Goal: Task Accomplishment & Management: Manage account settings

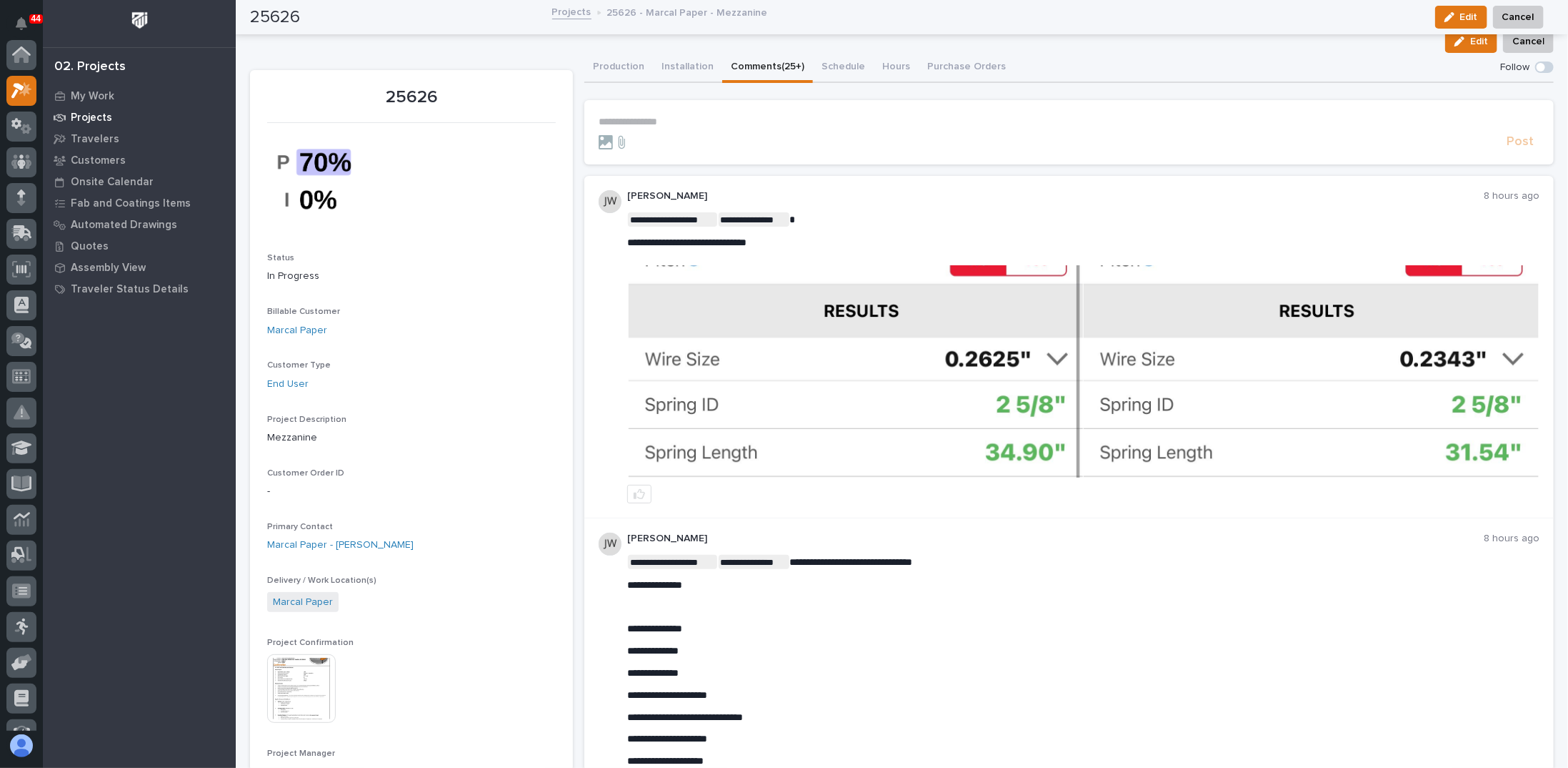
scroll to position [35, 0]
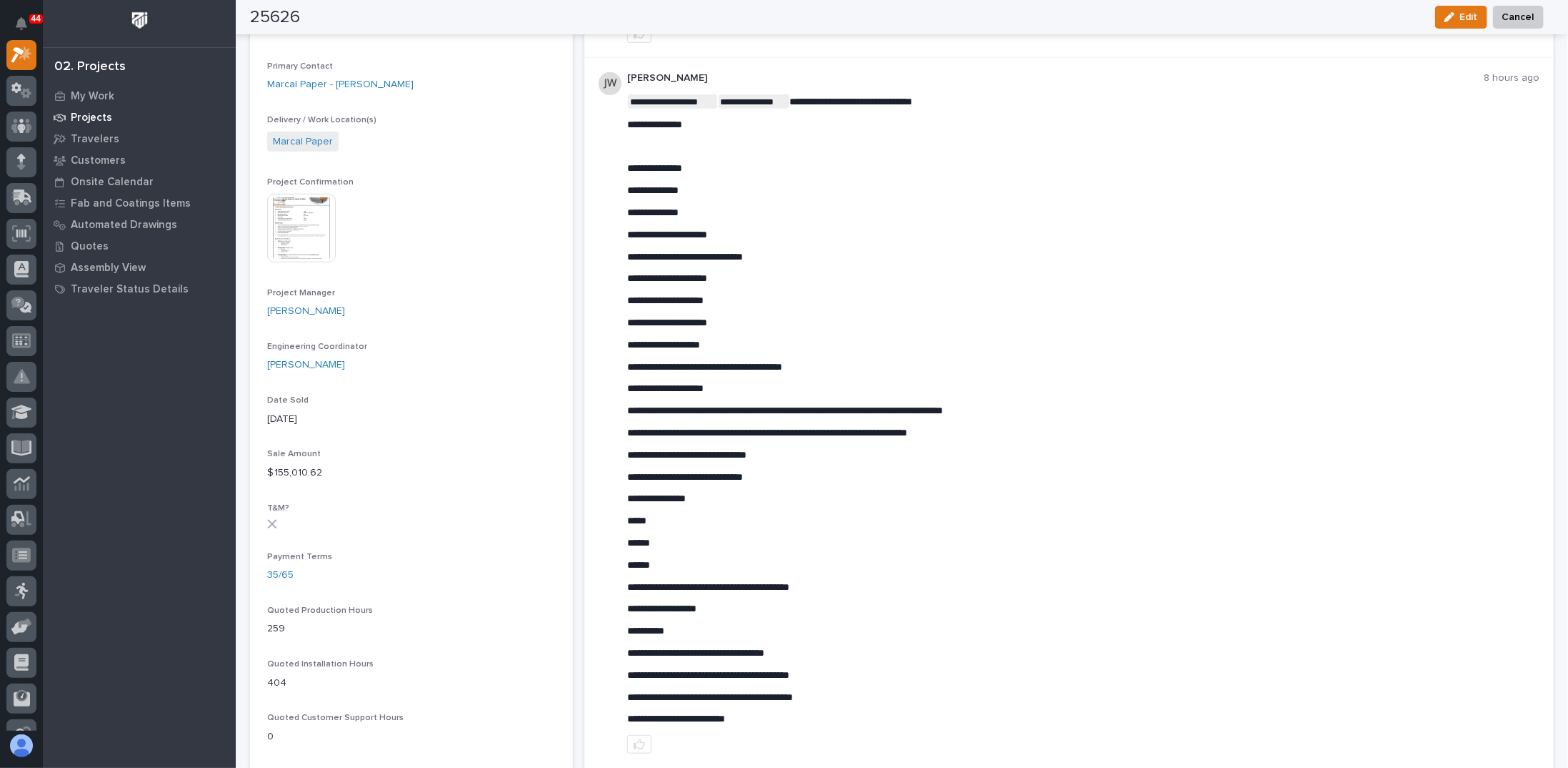
click at [86, 116] on p "Projects" at bounding box center [91, 117] width 41 height 13
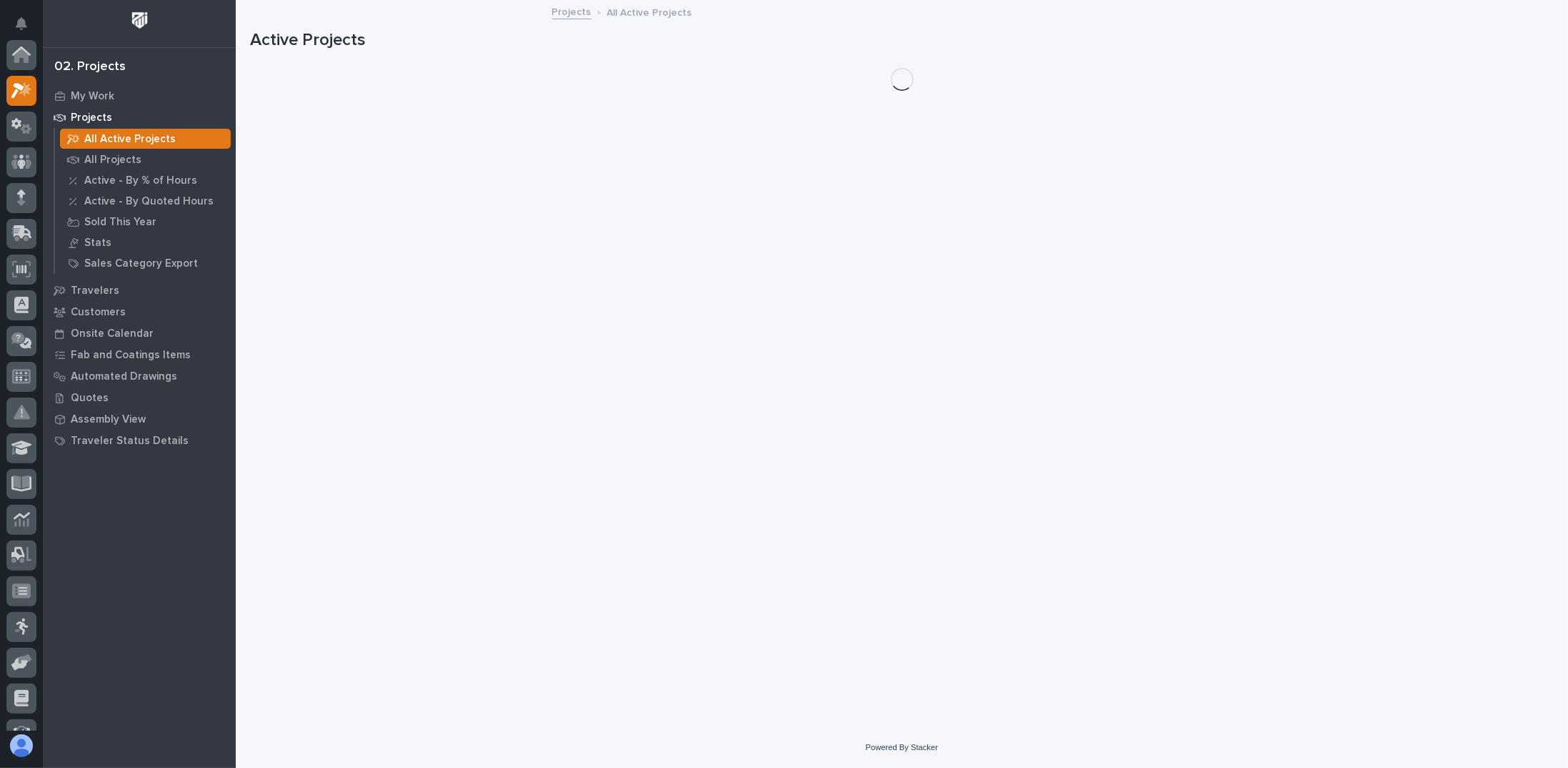
scroll to position [35, 0]
click at [121, 162] on p "All Projects" at bounding box center [113, 159] width 57 height 13
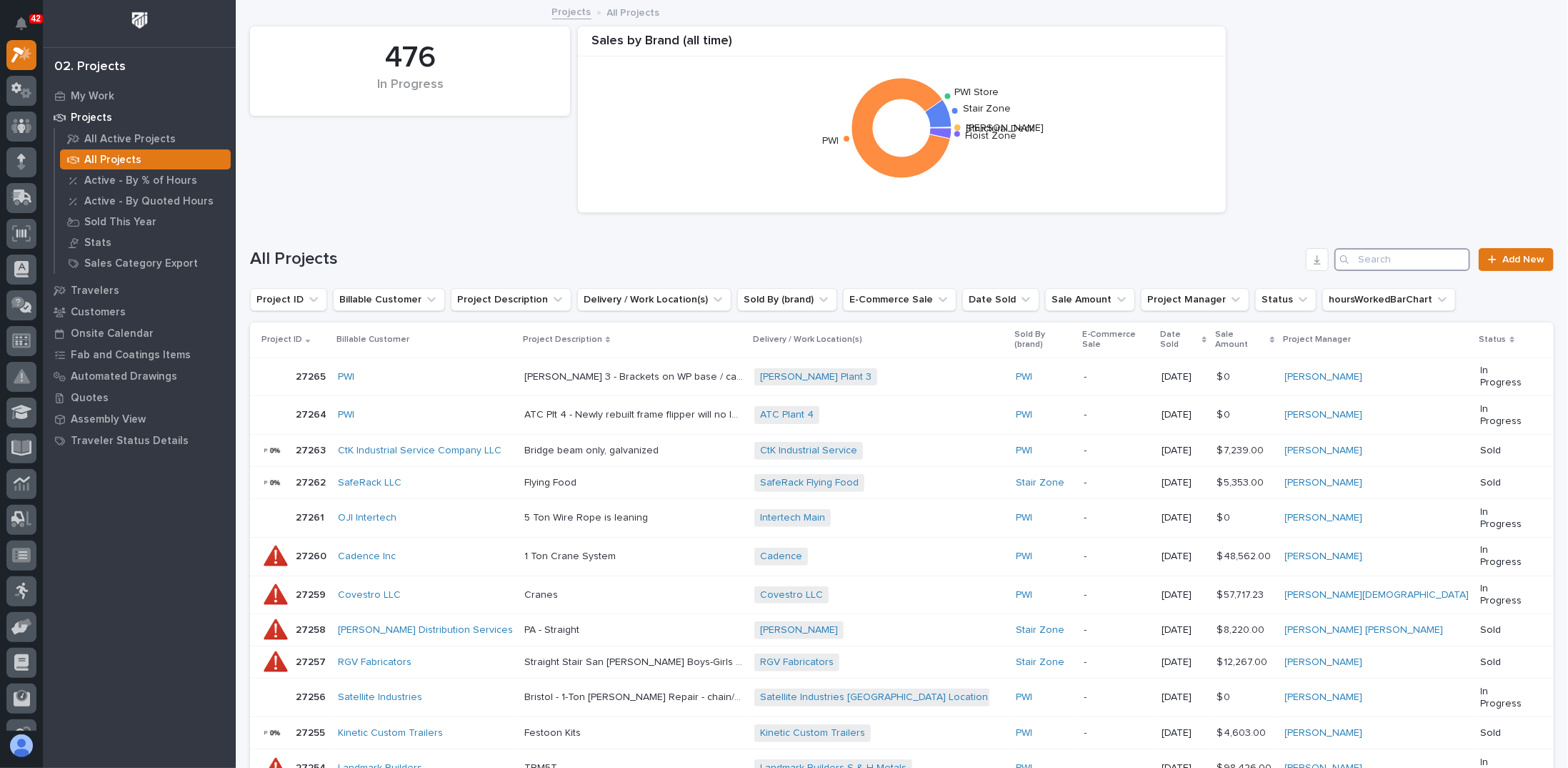
click at [1367, 262] on input "Search" at bounding box center [1403, 259] width 136 height 23
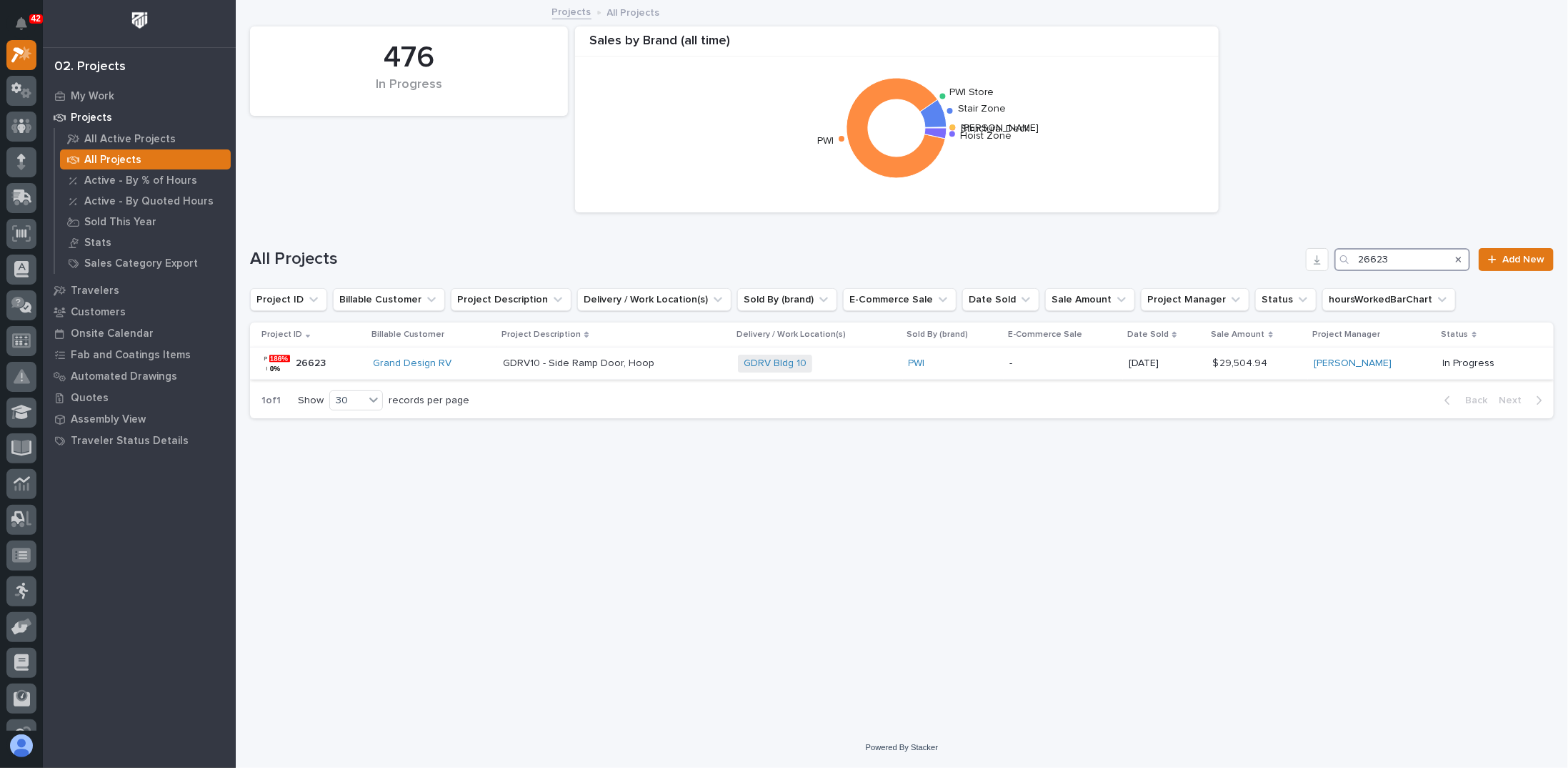
type input "26623"
click at [455, 364] on div "Grand Design RV" at bounding box center [433, 364] width 119 height 12
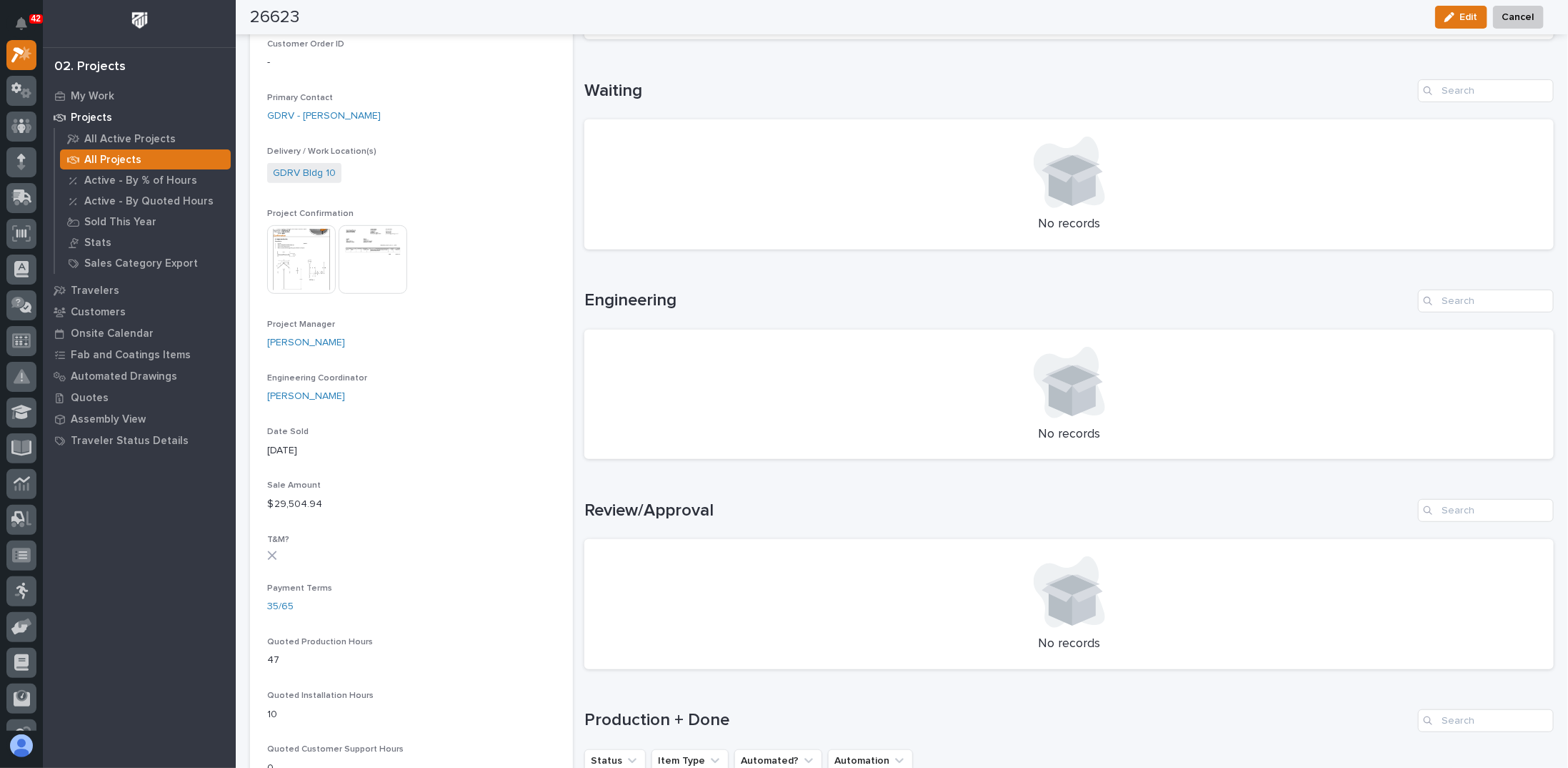
scroll to position [715, 0]
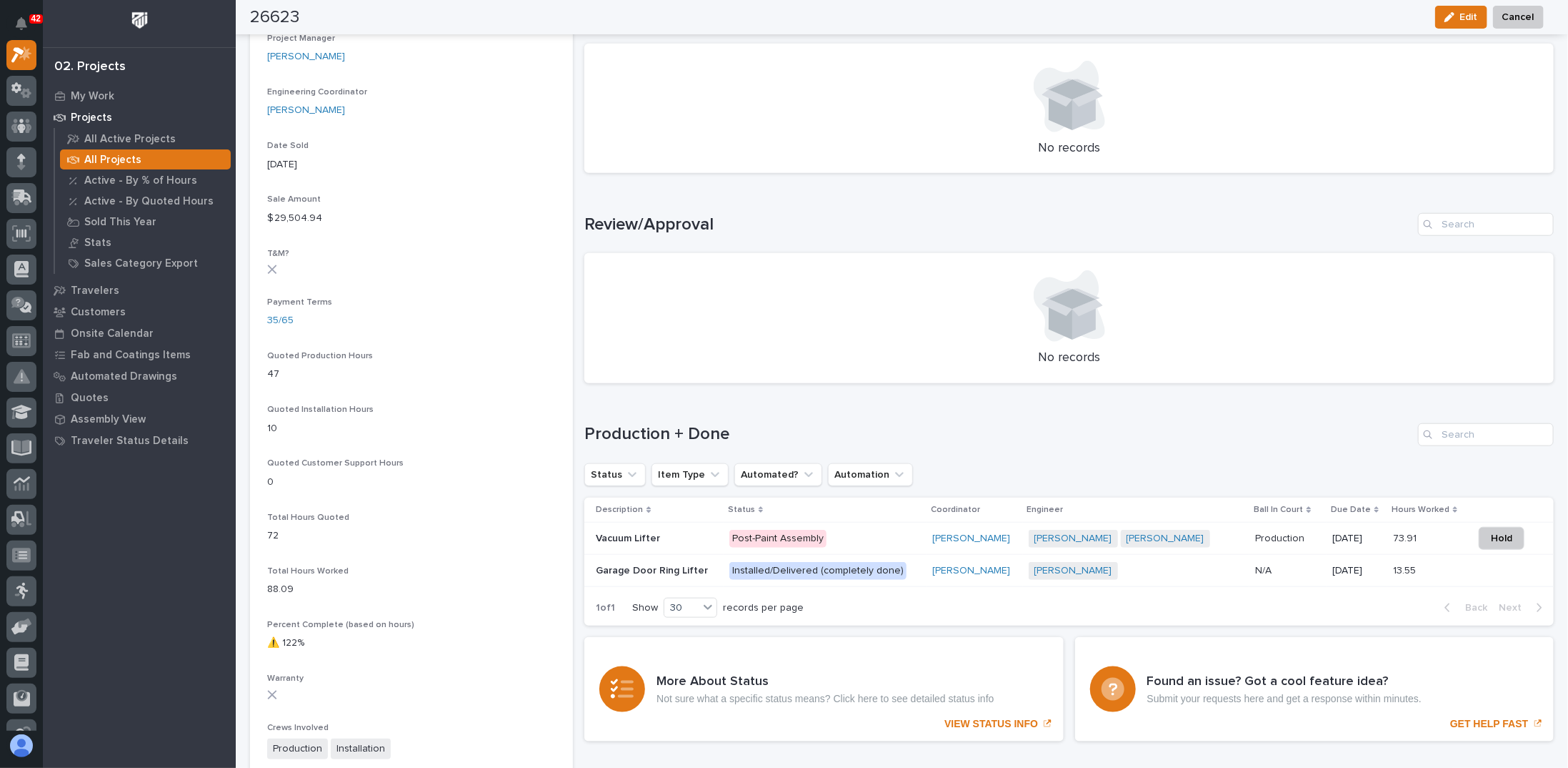
click at [852, 541] on p "Post-Paint Assembly" at bounding box center [825, 539] width 191 height 18
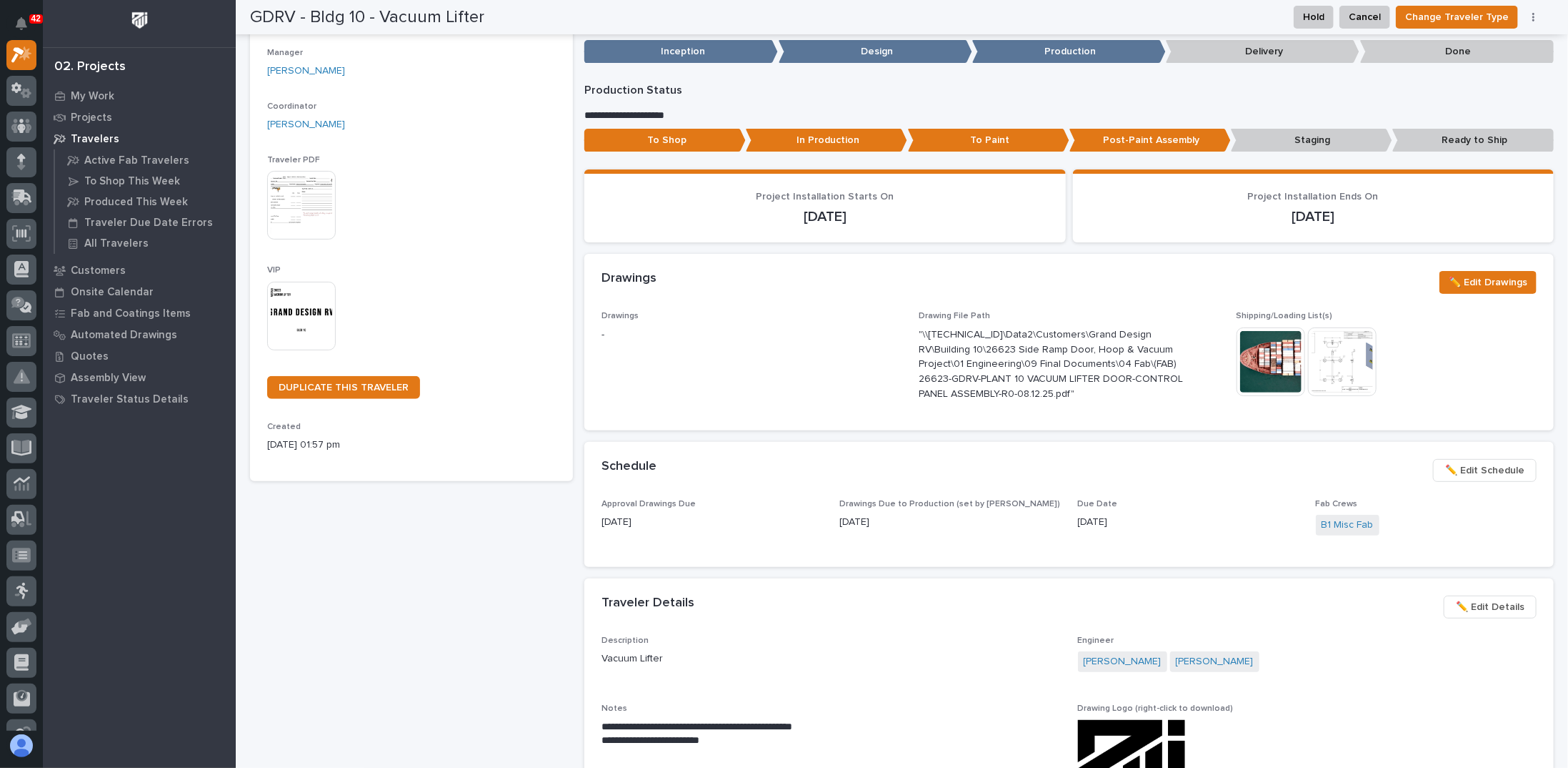
scroll to position [80, 0]
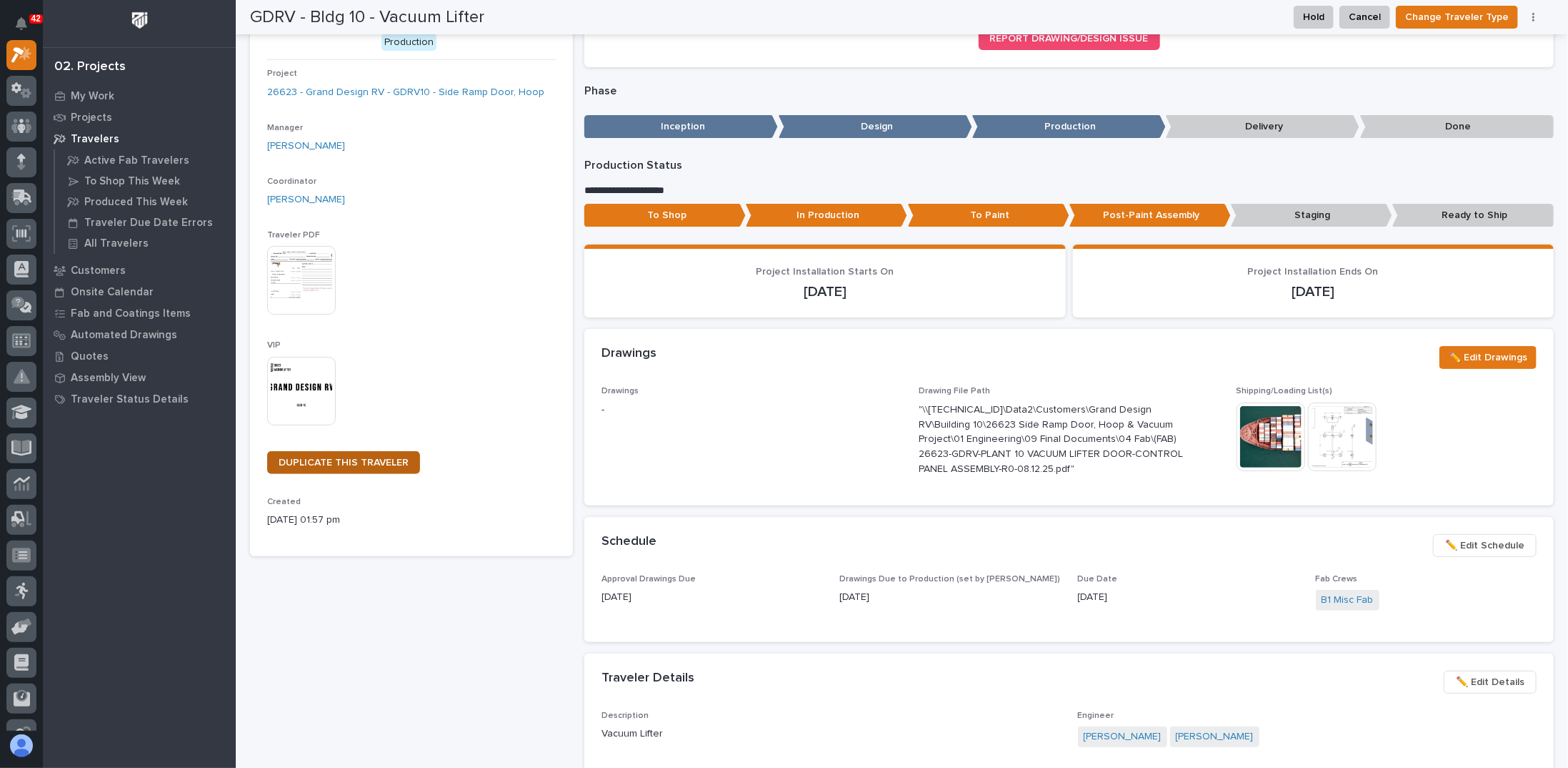
click at [354, 463] on span "DUPLICATE THIS TRAVELER" at bounding box center [343, 463] width 130 height 10
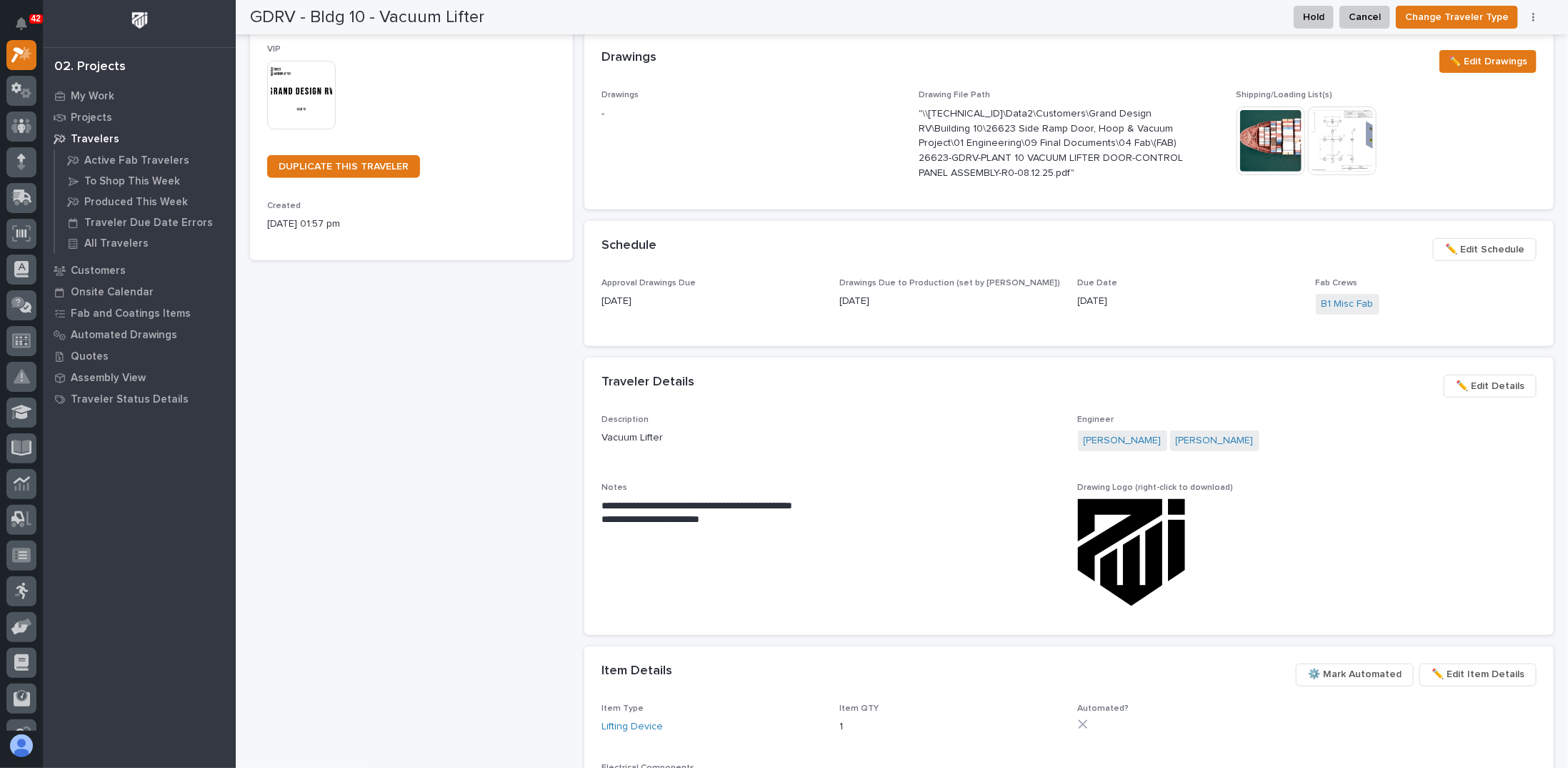
scroll to position [0, 0]
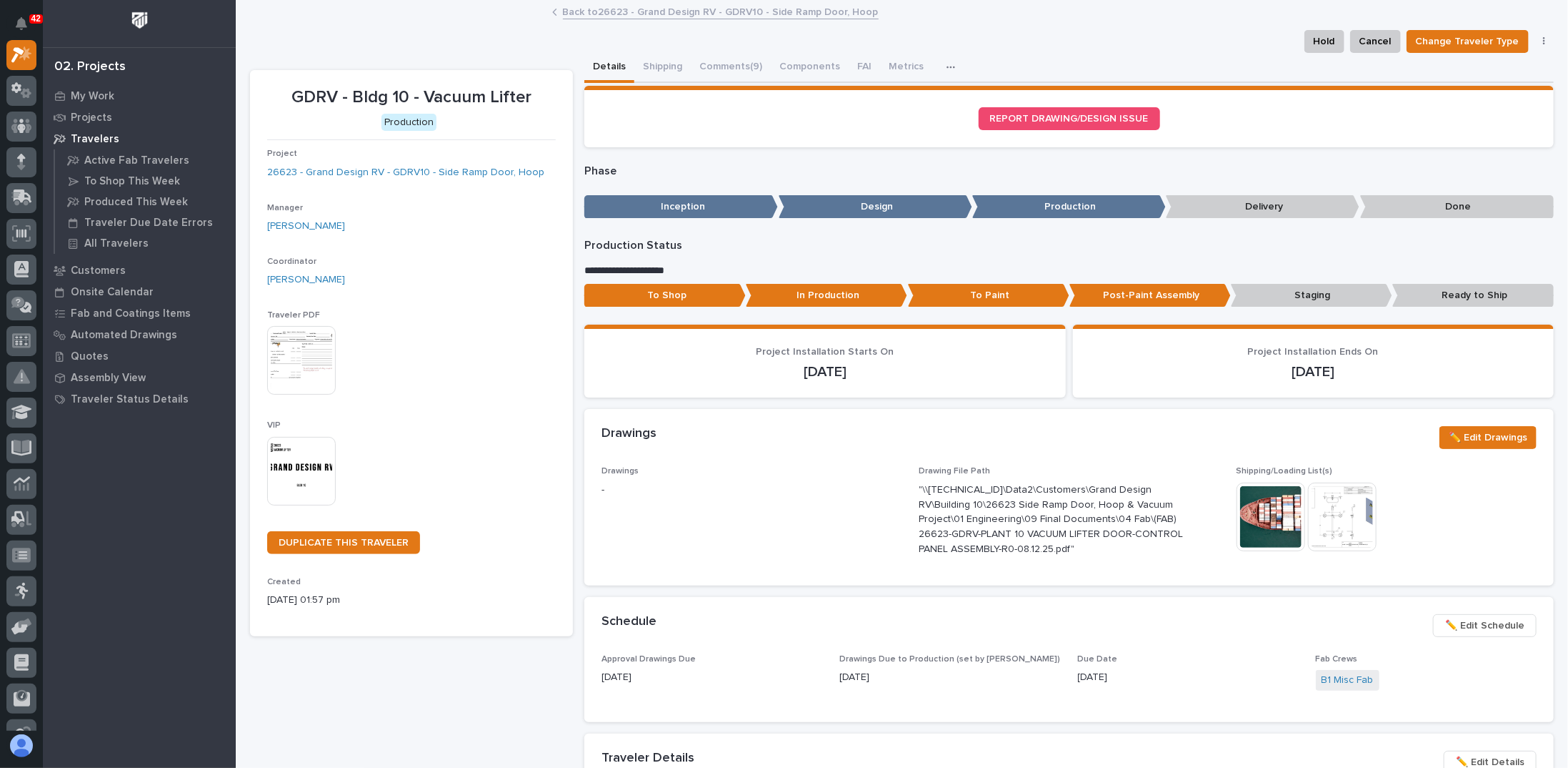
click at [634, 7] on link "Back to 26623 - Grand Design RV - GDRV10 - Side Ramp Door, Hoop" at bounding box center [721, 10] width 316 height 16
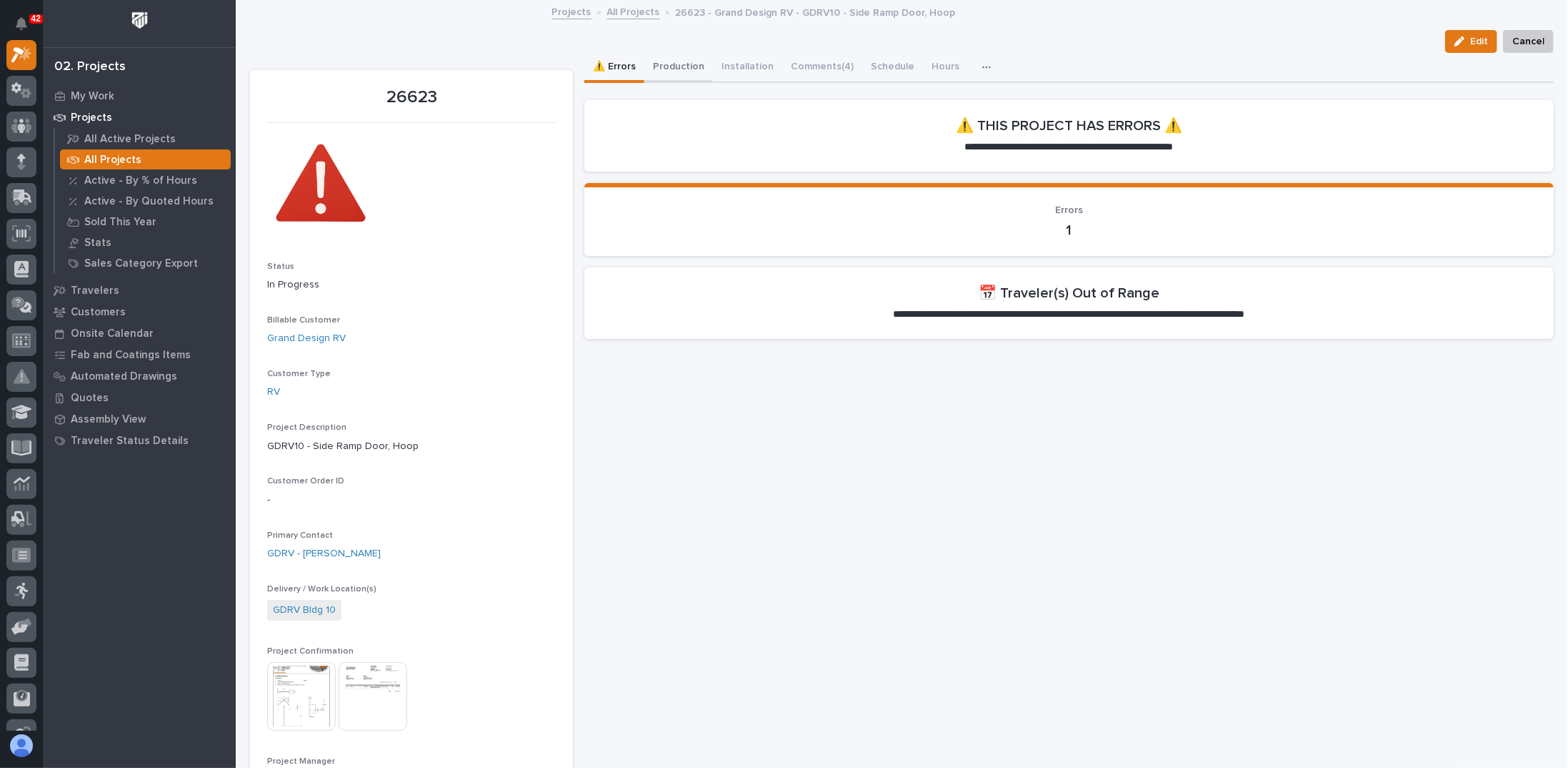
click at [679, 69] on button "Production" at bounding box center [679, 67] width 69 height 30
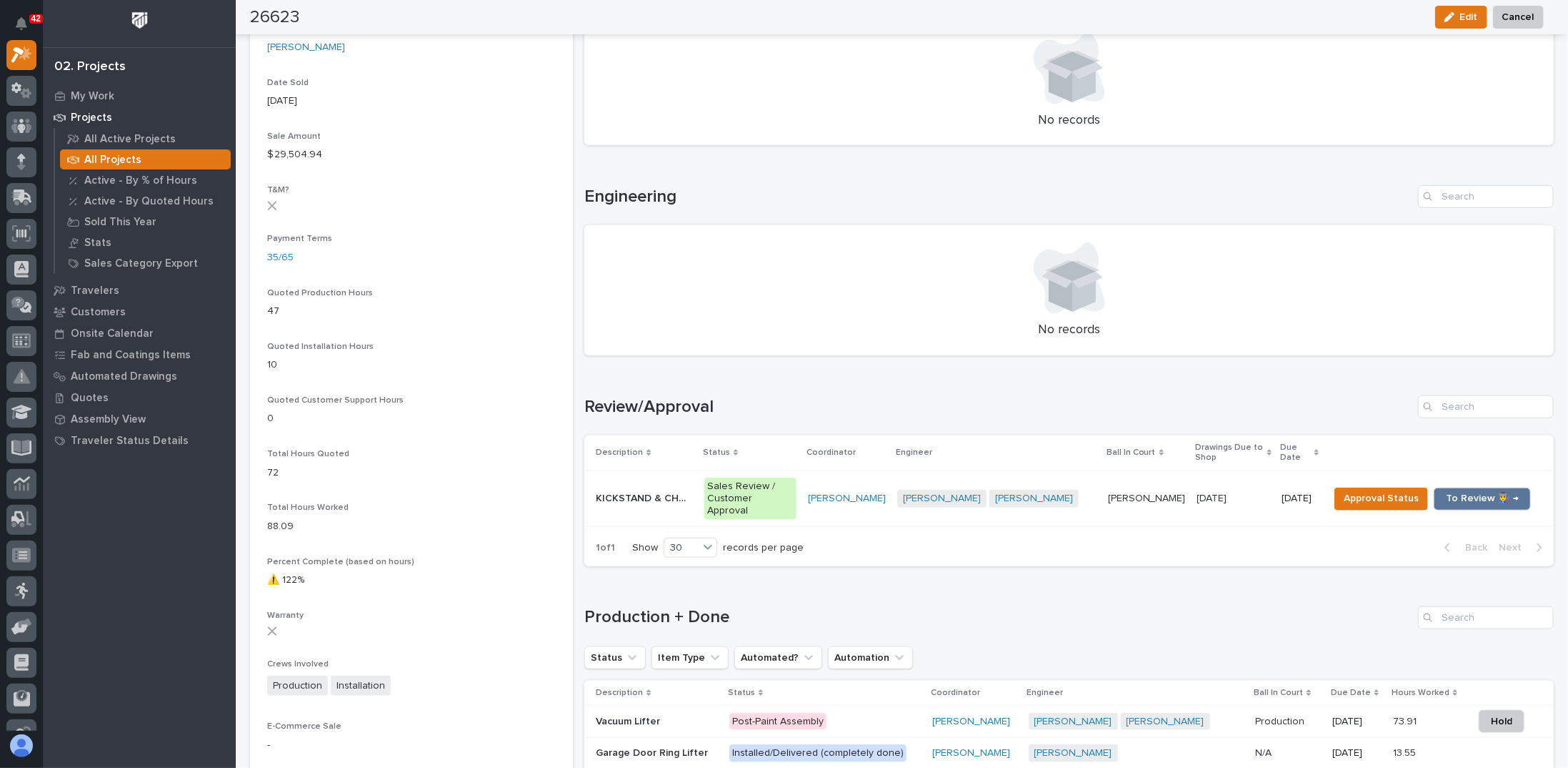
scroll to position [929, 0]
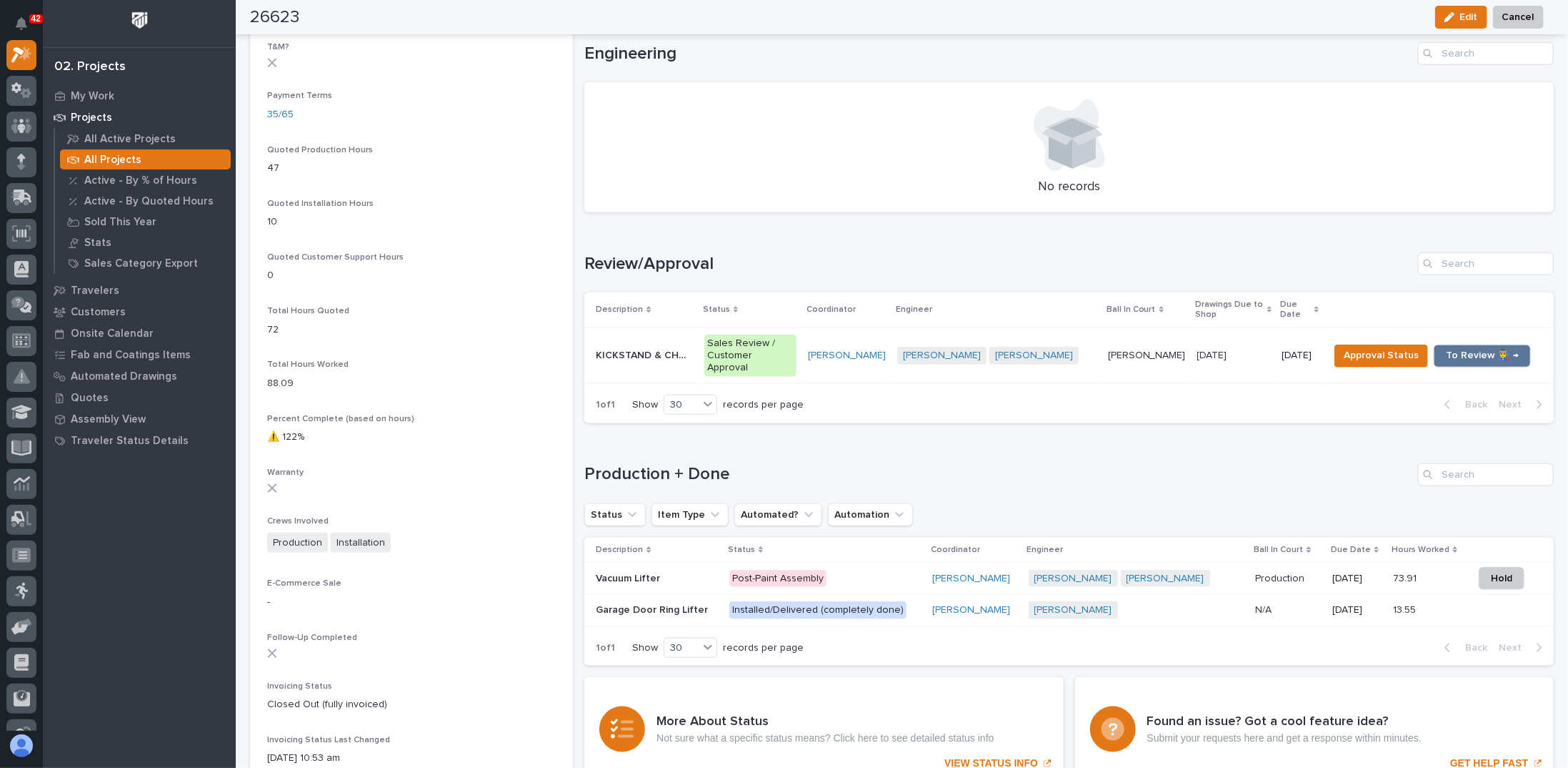
click at [689, 353] on p "KICKSTAND & CHORD REEL MOUNT" at bounding box center [646, 353] width 100 height 15
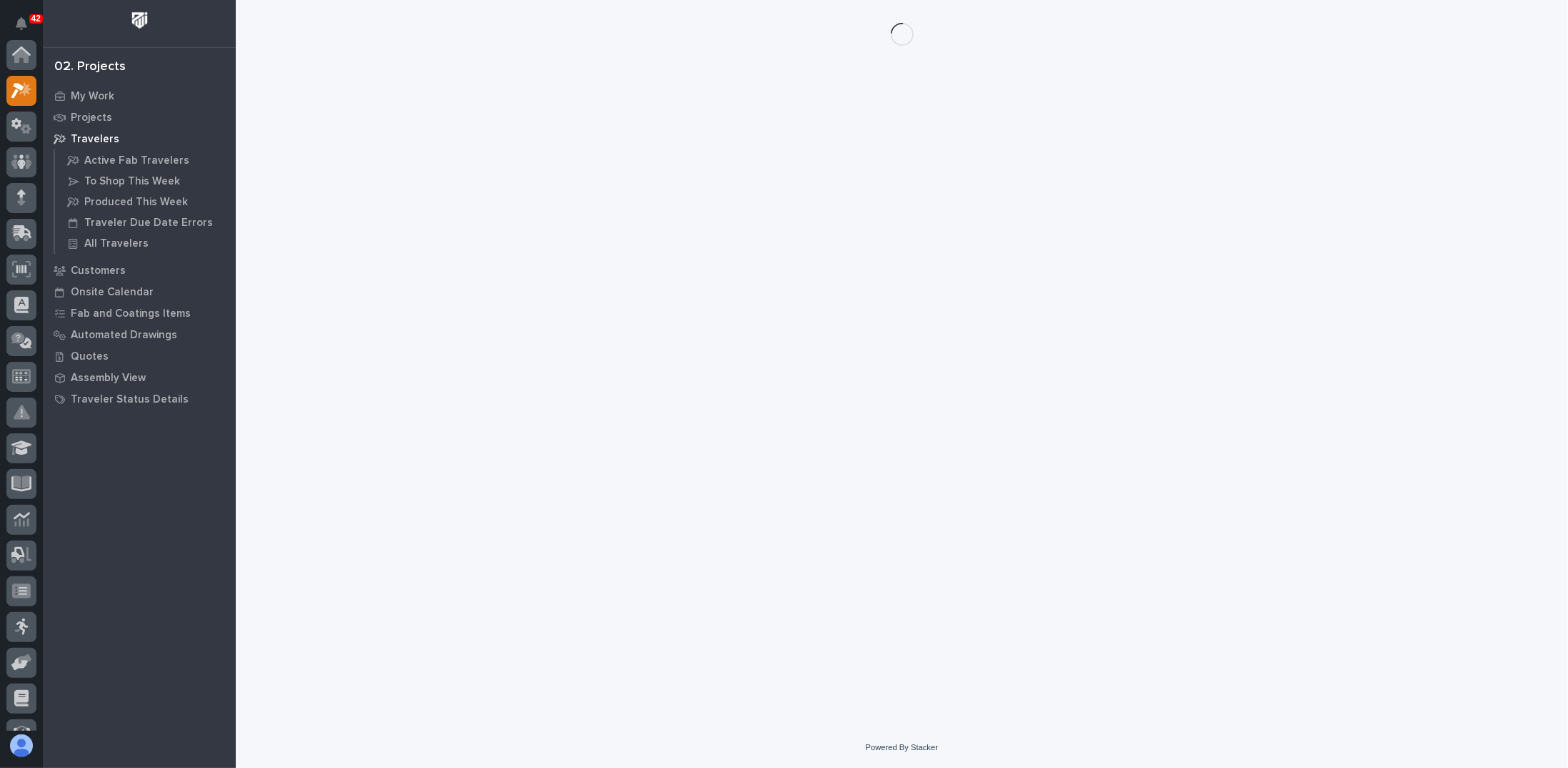
scroll to position [35, 0]
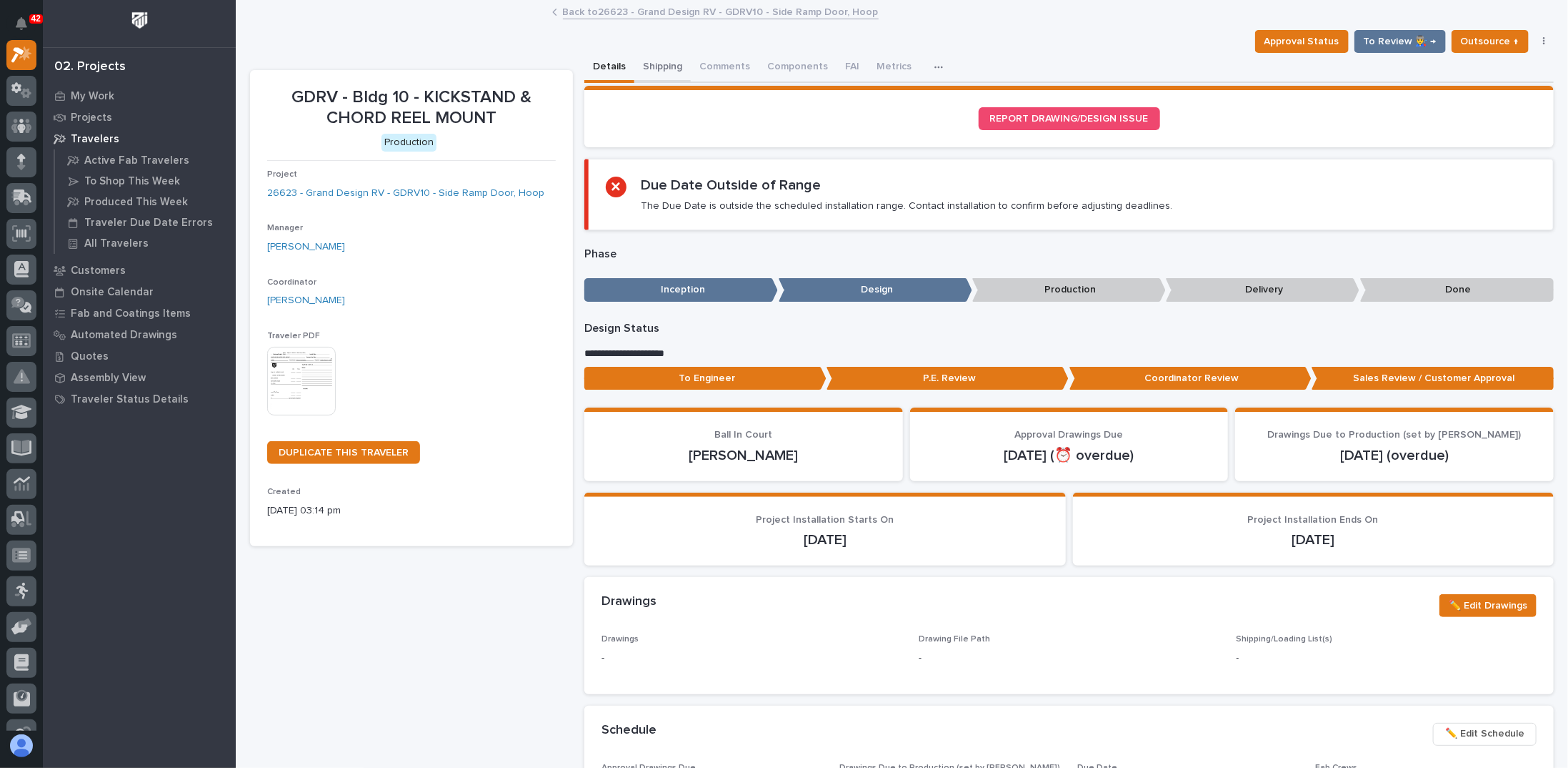
click at [659, 69] on button "Shipping" at bounding box center [663, 67] width 57 height 30
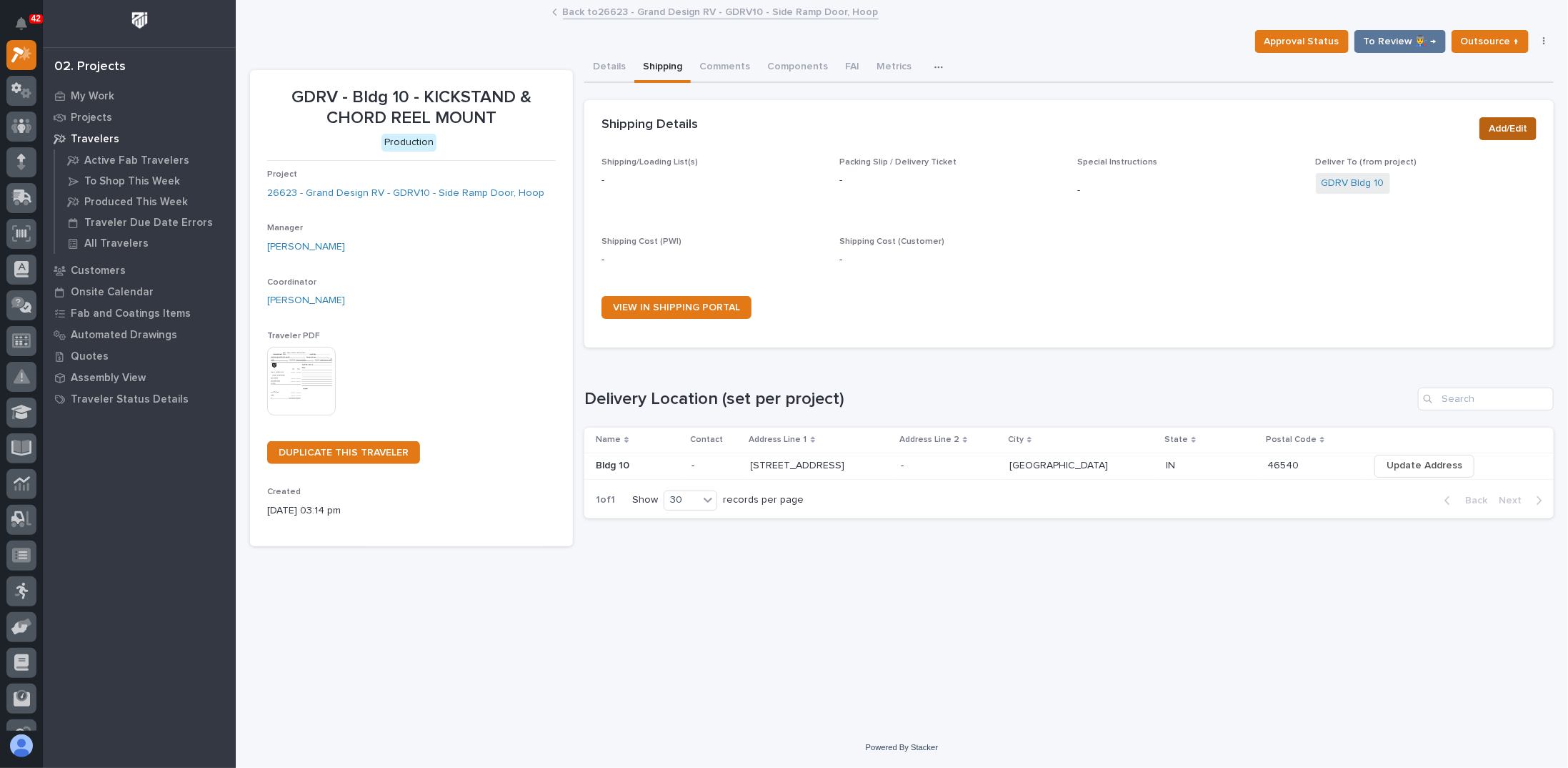
click at [1504, 132] on span "Add/Edit" at bounding box center [1508, 128] width 39 height 17
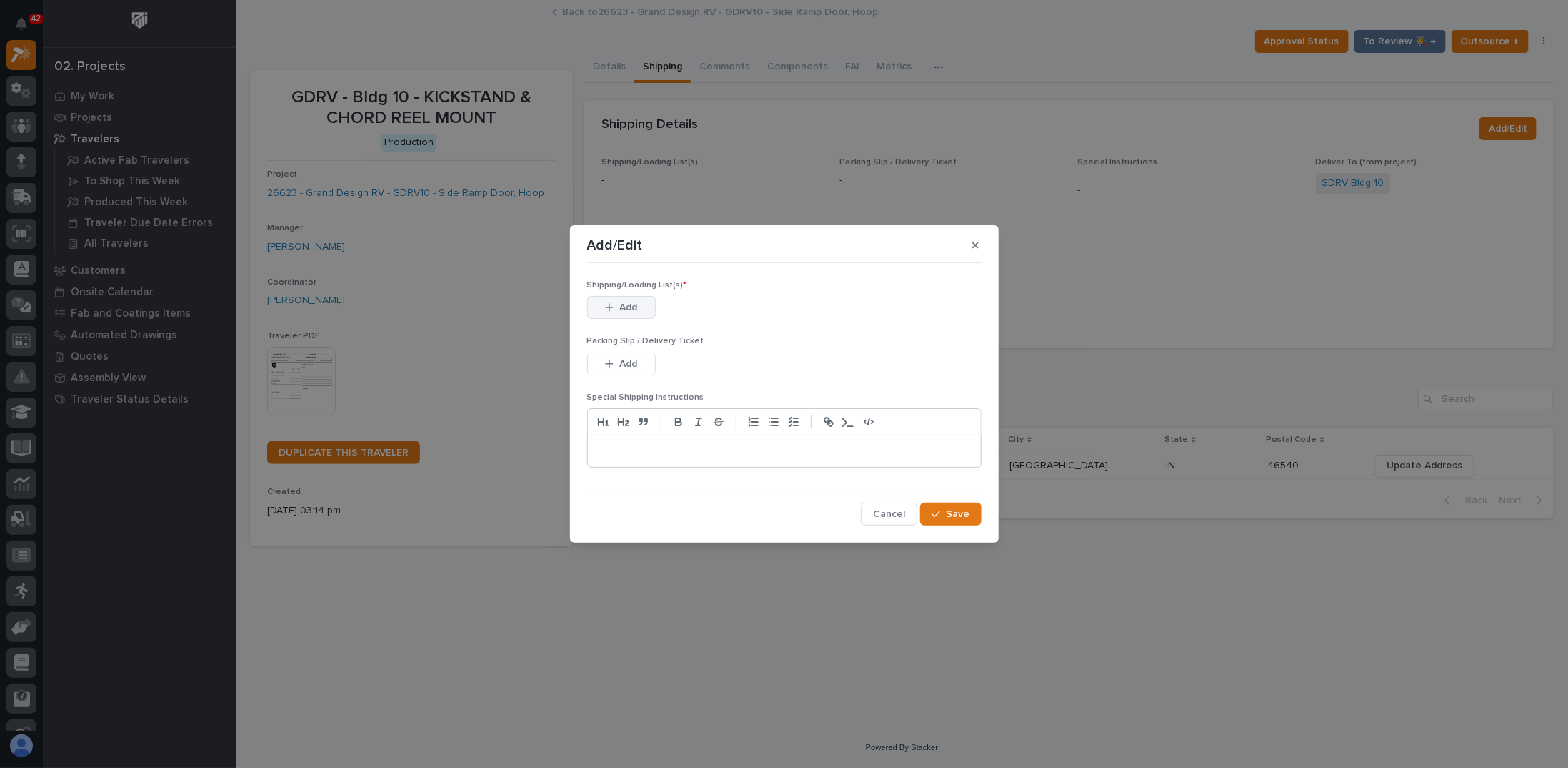
click at [623, 312] on span "Add" at bounding box center [628, 307] width 18 height 13
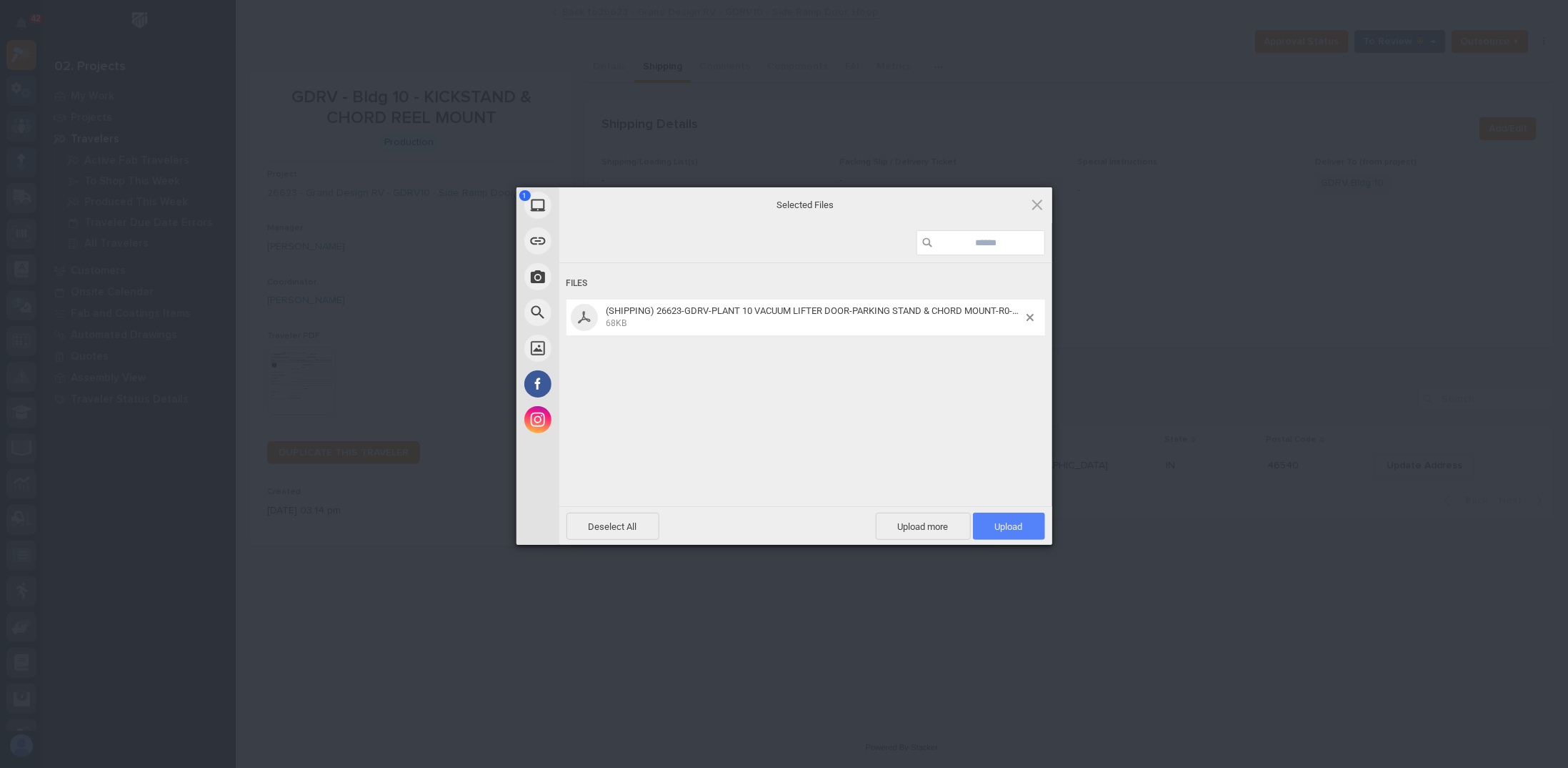
click at [1007, 521] on span "Upload 1" at bounding box center [1009, 527] width 28 height 10
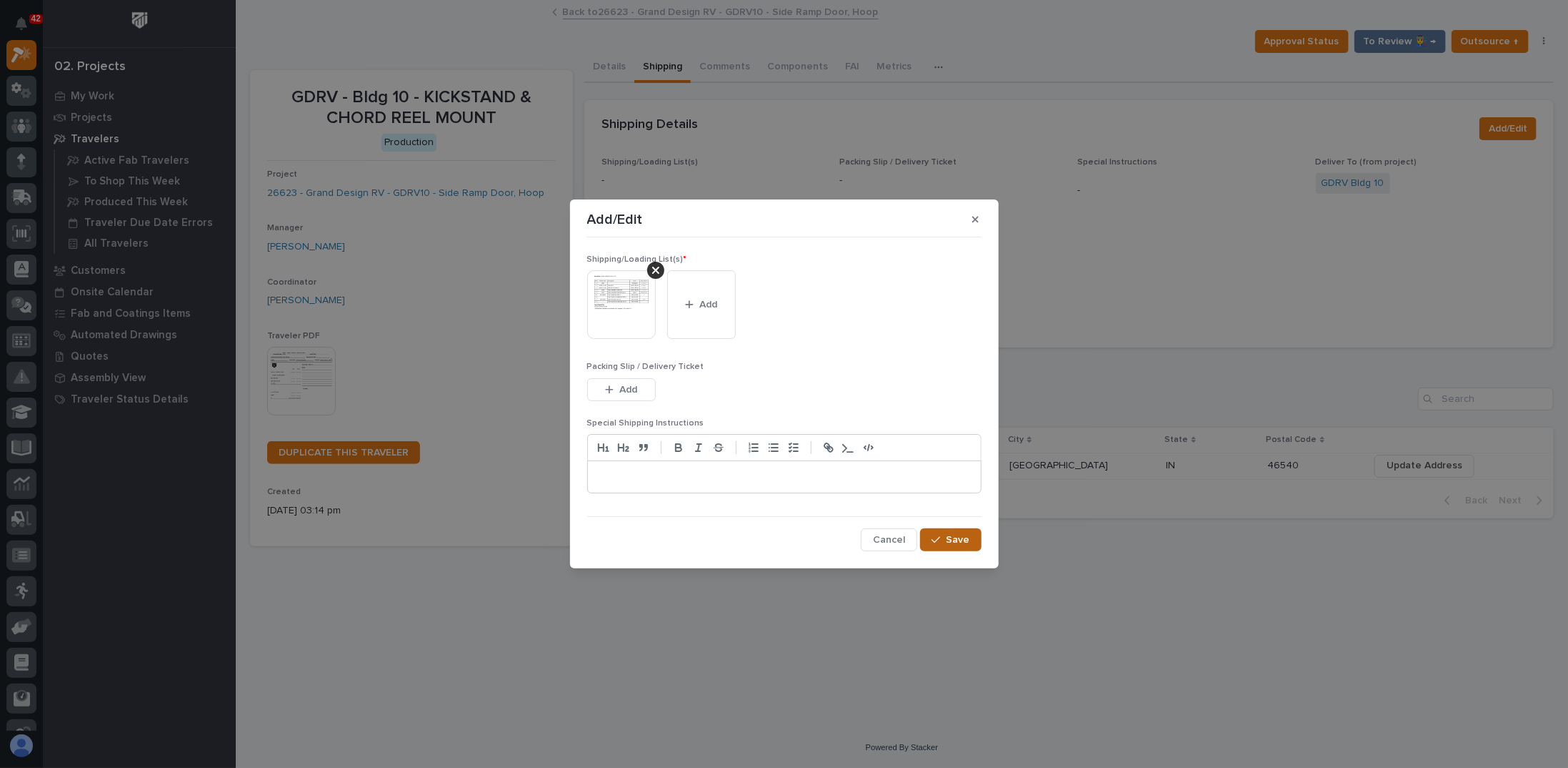
click at [938, 540] on icon "button" at bounding box center [936, 540] width 9 height 6
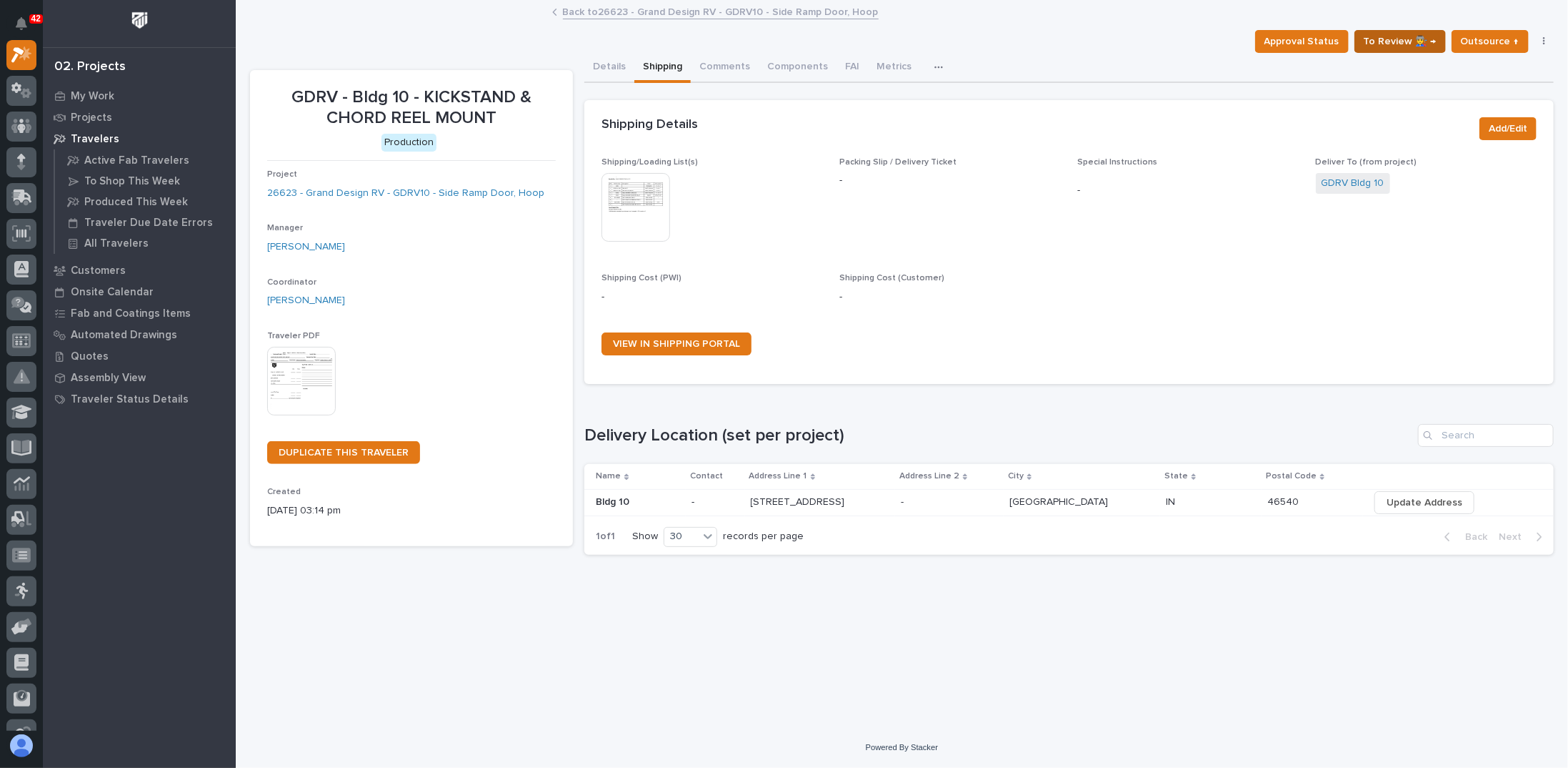
click at [1430, 36] on span "To Review 👨‍🏭 →" at bounding box center [1400, 41] width 73 height 17
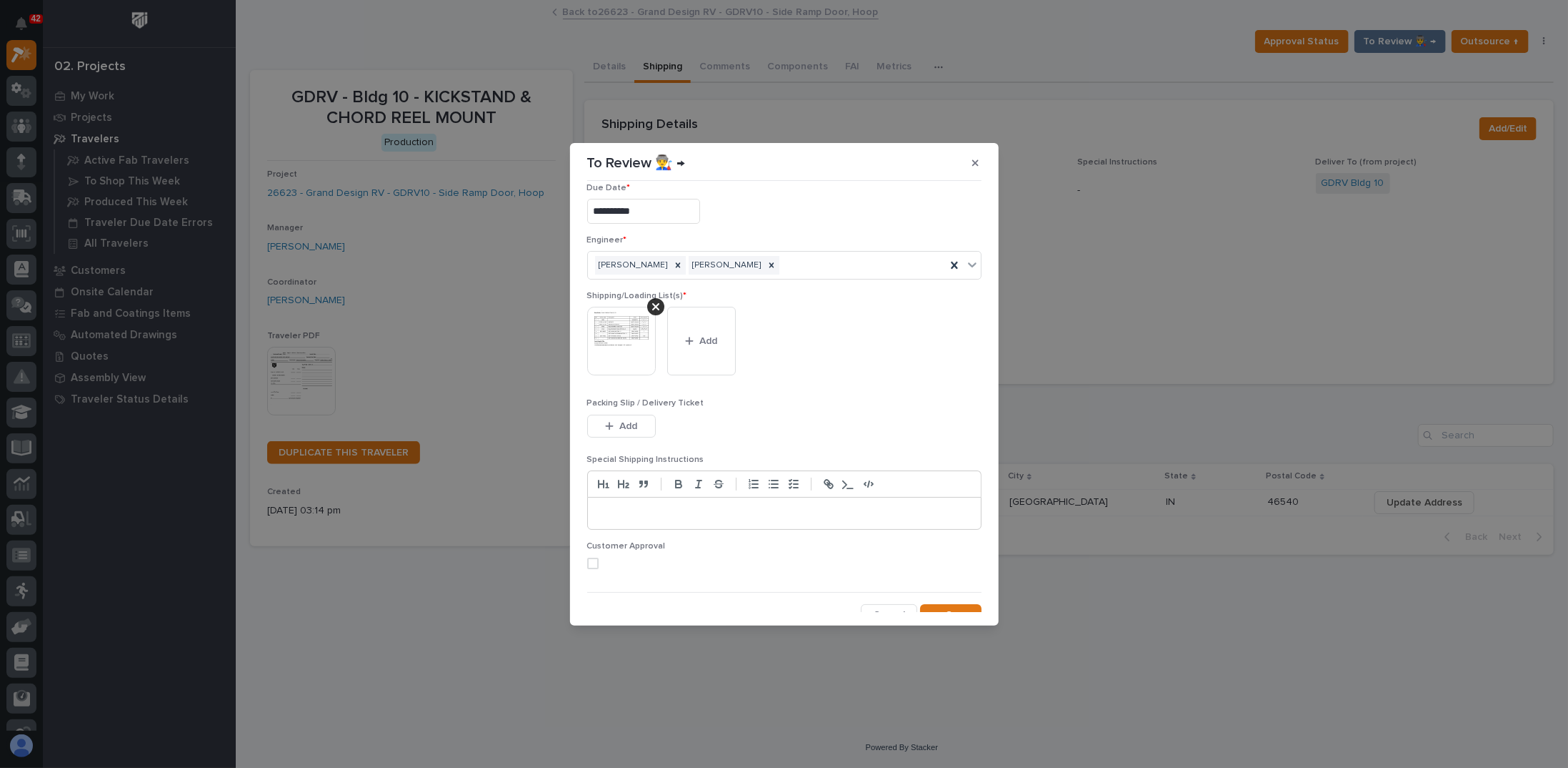
scroll to position [28, 0]
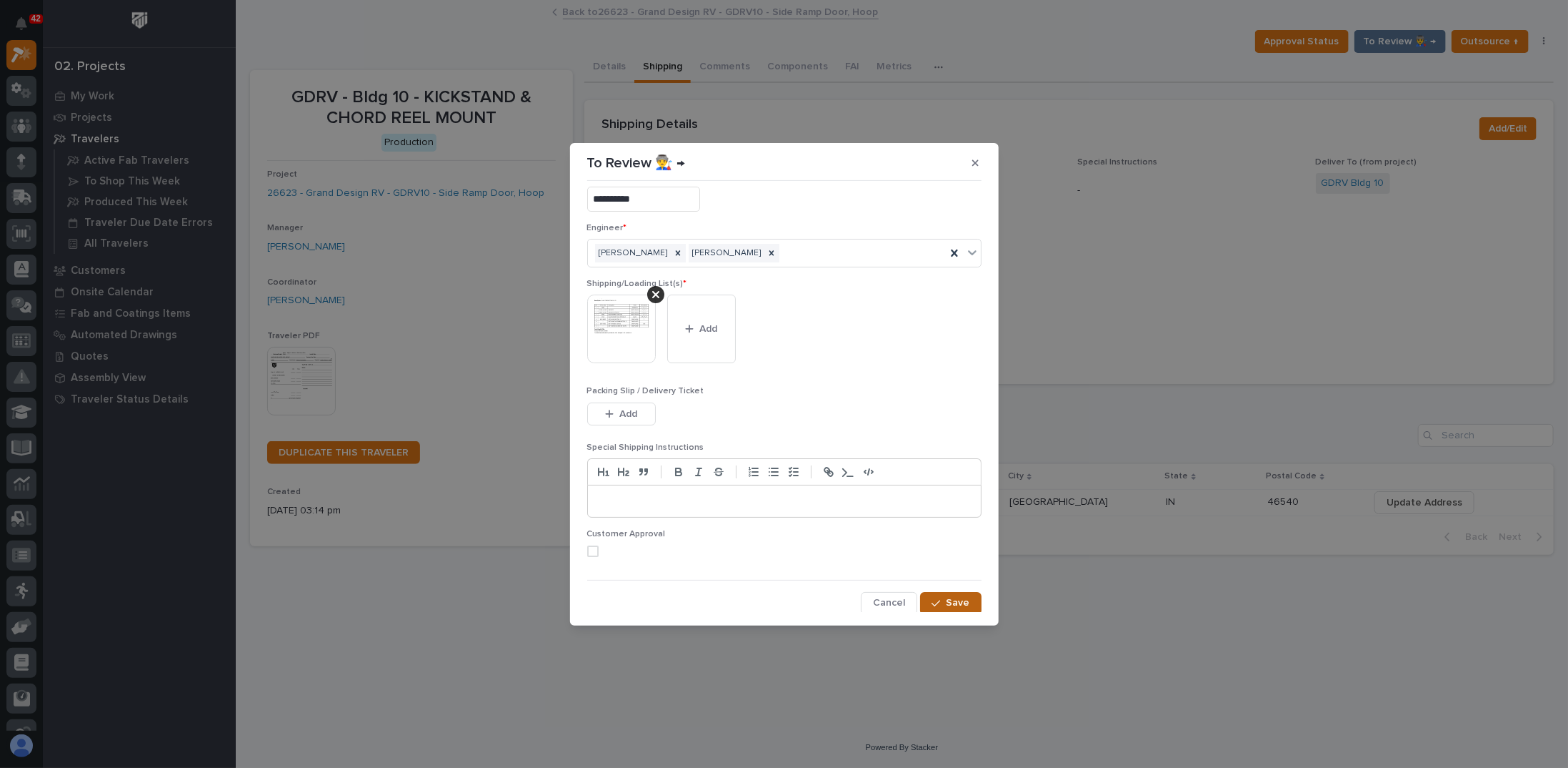
click at [947, 600] on span "Save" at bounding box center [958, 603] width 23 height 13
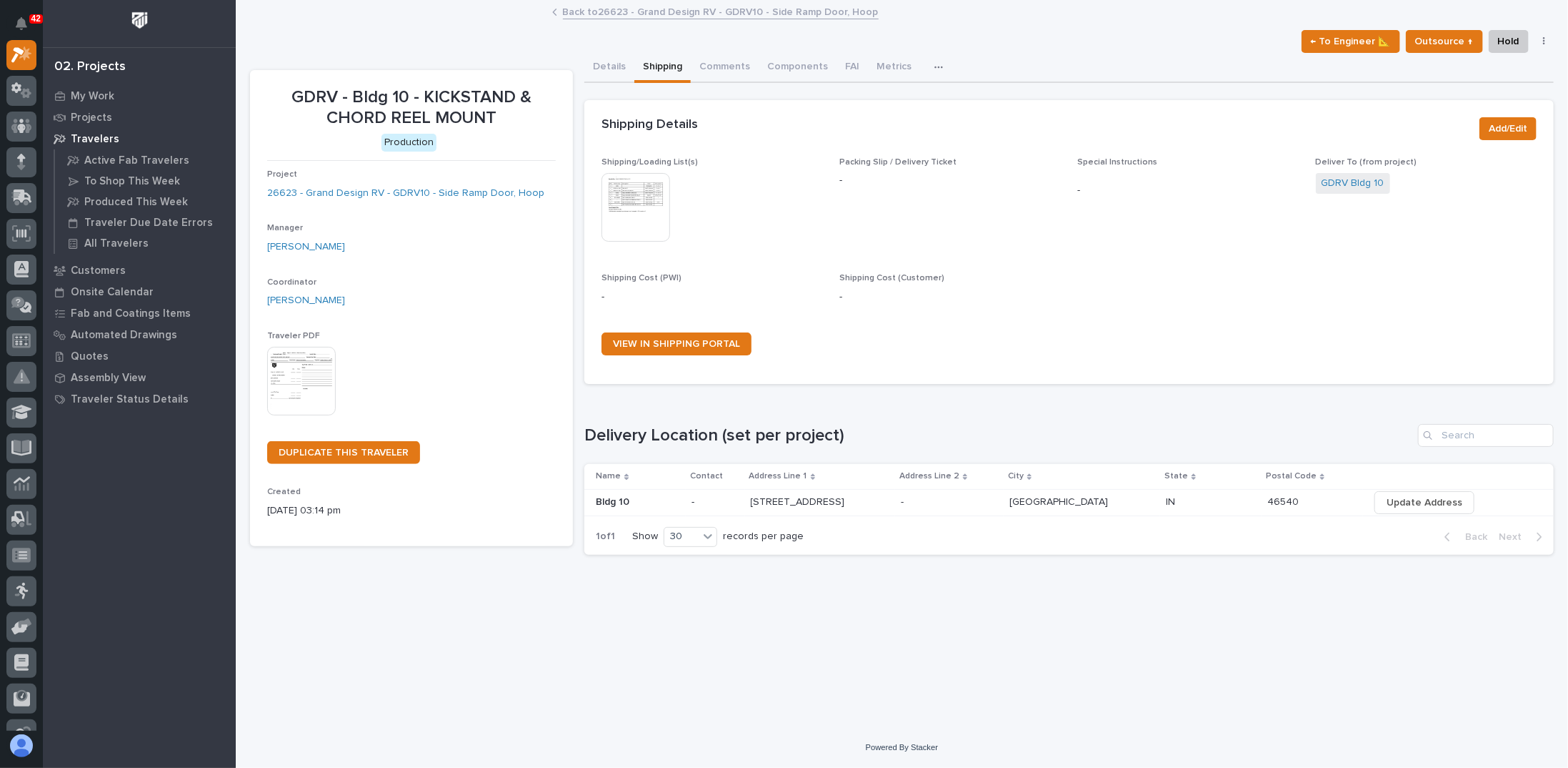
click at [603, 66] on button "Details" at bounding box center [609, 67] width 50 height 30
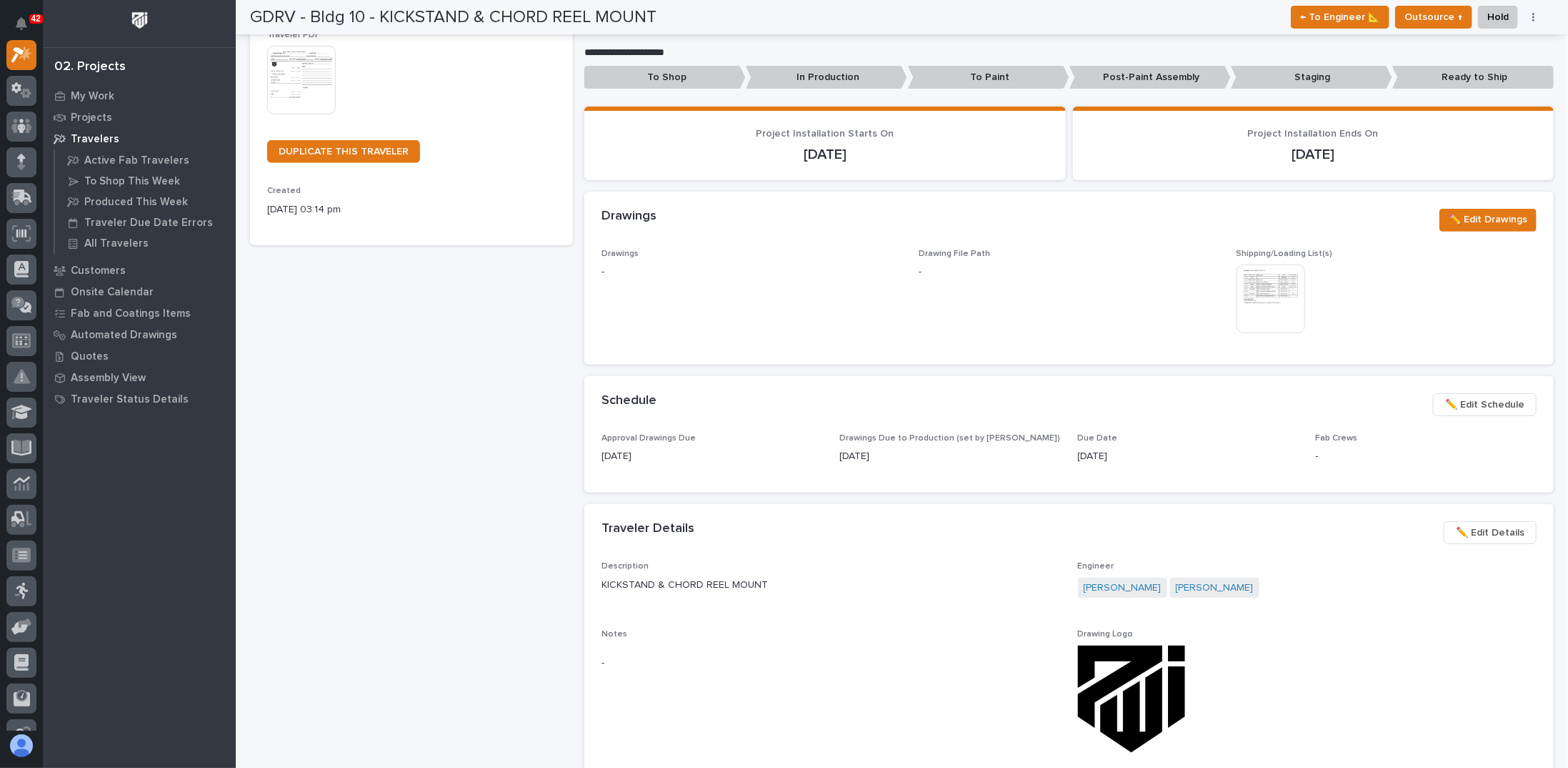
scroll to position [211, 0]
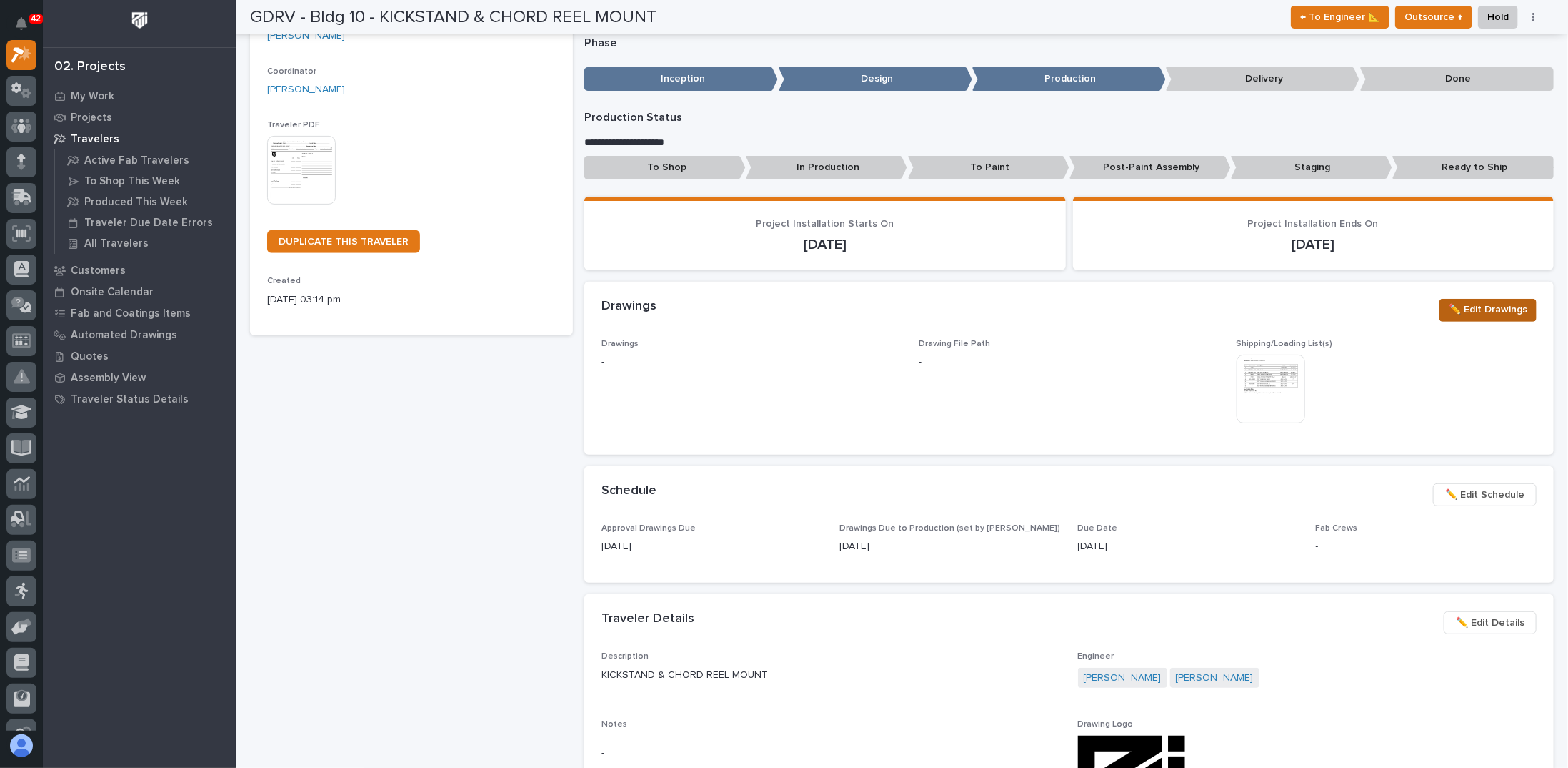
click at [1501, 310] on span "✏️ Edit Drawings" at bounding box center [1488, 309] width 78 height 17
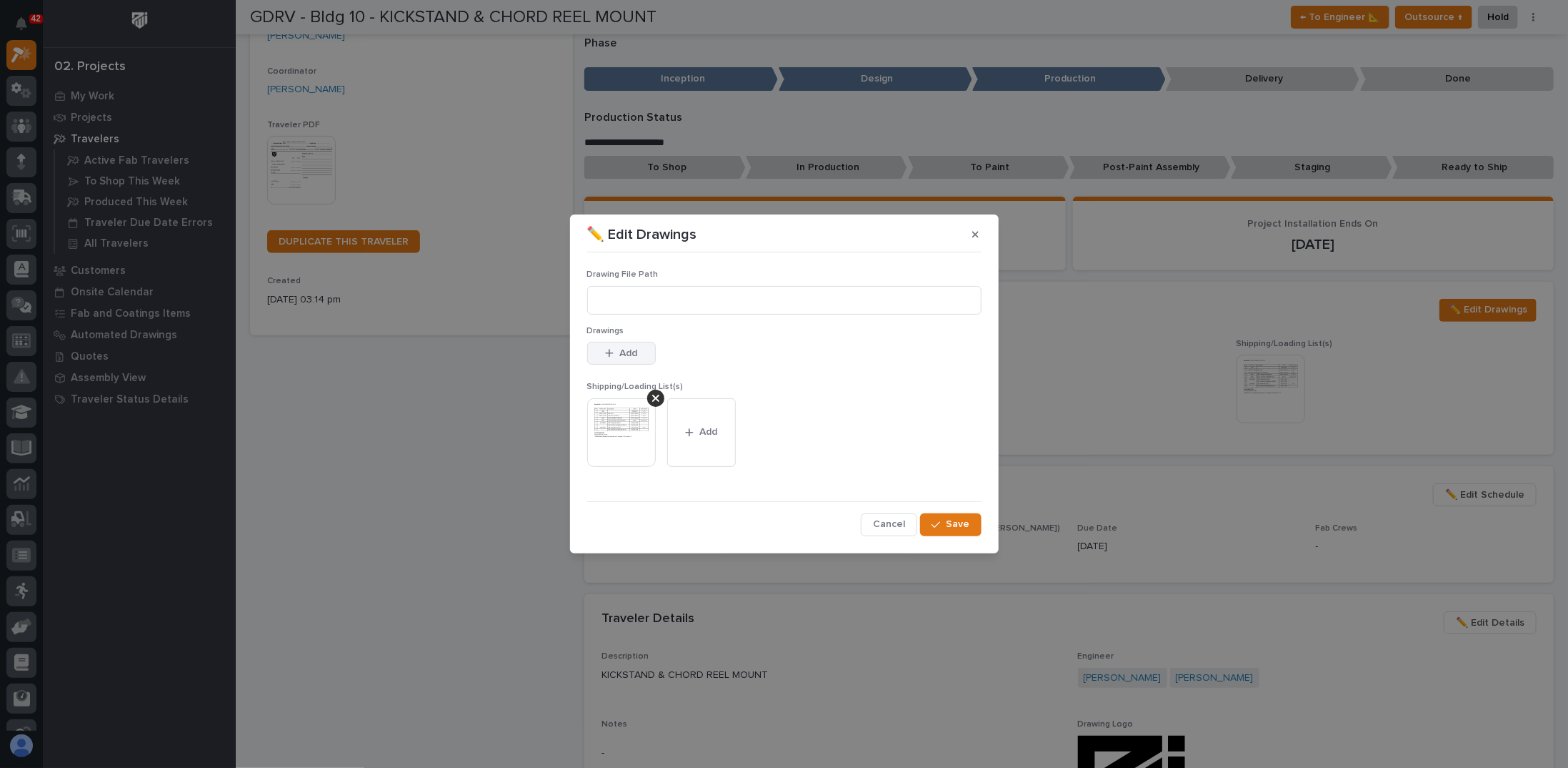
click at [618, 353] on div "button" at bounding box center [612, 353] width 15 height 10
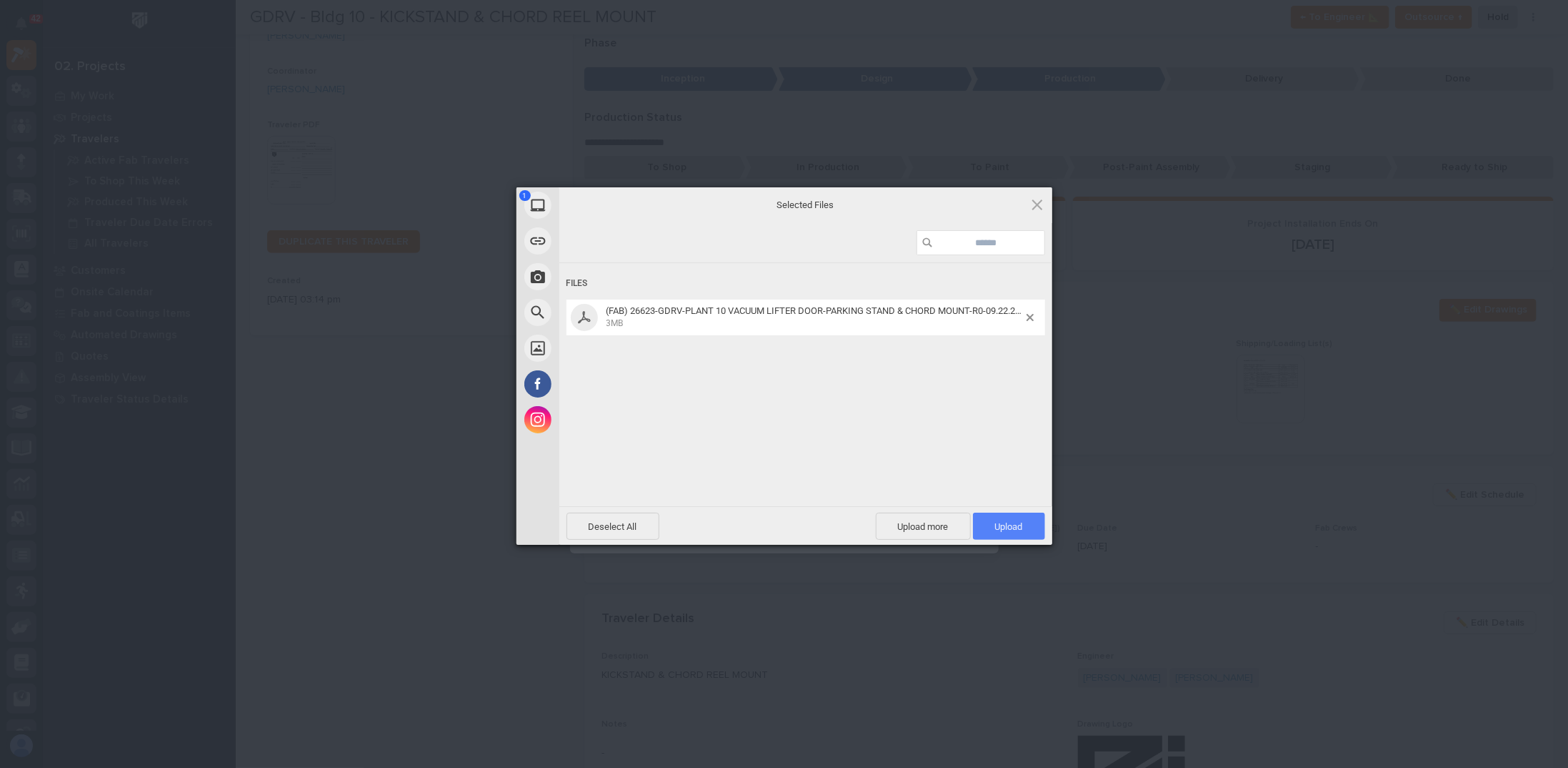
click at [1006, 517] on span "Upload 1" at bounding box center [1010, 527] width 72 height 28
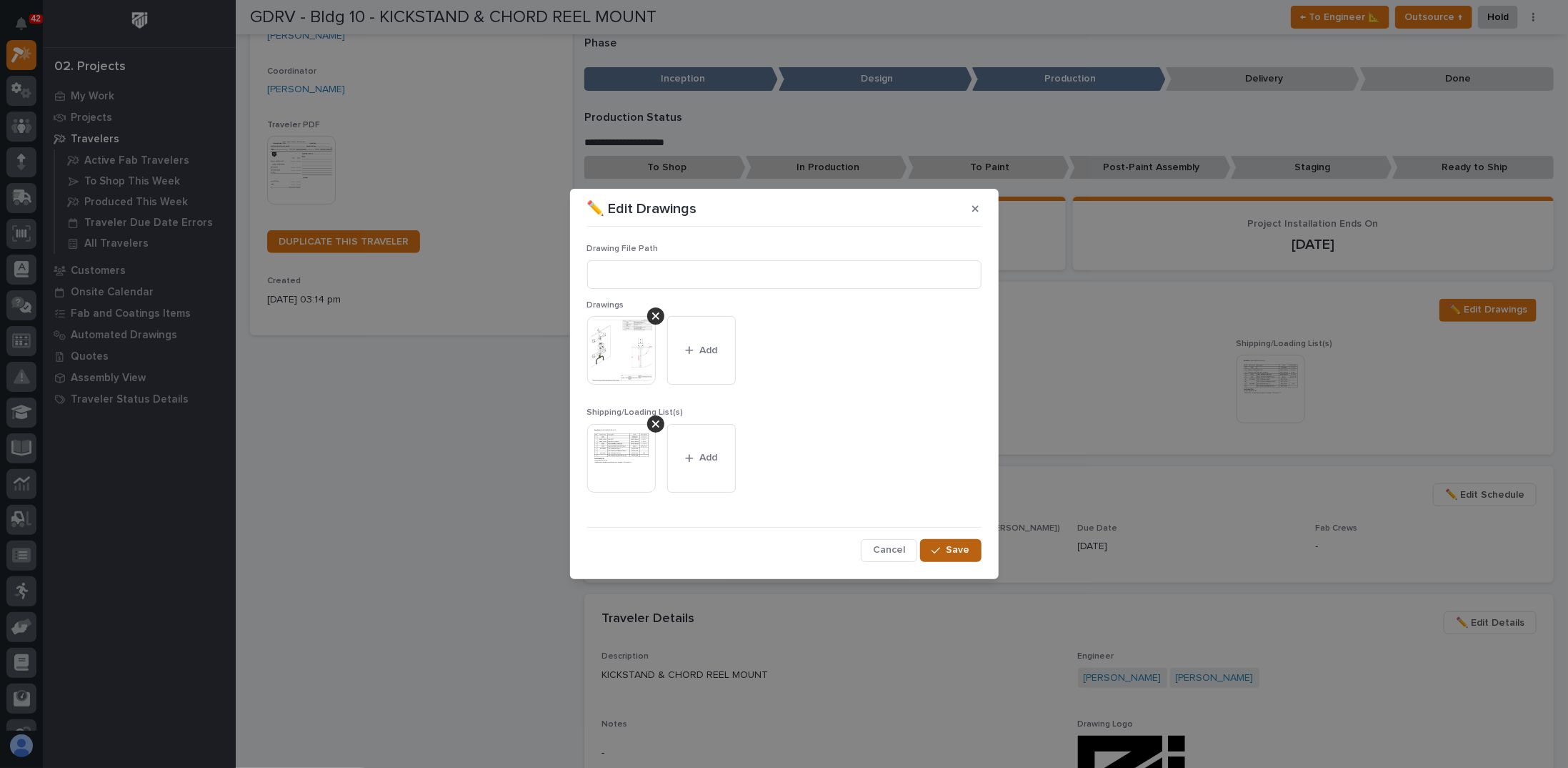
click at [939, 551] on icon "button" at bounding box center [936, 551] width 9 height 10
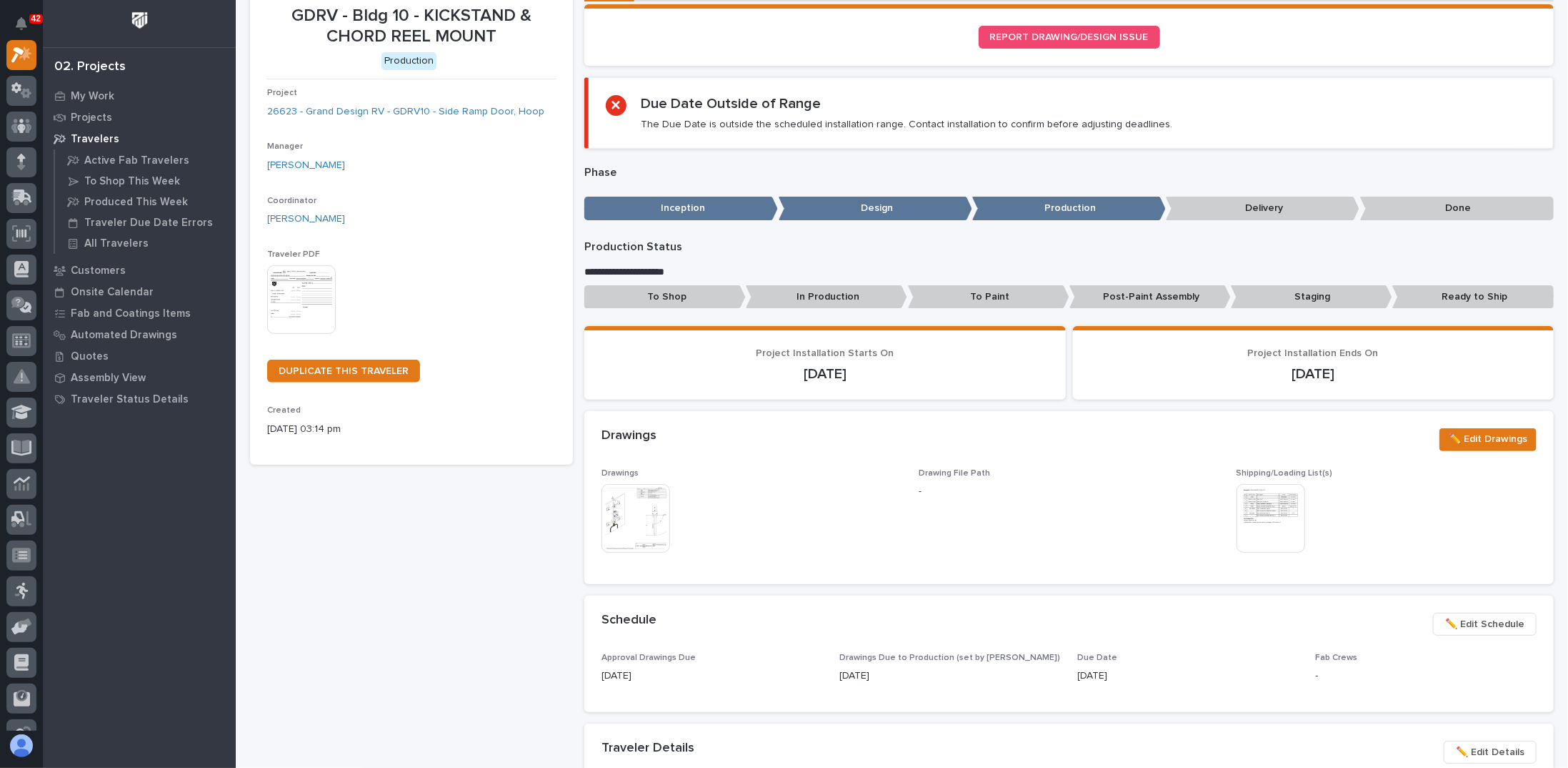
scroll to position [143, 0]
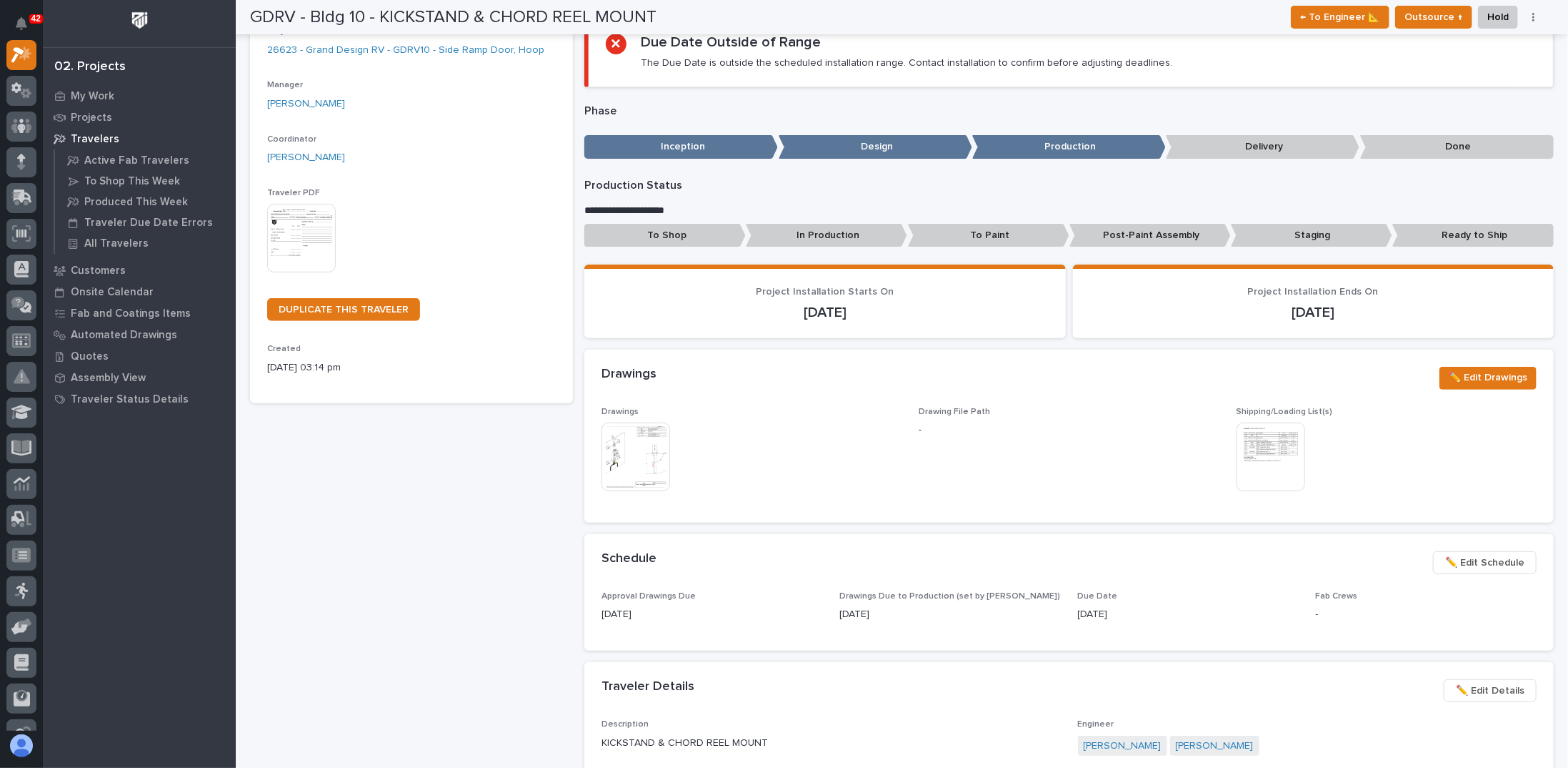
click at [636, 435] on img at bounding box center [636, 457] width 69 height 69
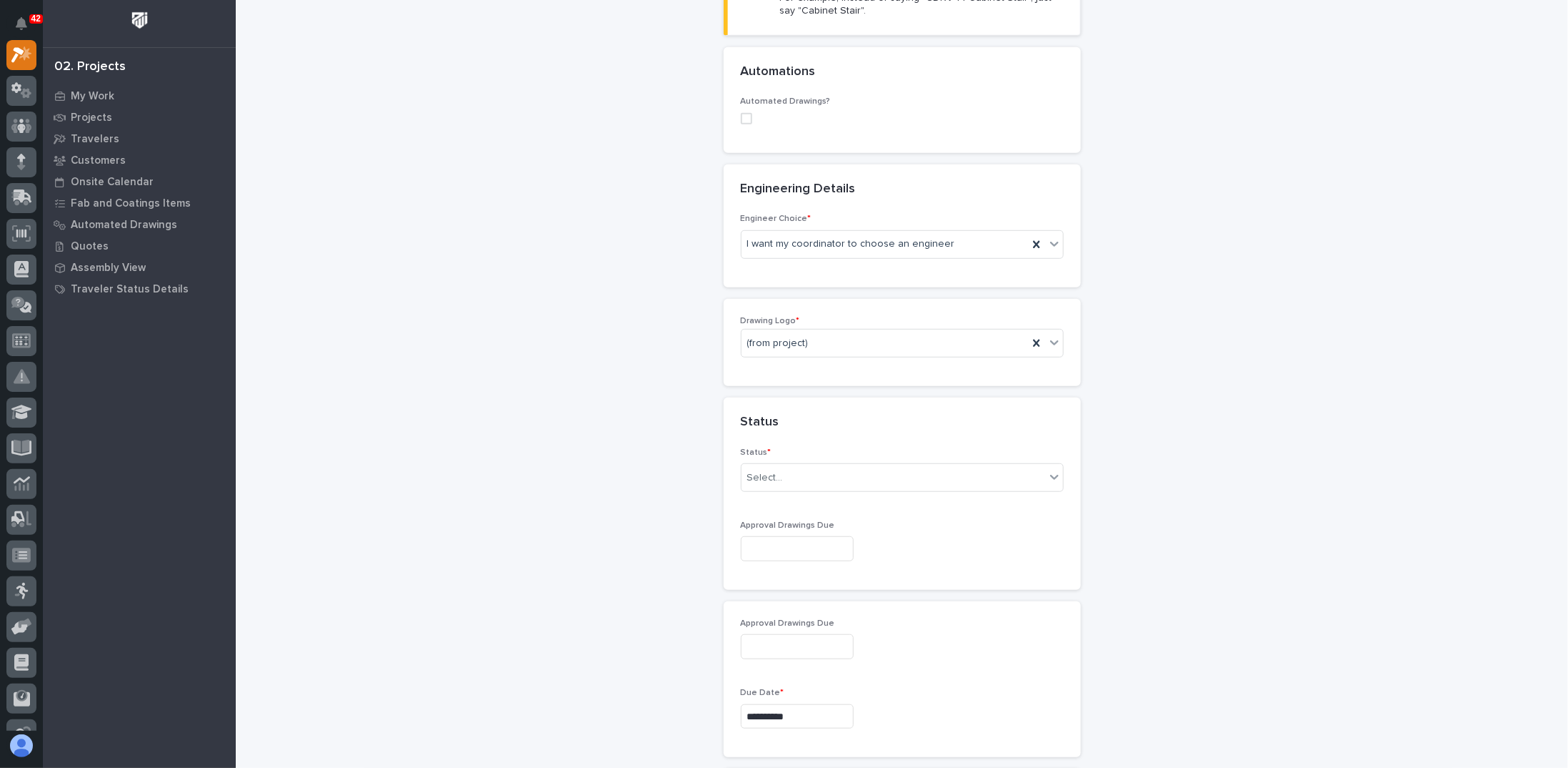
scroll to position [715, 0]
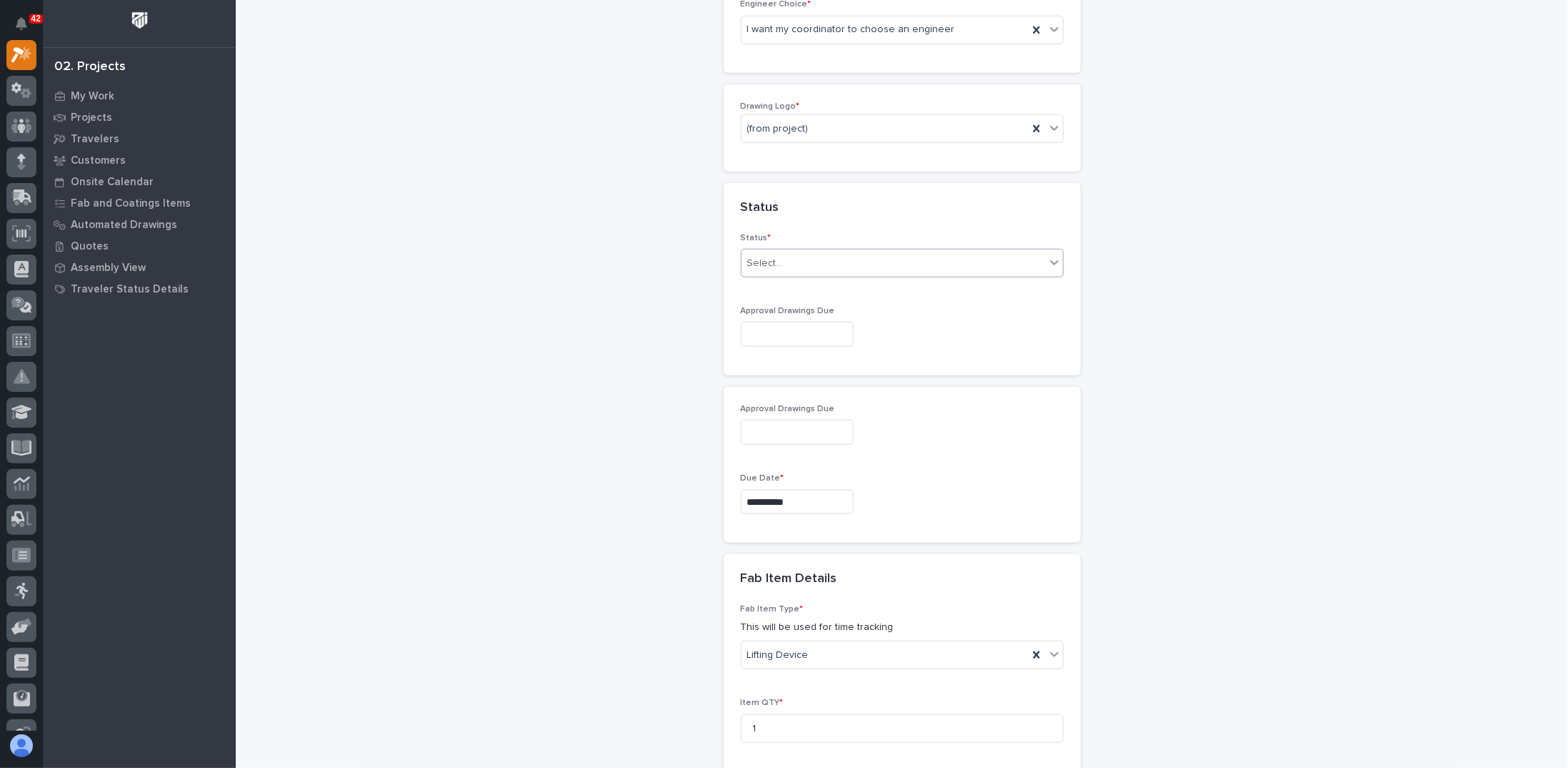
click at [792, 252] on div "Select..." at bounding box center [893, 263] width 303 height 23
click at [787, 358] on div "Sales Review / Customer Approval" at bounding box center [896, 360] width 321 height 25
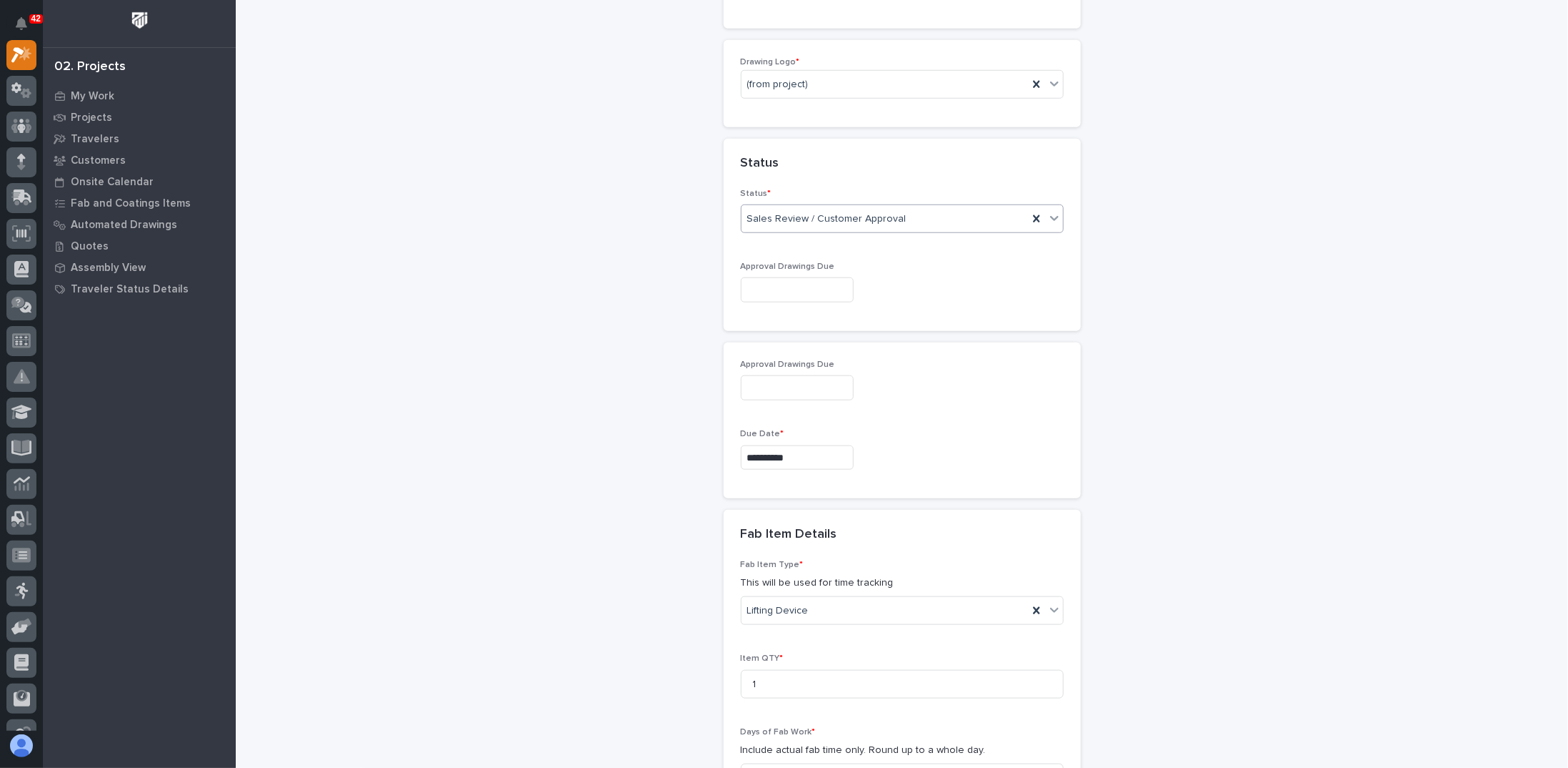
scroll to position [786, 0]
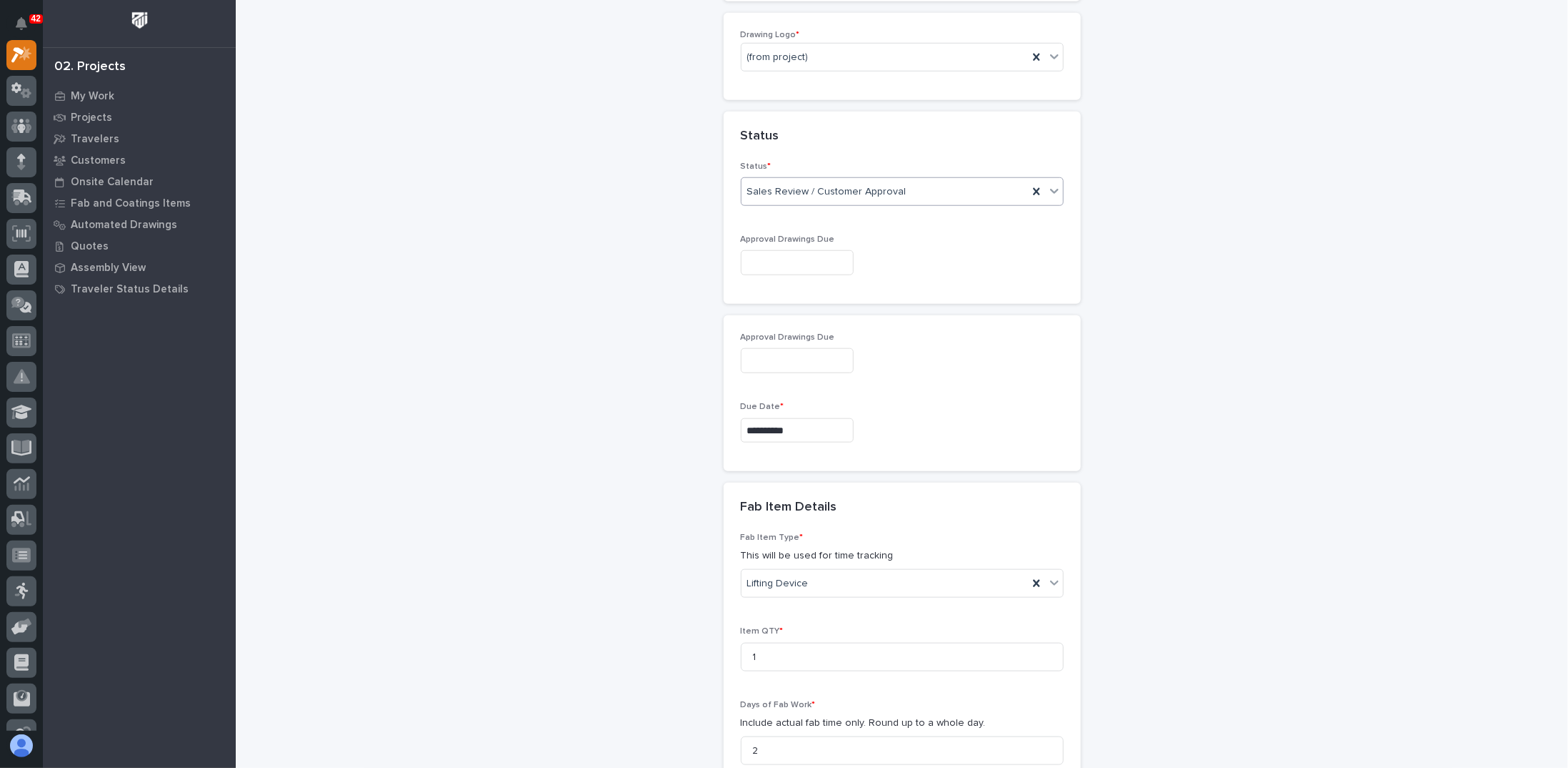
click at [784, 250] on input "text" at bounding box center [797, 262] width 113 height 25
click at [736, 397] on div "22" at bounding box center [736, 401] width 19 height 19
type input "**********"
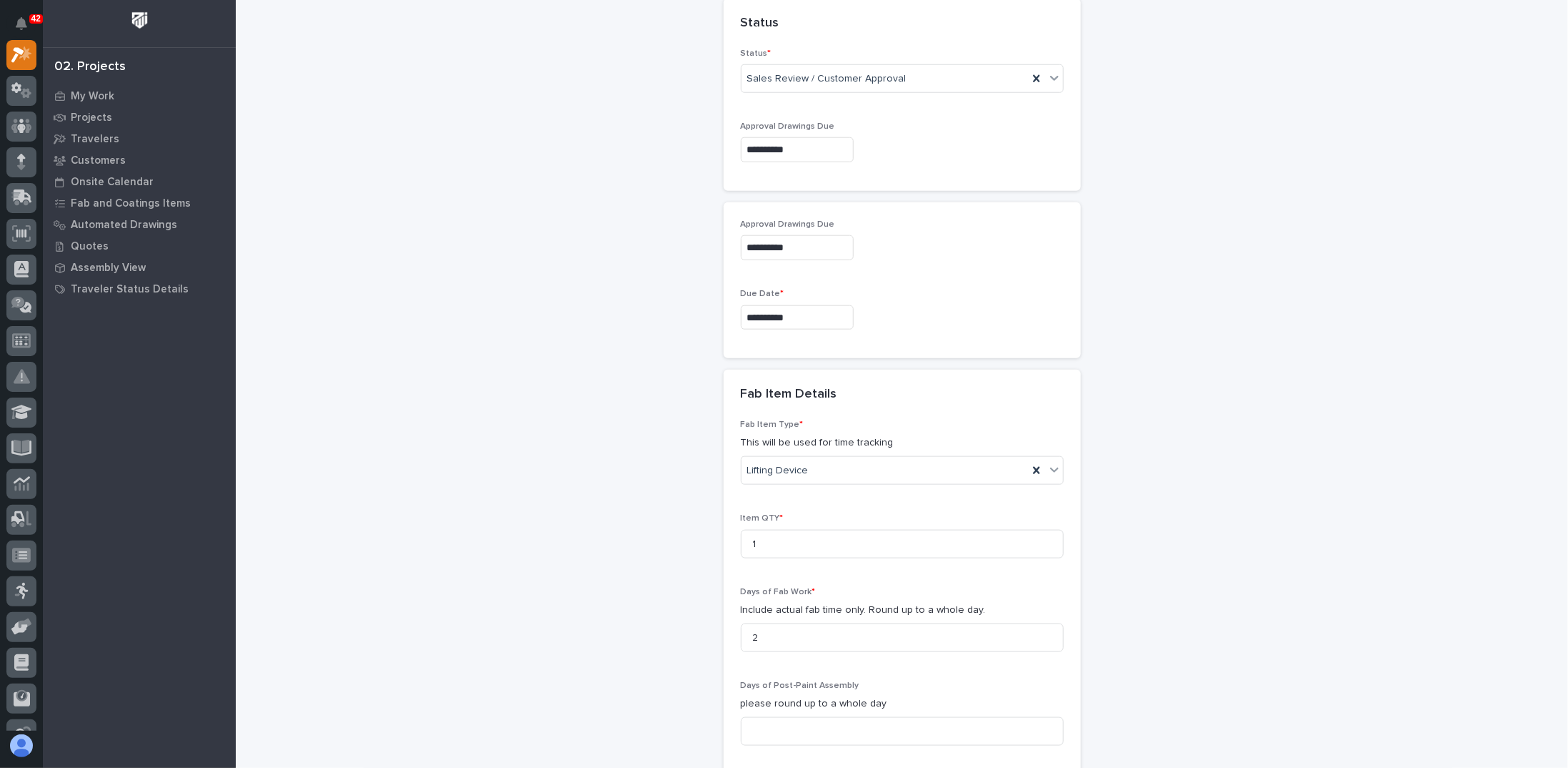
scroll to position [929, 0]
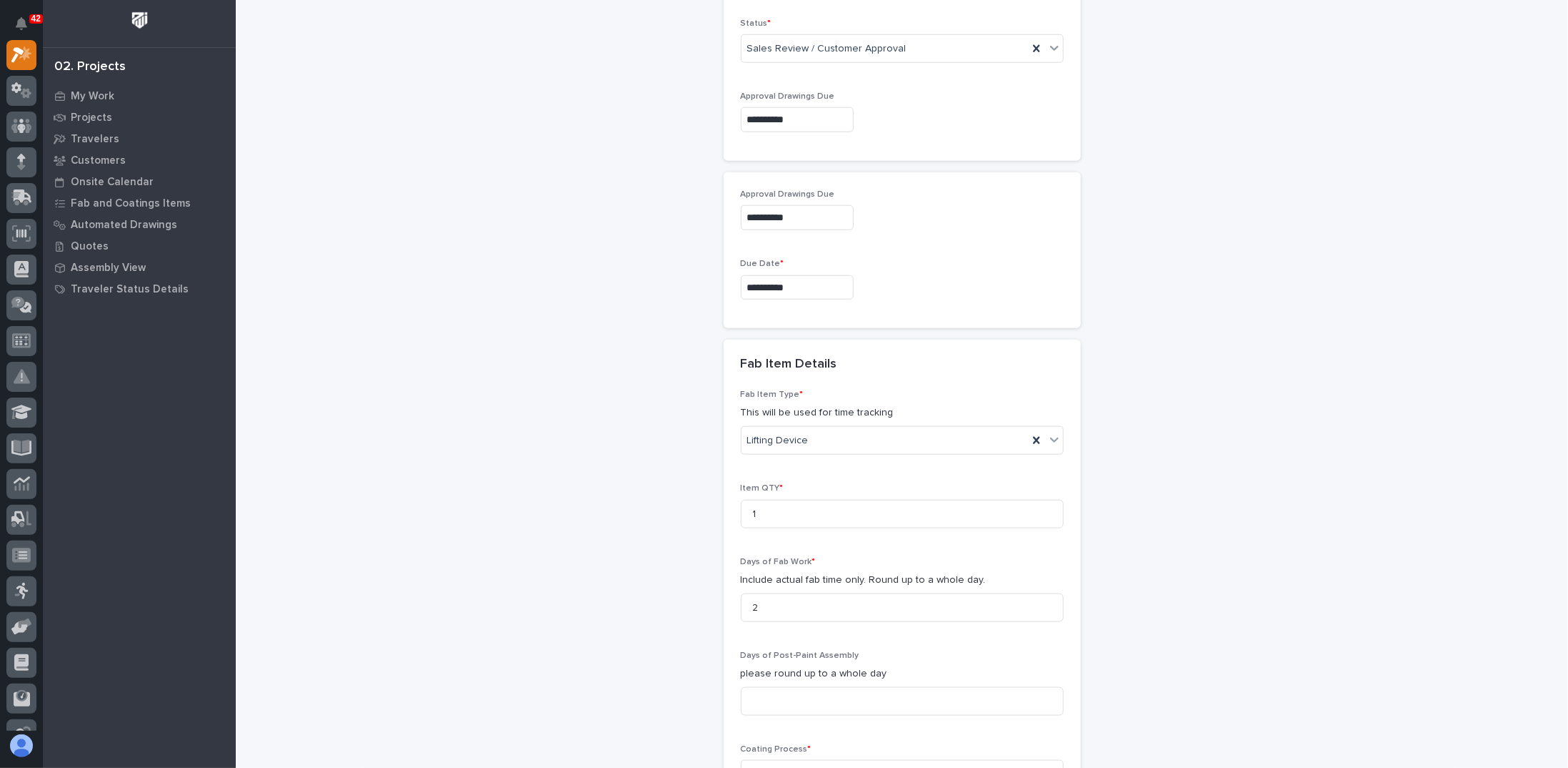
click at [767, 275] on input "**********" at bounding box center [797, 287] width 113 height 25
type input "**********"
click at [604, 384] on div "**********" at bounding box center [902, 156] width 1304 height 2167
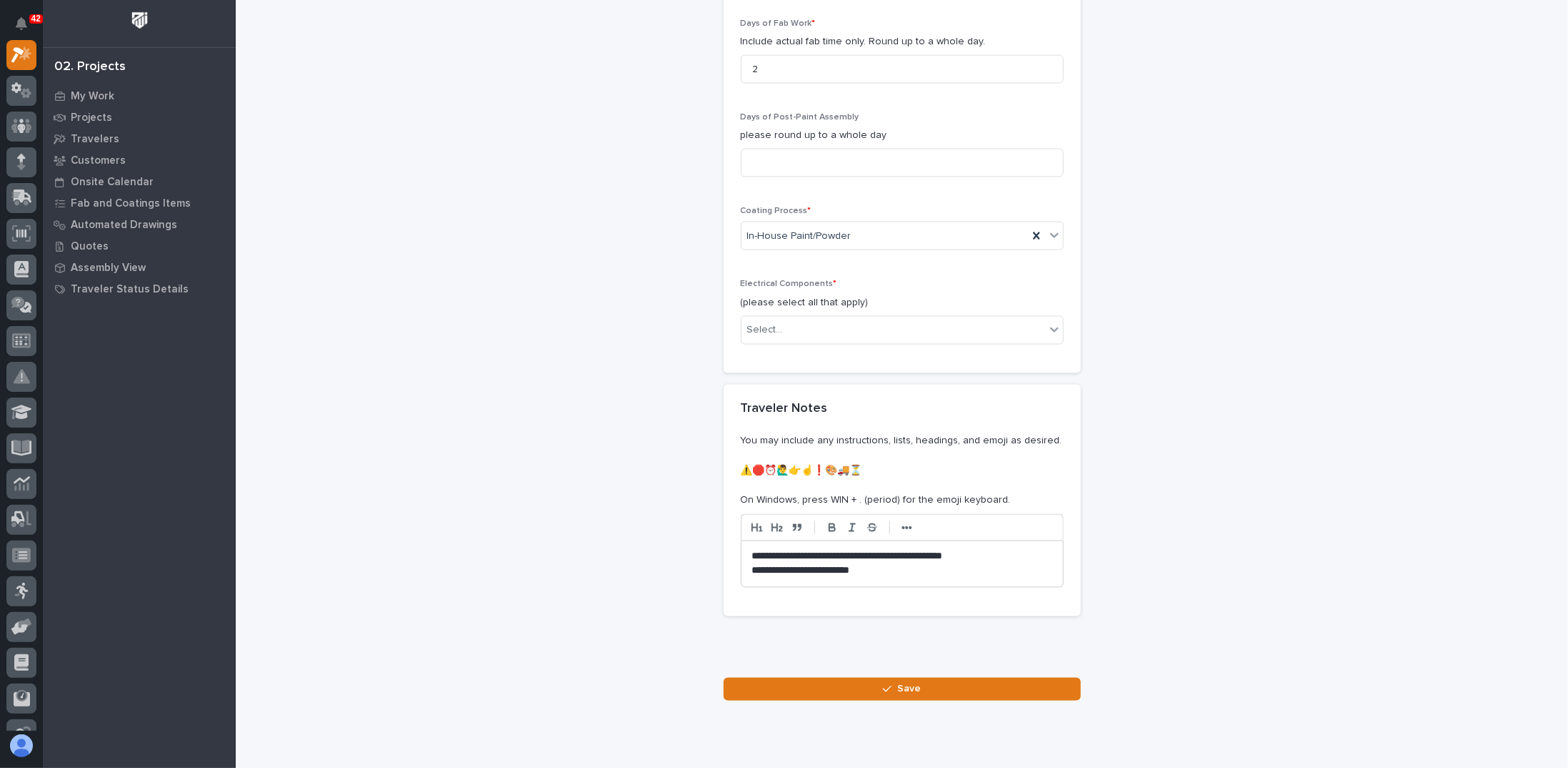
scroll to position [1477, 0]
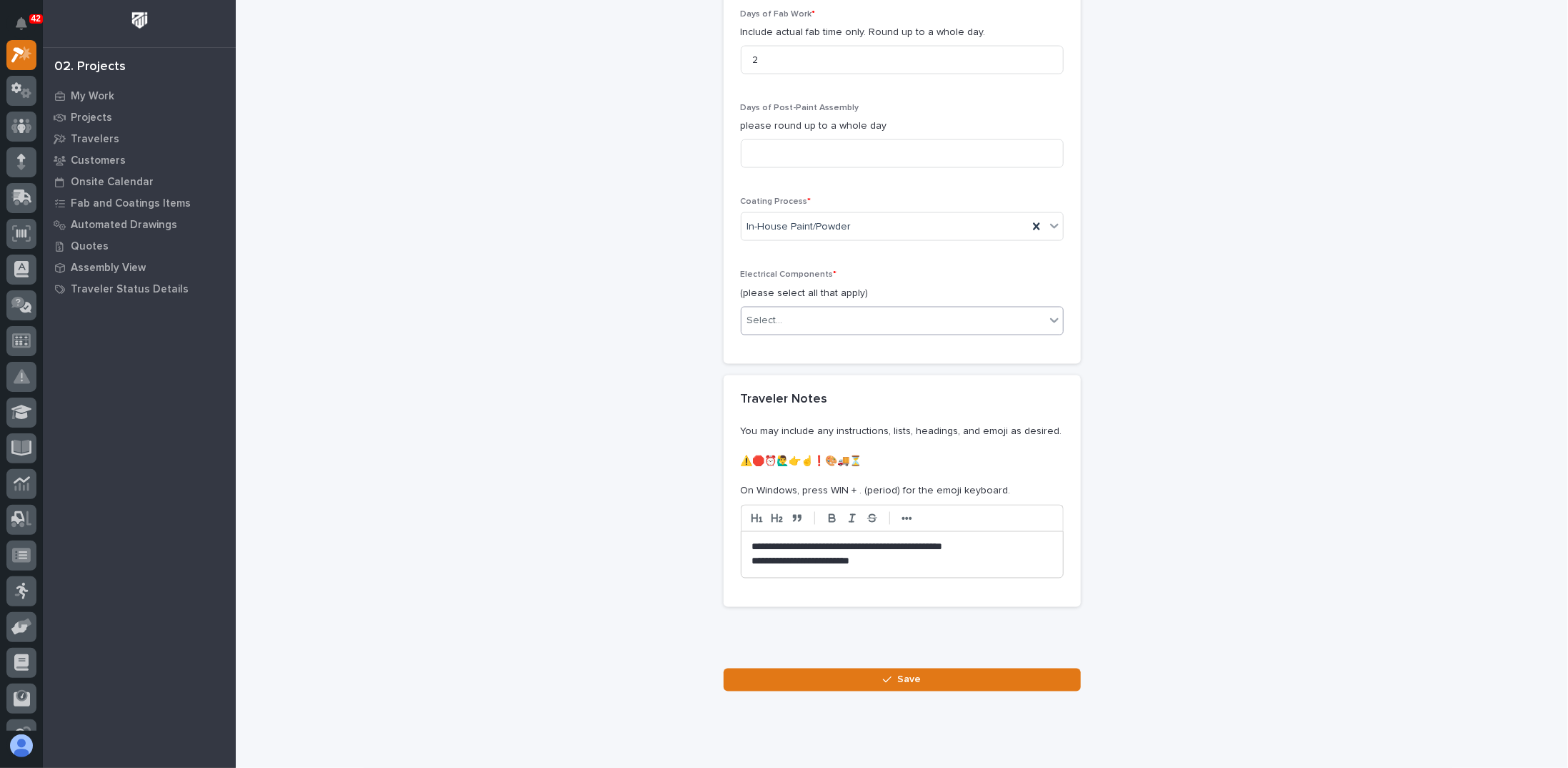
click at [824, 309] on div "Select..." at bounding box center [893, 320] width 303 height 23
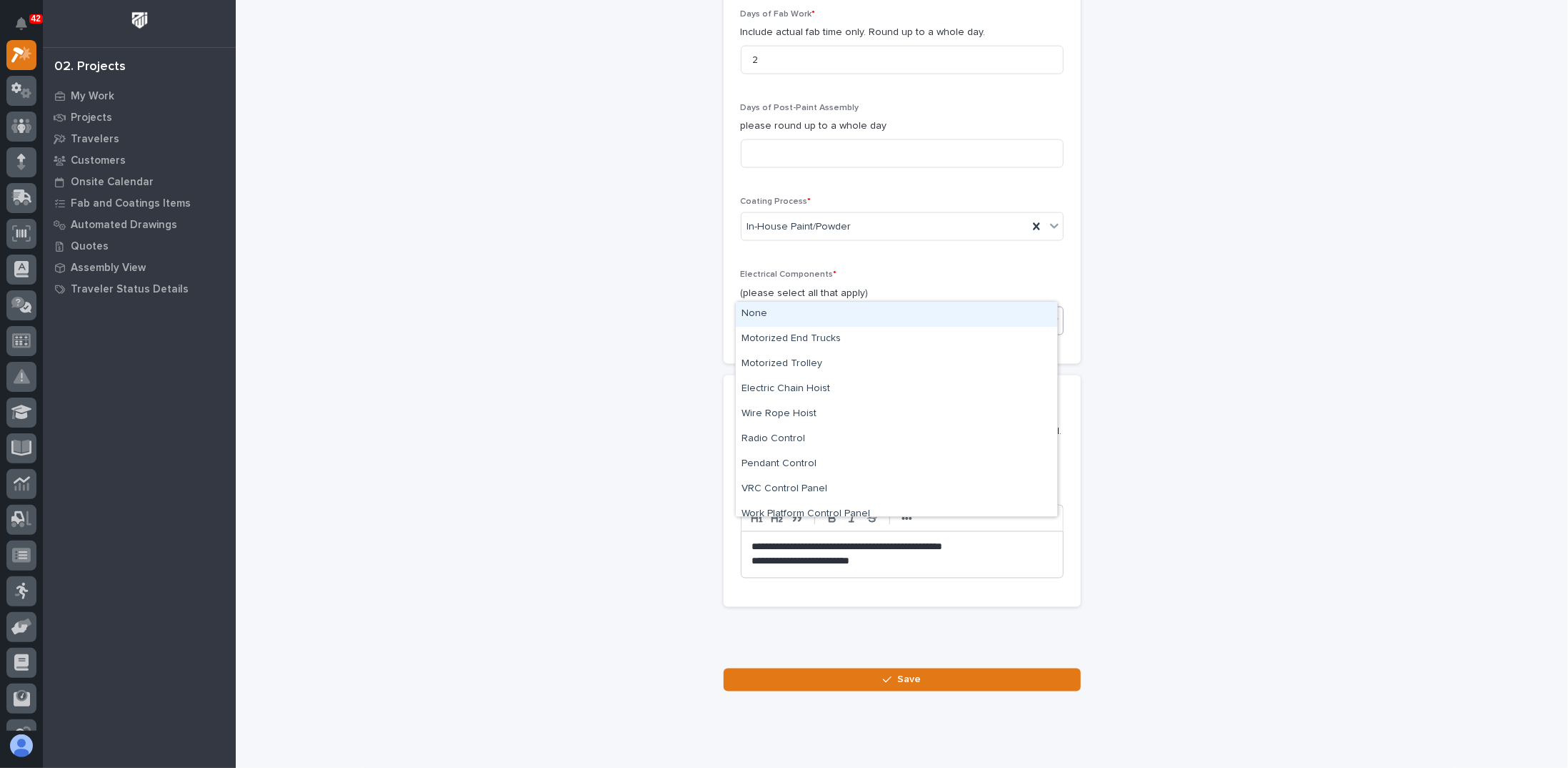
click at [800, 312] on div "None" at bounding box center [896, 314] width 321 height 25
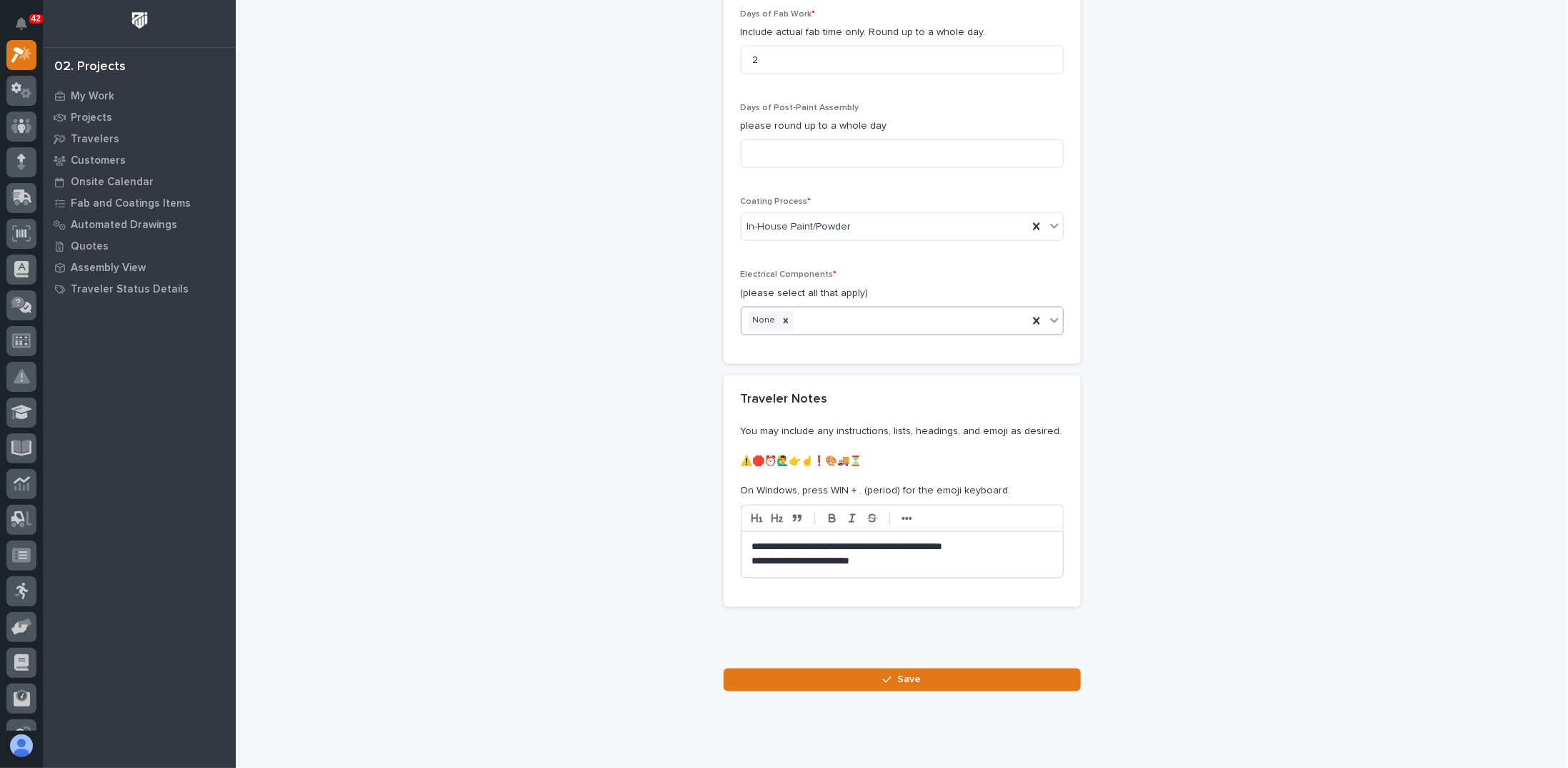
click at [884, 555] on p "**********" at bounding box center [902, 562] width 301 height 15
drag, startPoint x: 902, startPoint y: 521, endPoint x: 544, endPoint y: 506, distance: 358.3
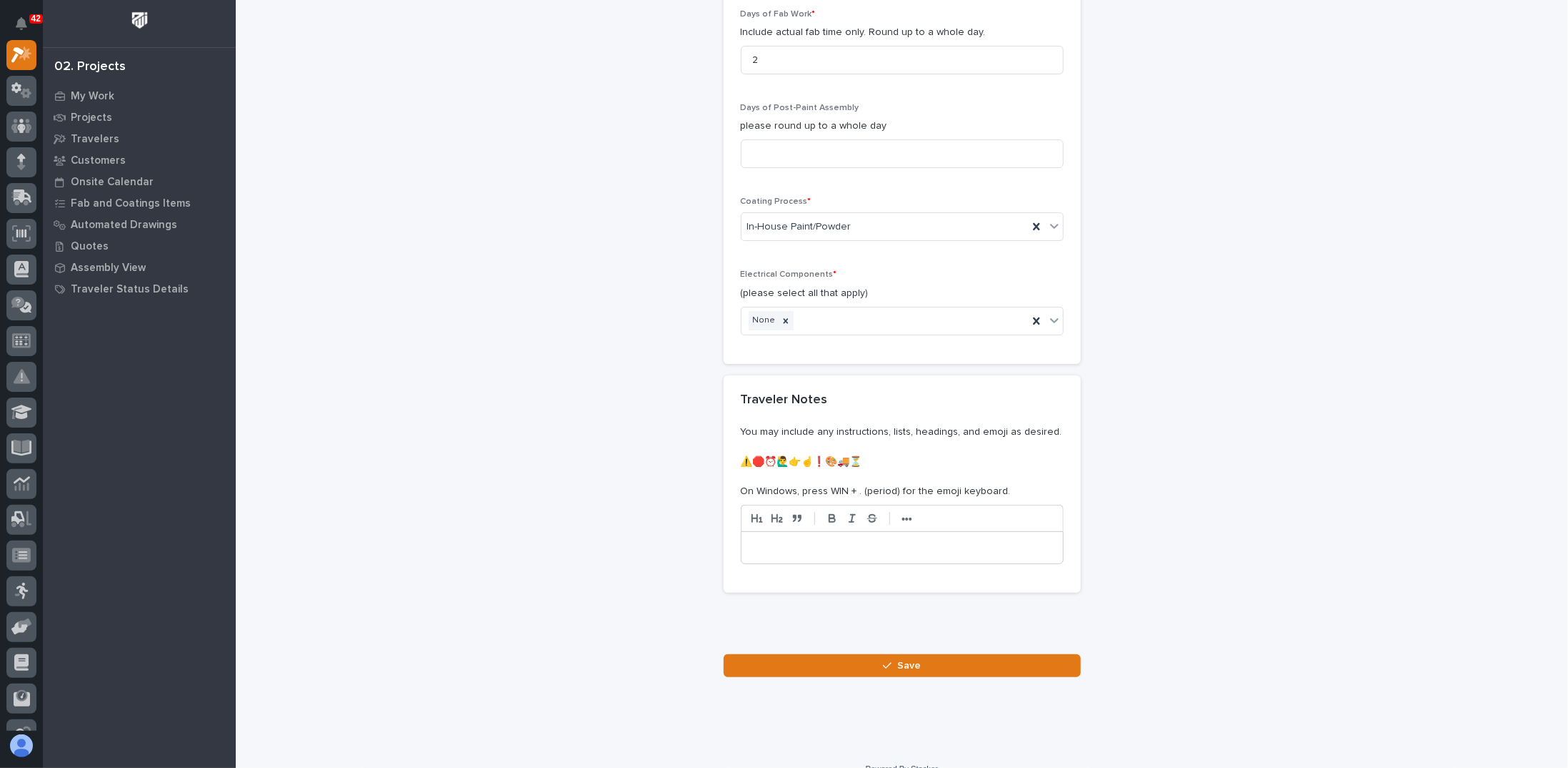
scroll to position [1464, 0]
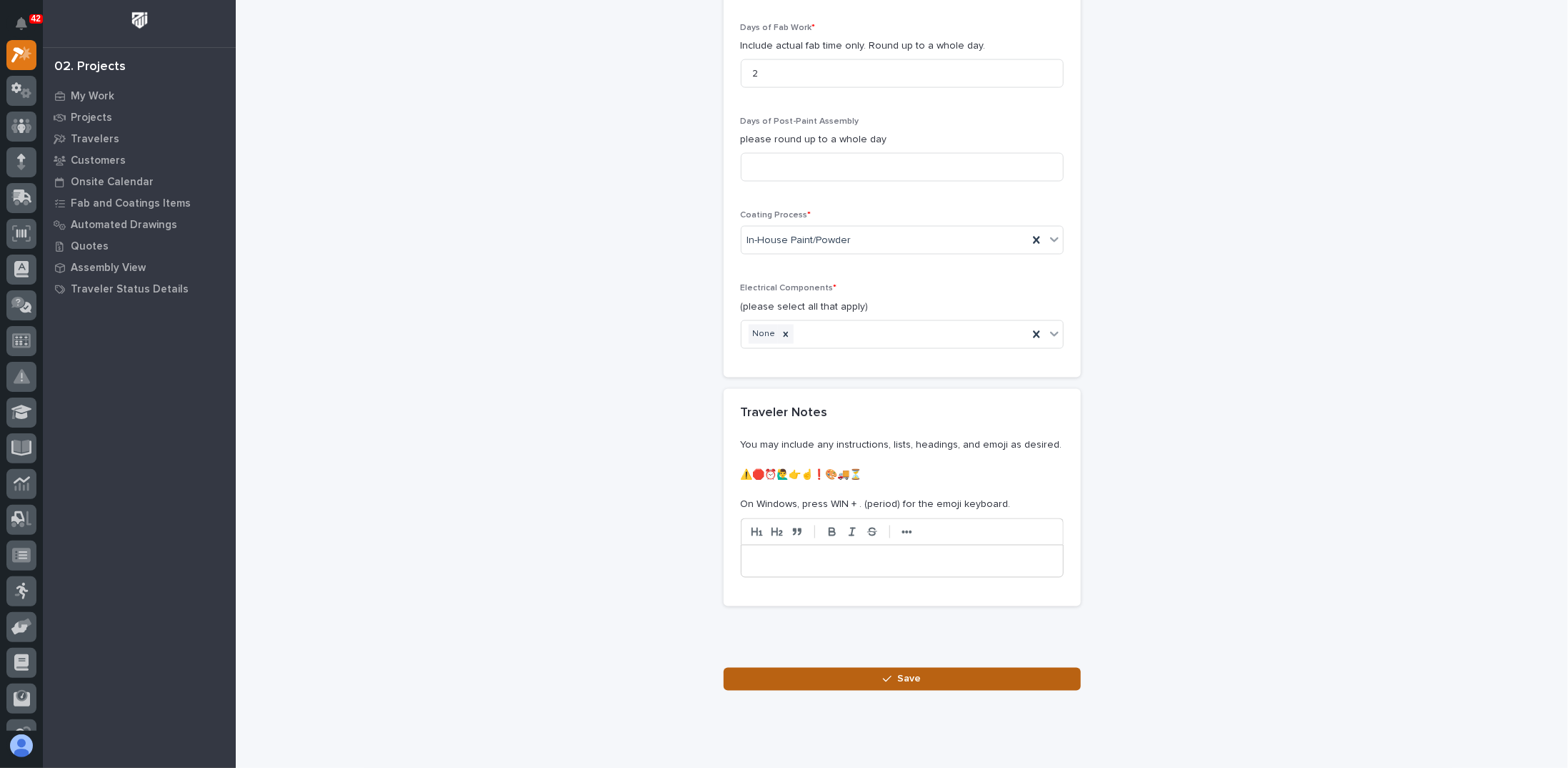
click at [843, 668] on button "Save" at bounding box center [902, 679] width 358 height 23
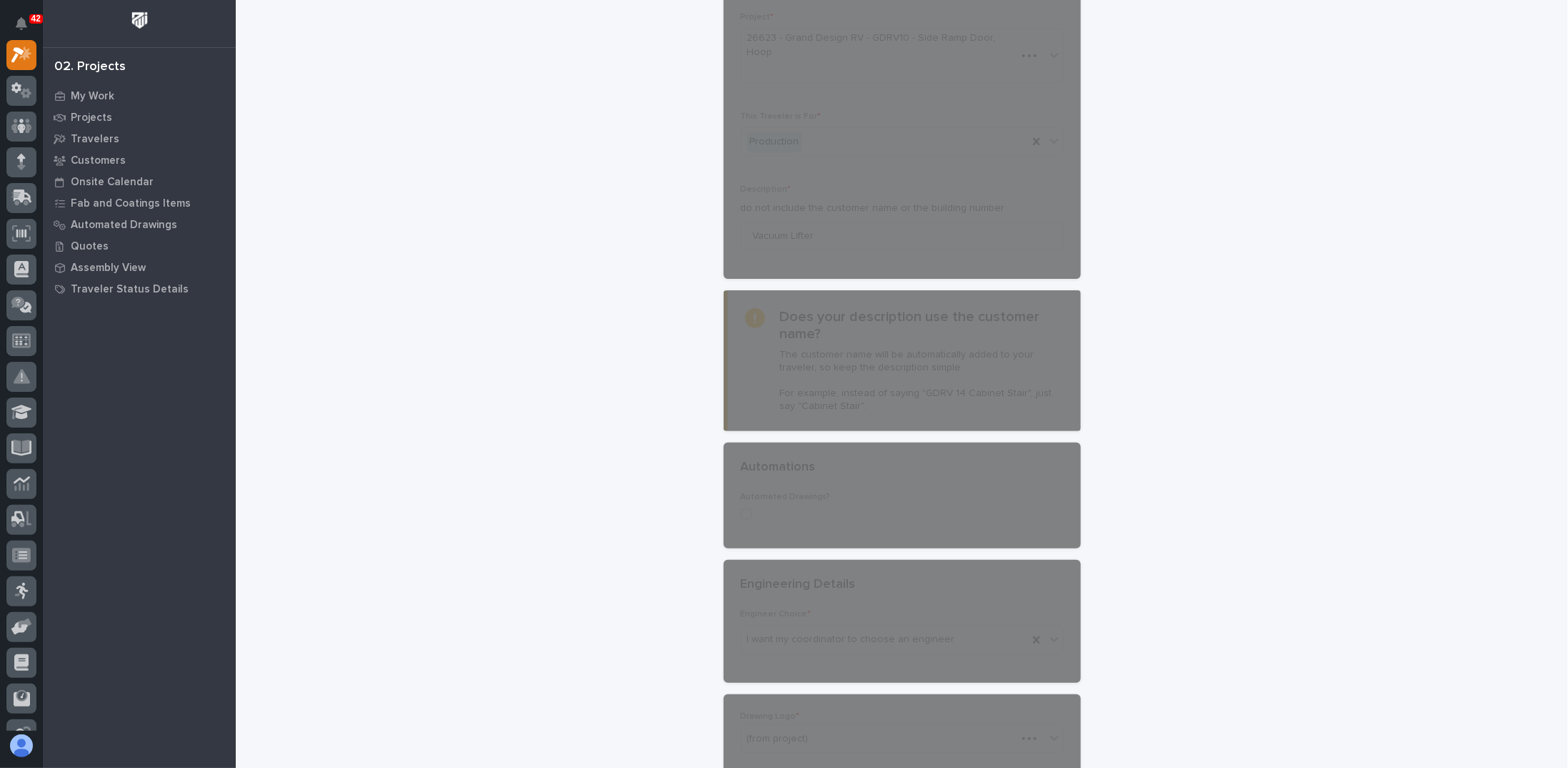
scroll to position [0, 0]
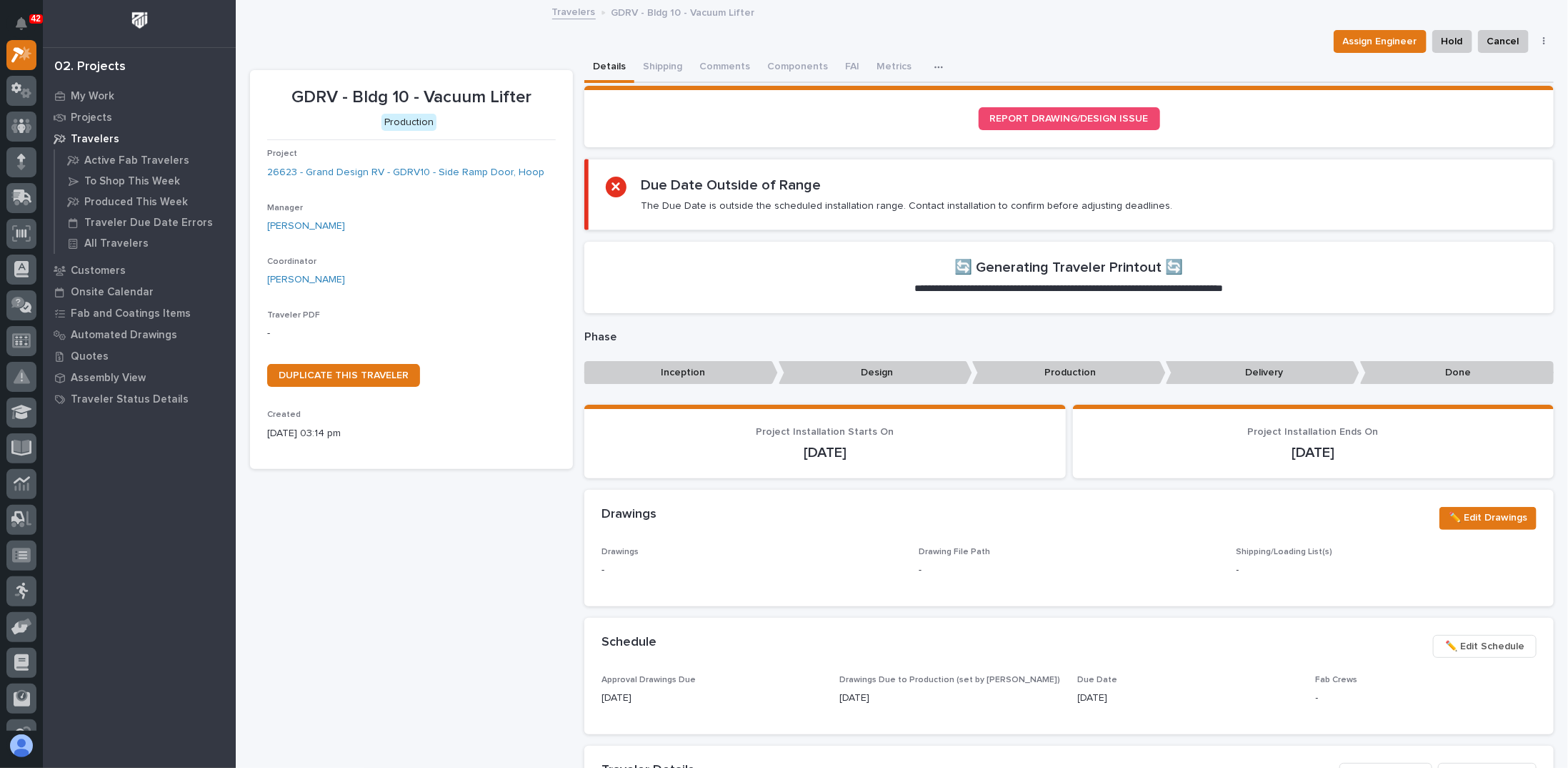
click at [1543, 43] on icon "button" at bounding box center [1544, 41] width 3 height 10
click at [1253, 43] on div "Assign Engineer Hold Cancel Change Traveler Type Regenerate PDF Generate VIP" at bounding box center [902, 41] width 1304 height 23
click at [1343, 44] on span "Assign Engineer" at bounding box center [1380, 41] width 74 height 17
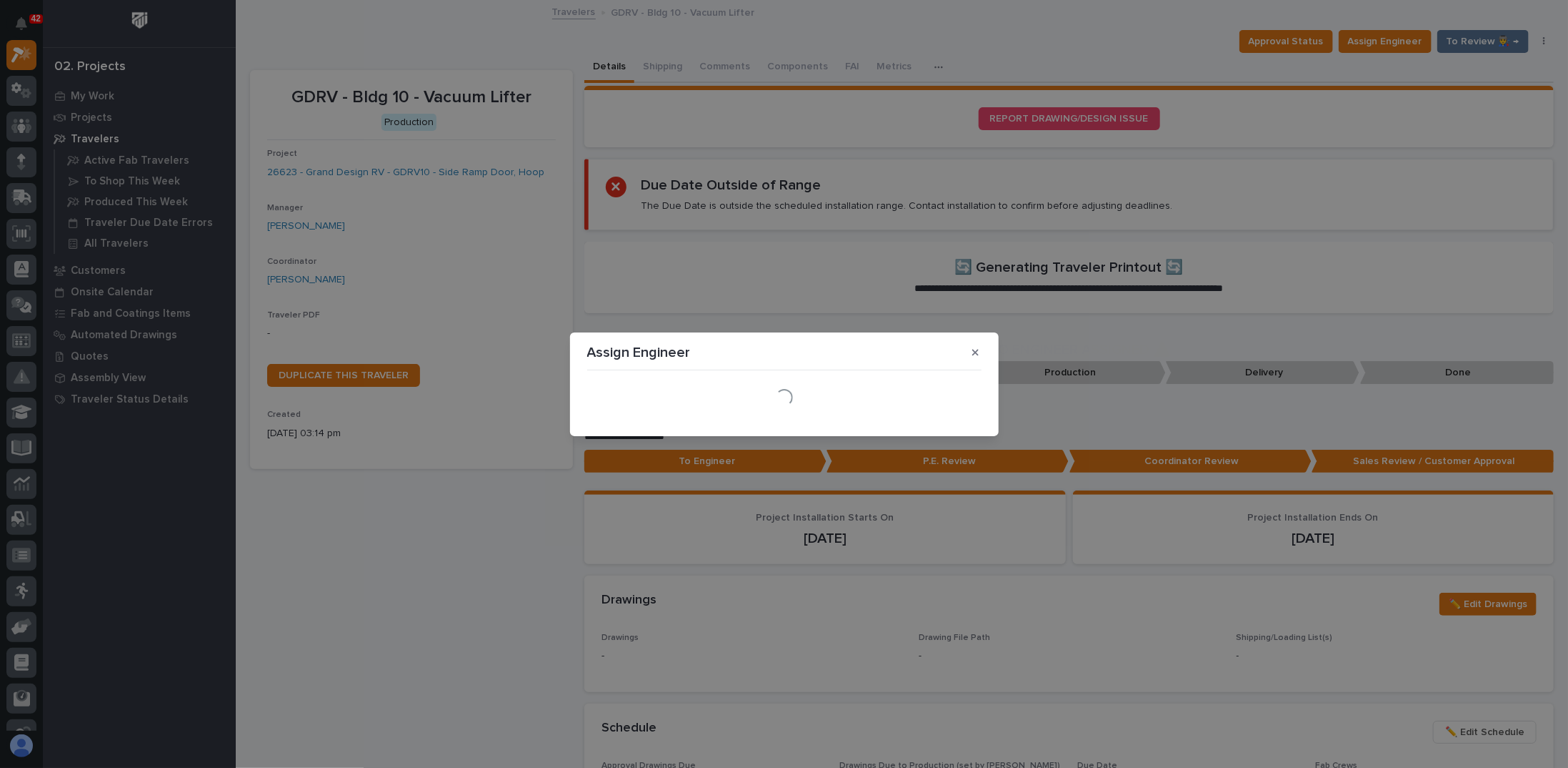
click at [1118, 44] on div "Assign Engineer Loading..." at bounding box center [784, 384] width 1568 height 768
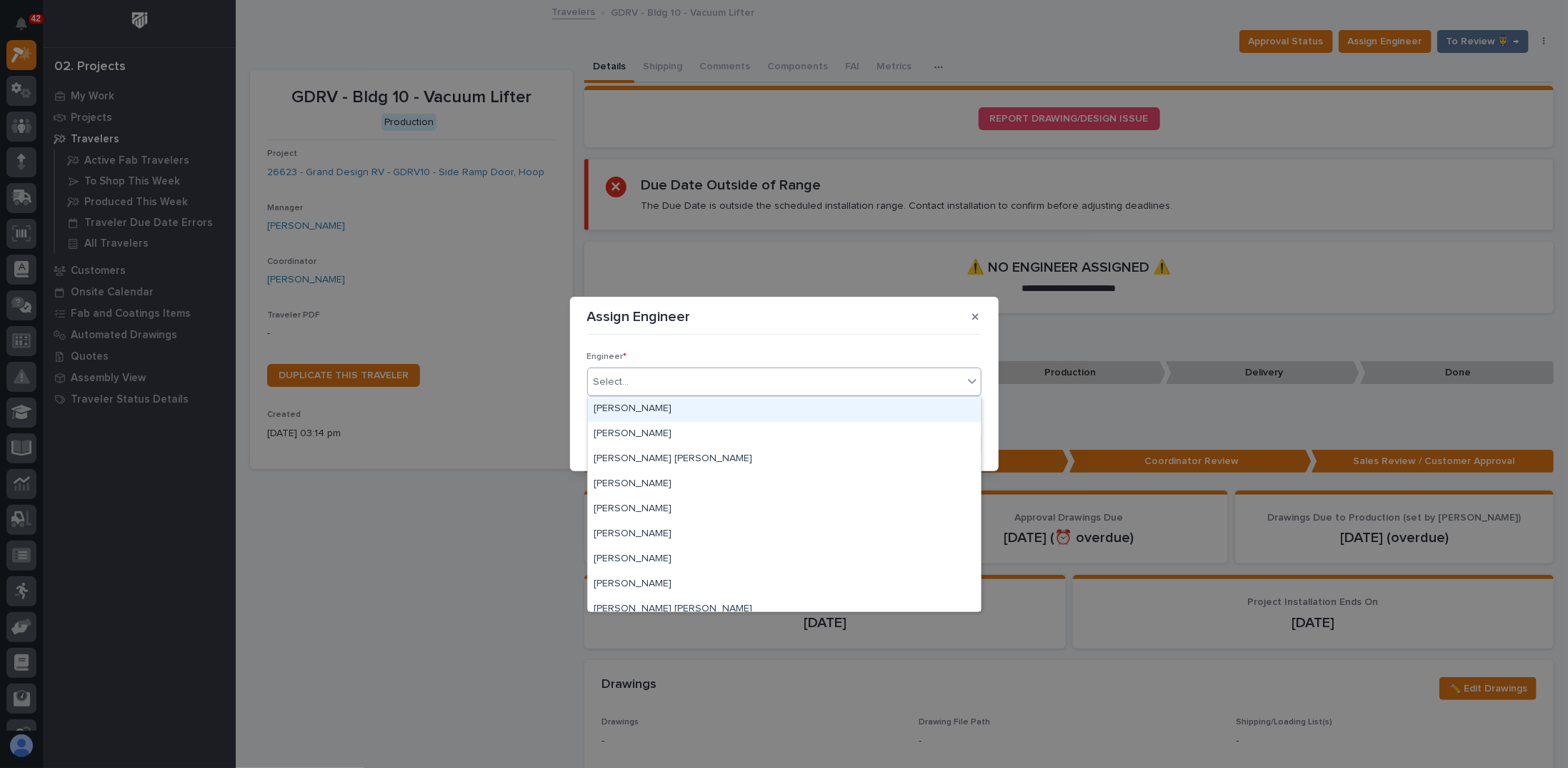
click at [701, 380] on div "Select..." at bounding box center [775, 382] width 375 height 23
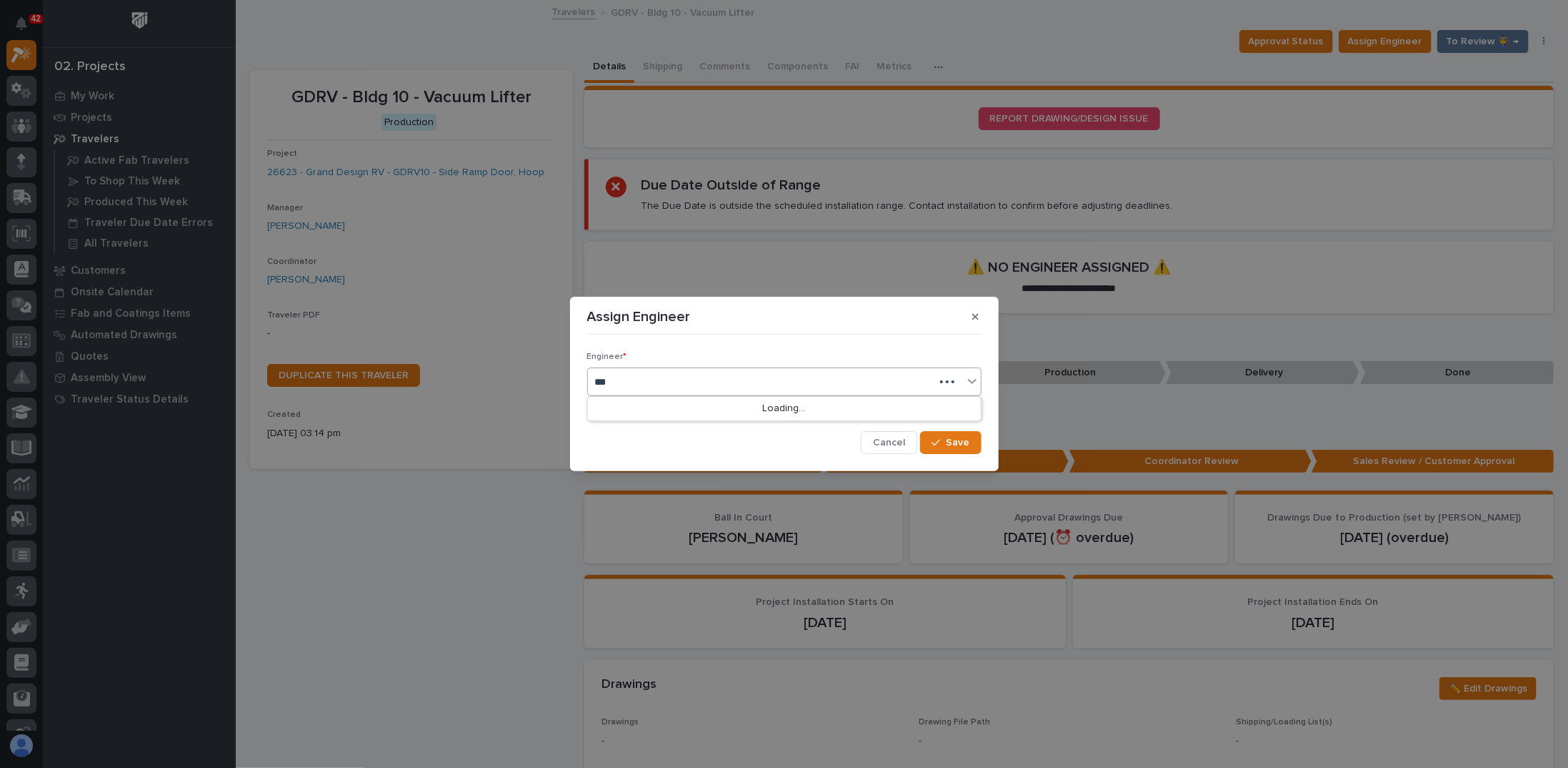
type input "****"
click at [650, 409] on div "[PERSON_NAME]" at bounding box center [785, 409] width 393 height 25
click at [681, 378] on div "[PERSON_NAME]" at bounding box center [767, 382] width 358 height 25
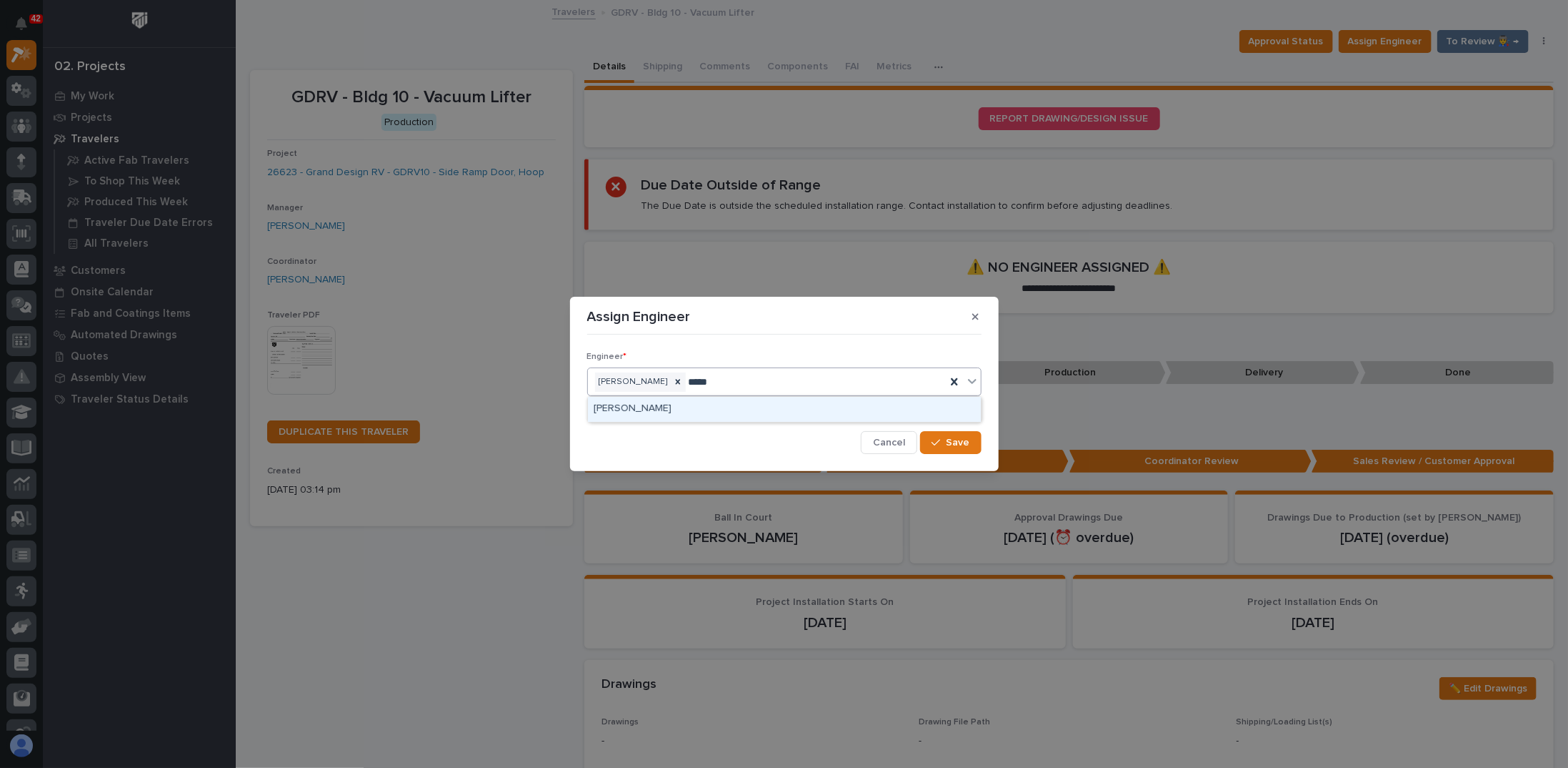
type input "******"
click at [647, 409] on div "[PERSON_NAME]" at bounding box center [785, 409] width 393 height 25
click at [939, 443] on icon "button" at bounding box center [936, 443] width 9 height 10
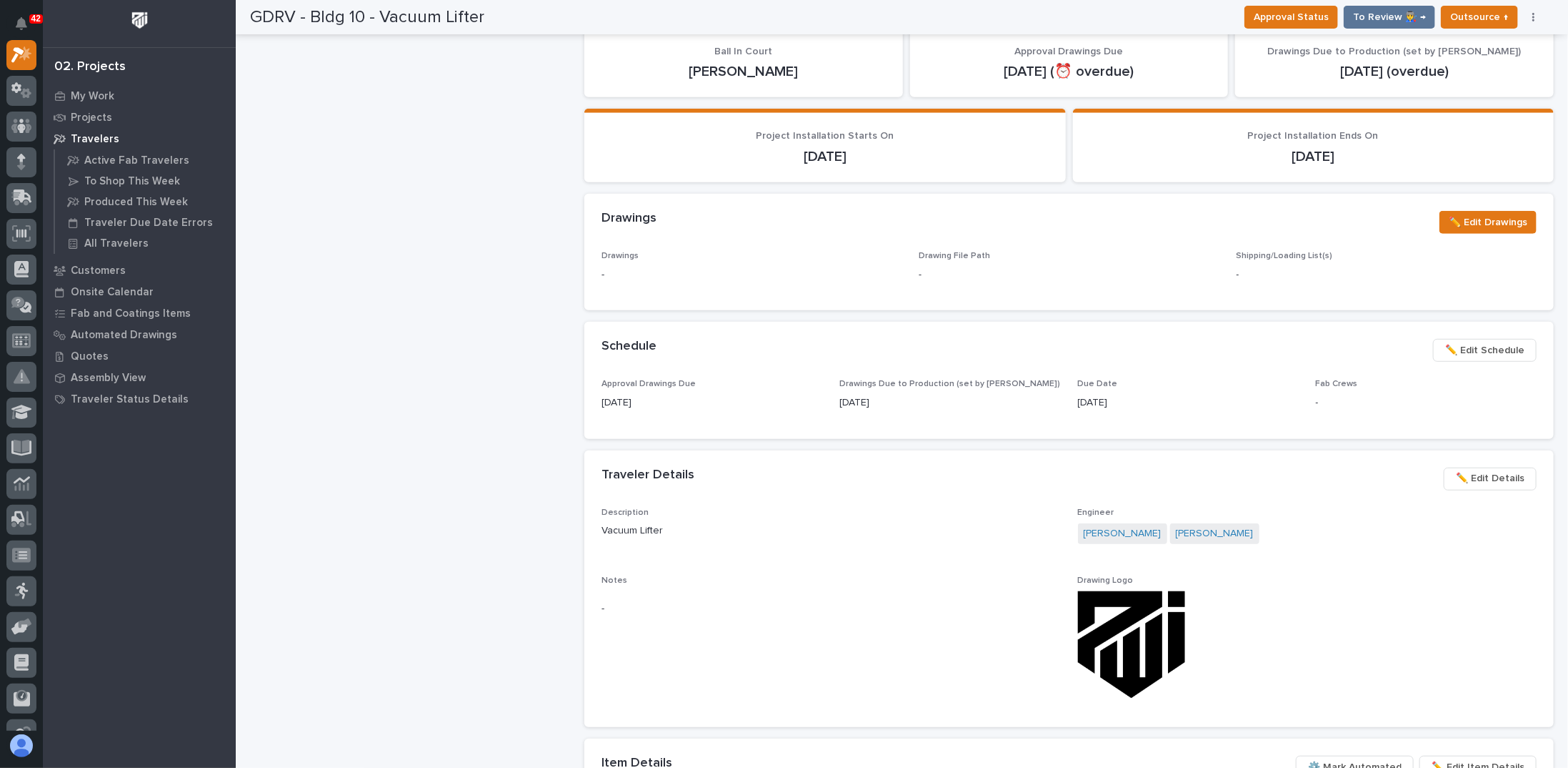
scroll to position [571, 0]
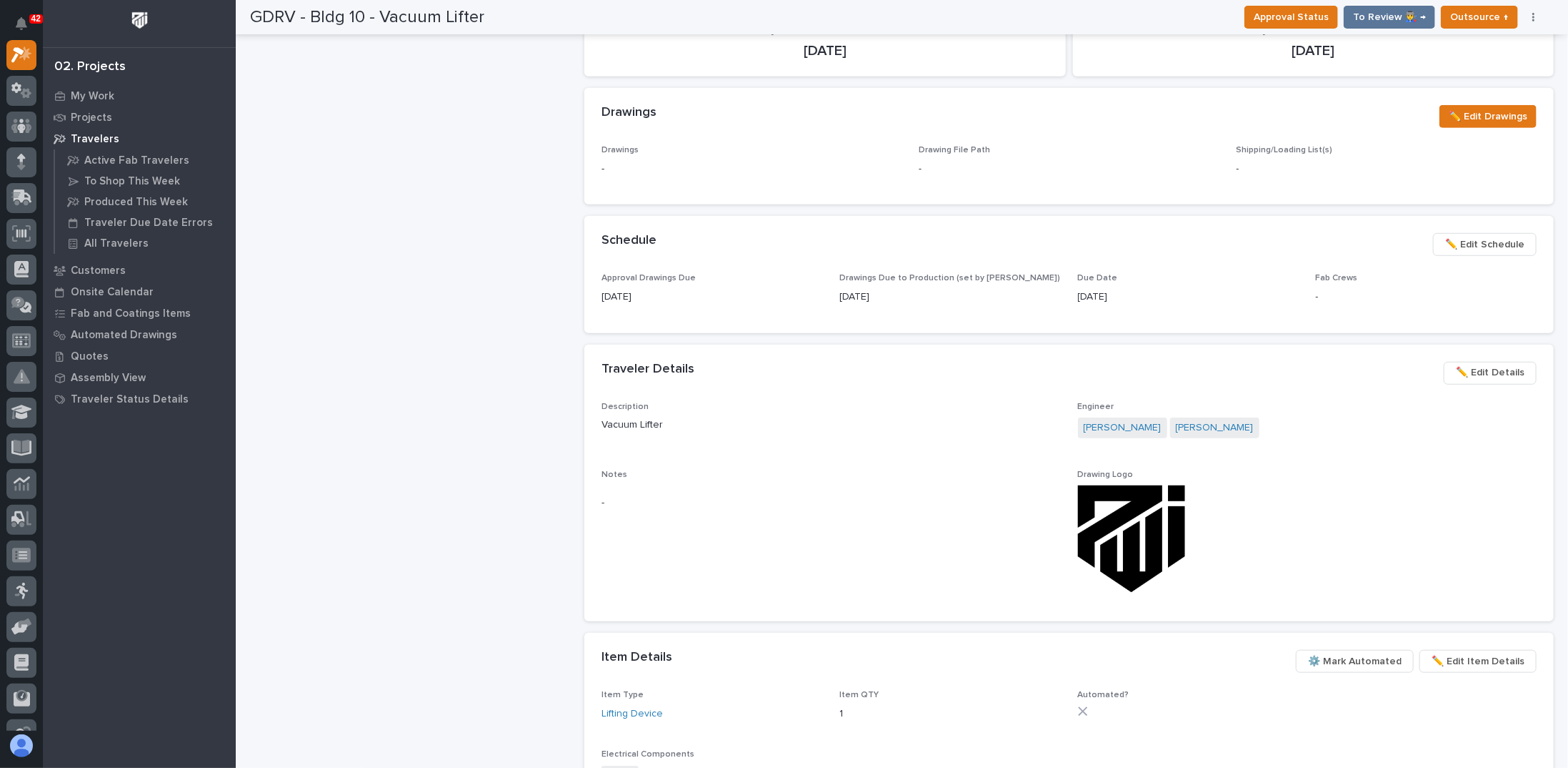
click at [1473, 369] on span "✏️ Edit Details" at bounding box center [1490, 372] width 69 height 17
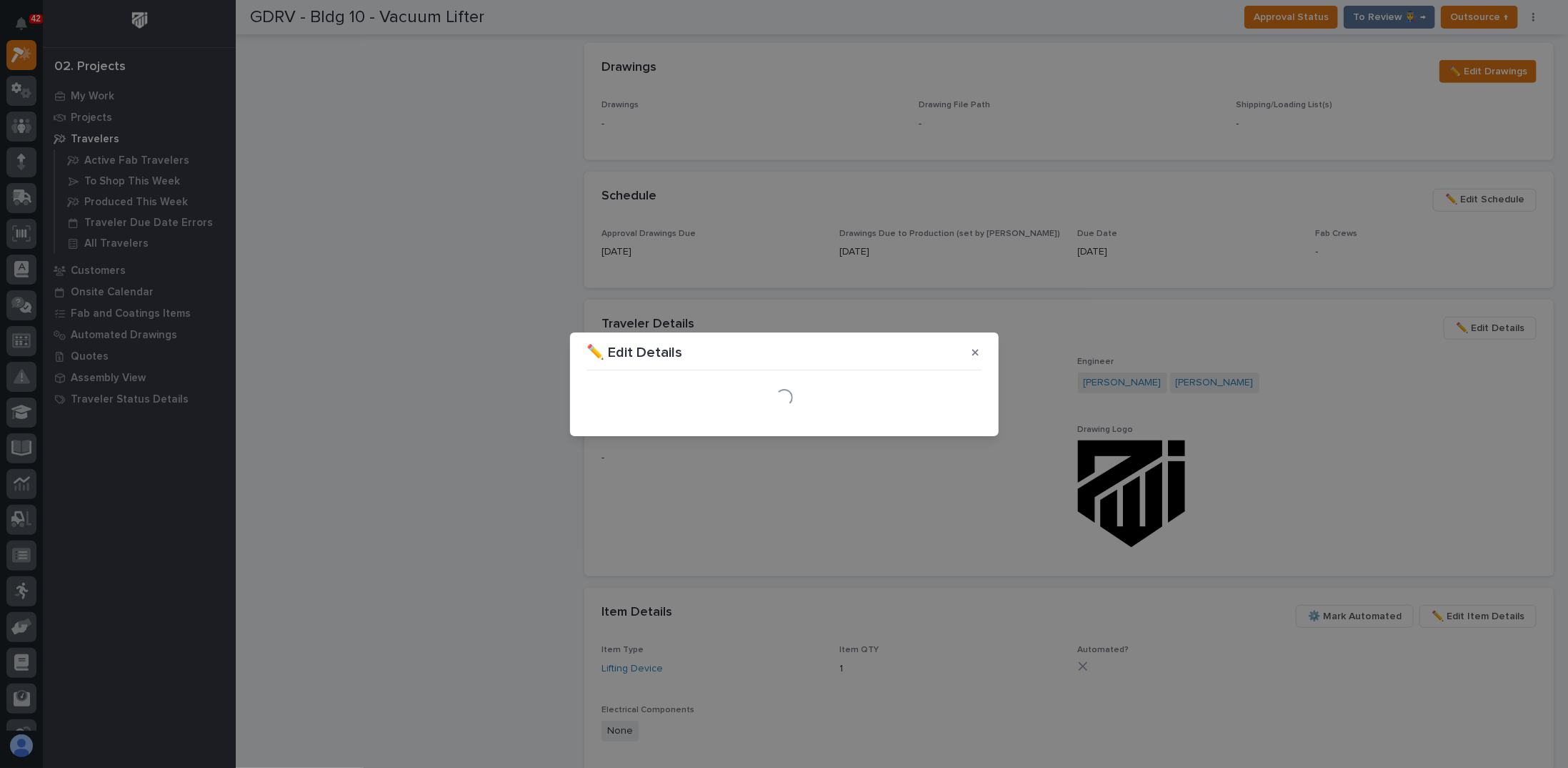
scroll to position [530, 0]
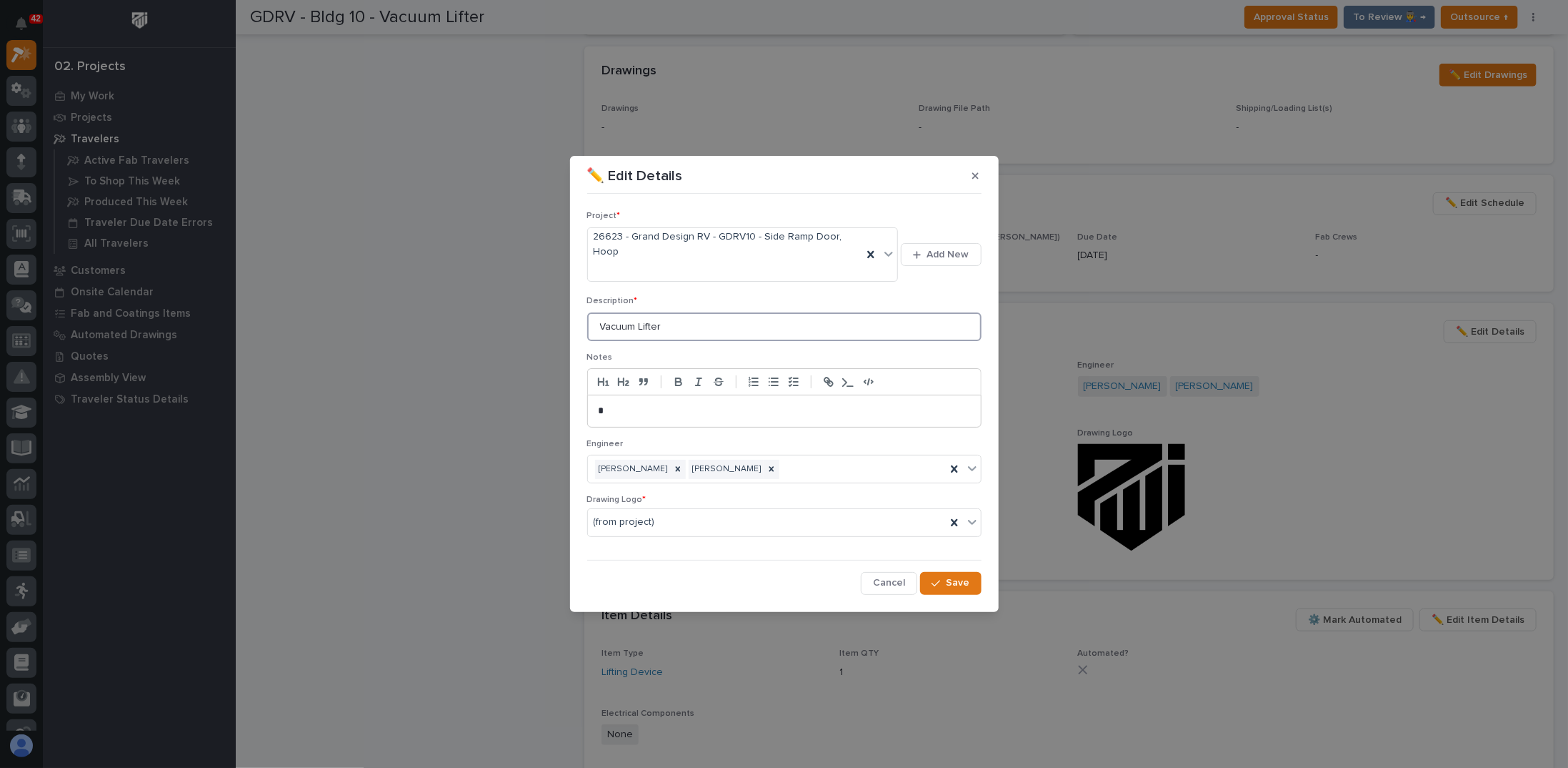
click at [688, 327] on input "Vacuum Lifter" at bounding box center [785, 326] width 395 height 28
drag, startPoint x: 553, startPoint y: 325, endPoint x: 390, endPoint y: 327, distance: 163.0
click at [423, 325] on div "✏️ Edit Details Project * 26623 - Grand Design RV - GDRV10 - Side Ramp Door, Ho…" at bounding box center [784, 384] width 1568 height 768
type input "KICKSTAND & CHORD REEL MOUNT"
click at [953, 576] on span "Save" at bounding box center [958, 582] width 23 height 13
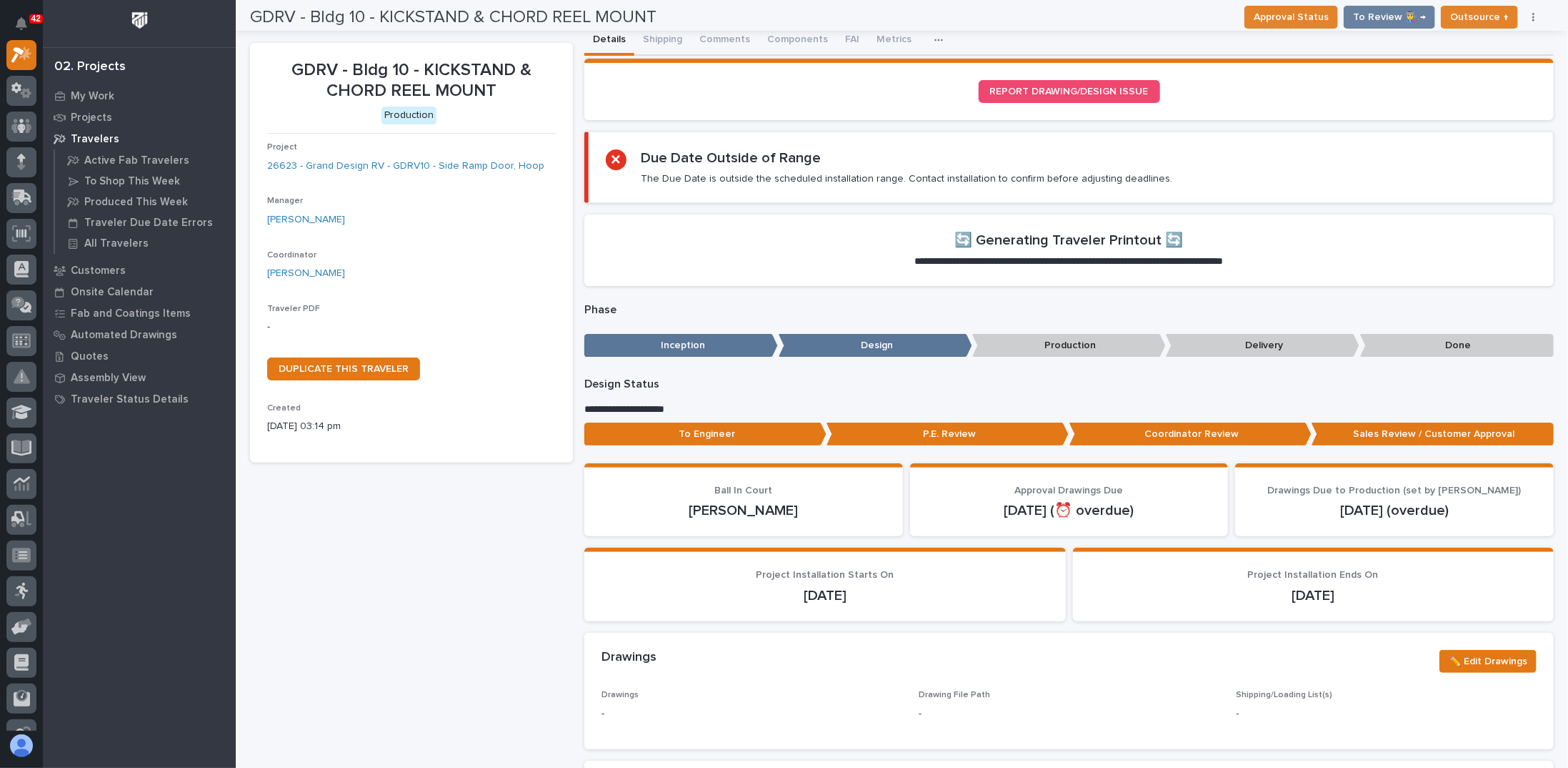
scroll to position [0, 0]
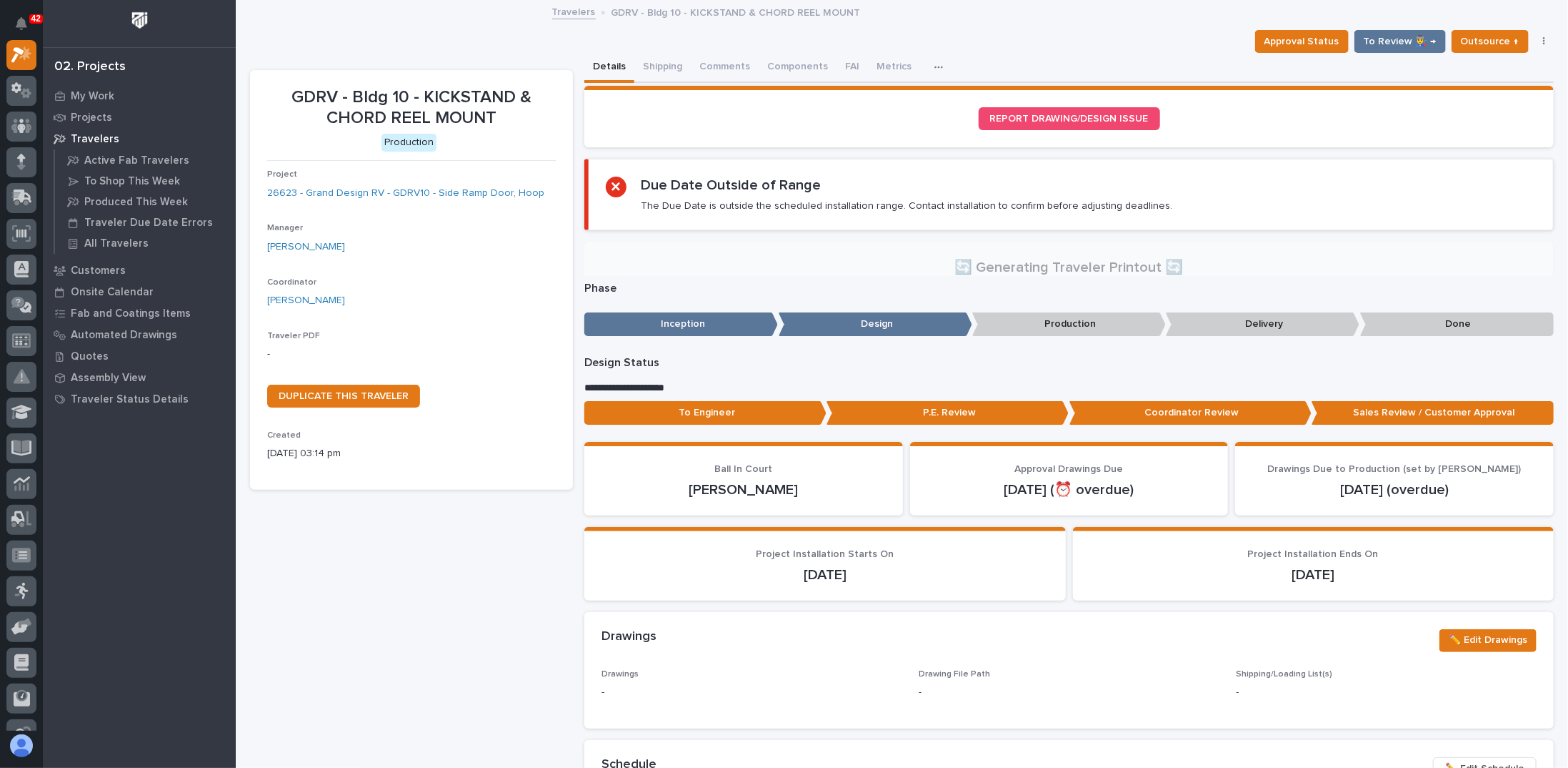
click at [1538, 41] on button "button" at bounding box center [1544, 41] width 20 height 10
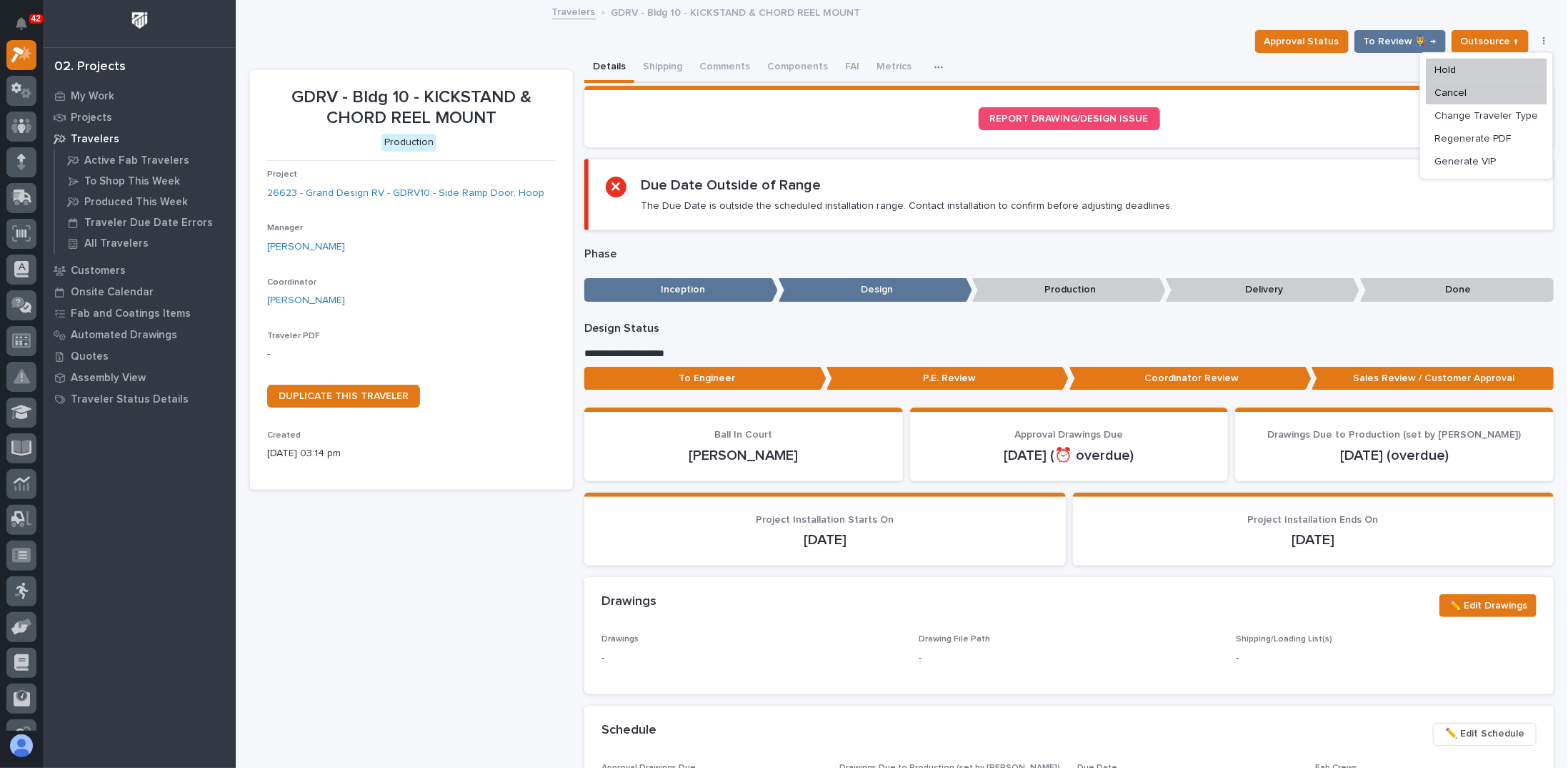
click at [1538, 41] on button "button" at bounding box center [1544, 41] width 20 height 10
click at [286, 350] on p "-" at bounding box center [411, 353] width 289 height 15
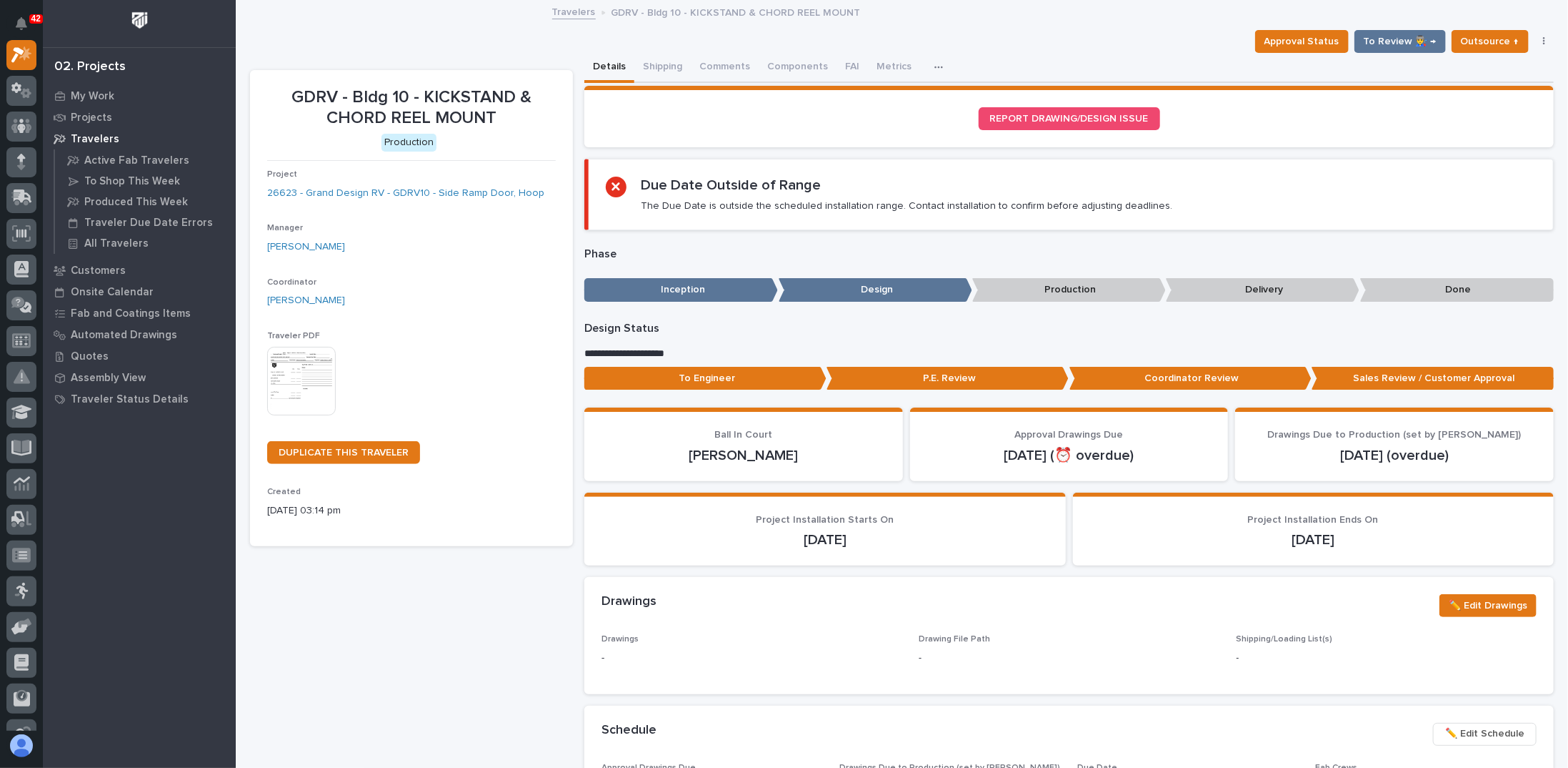
click at [320, 370] on img at bounding box center [302, 381] width 69 height 69
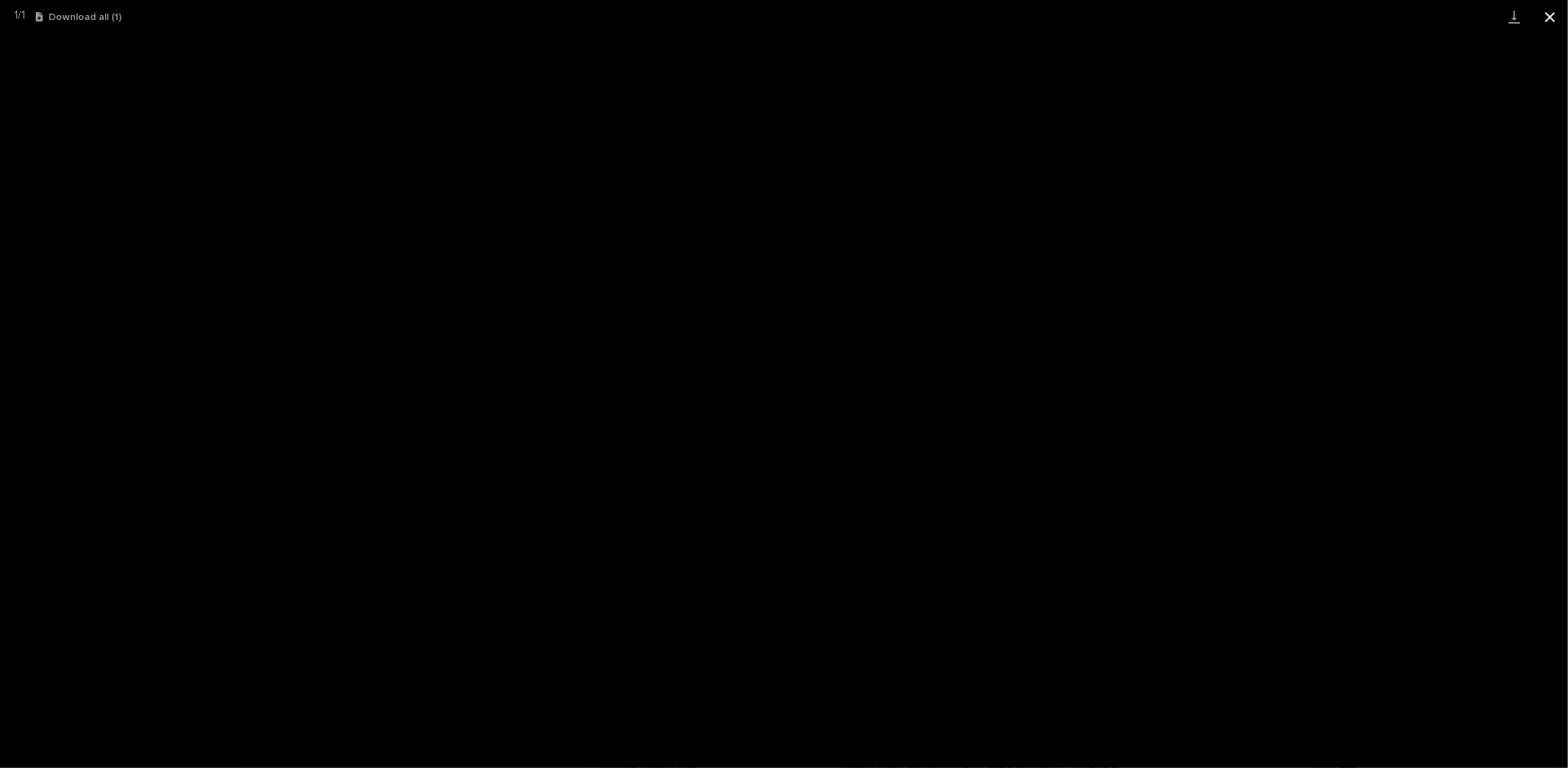
click at [1548, 18] on button "Close gallery" at bounding box center [1550, 16] width 35 height 34
